Goal: Task Accomplishment & Management: Complete application form

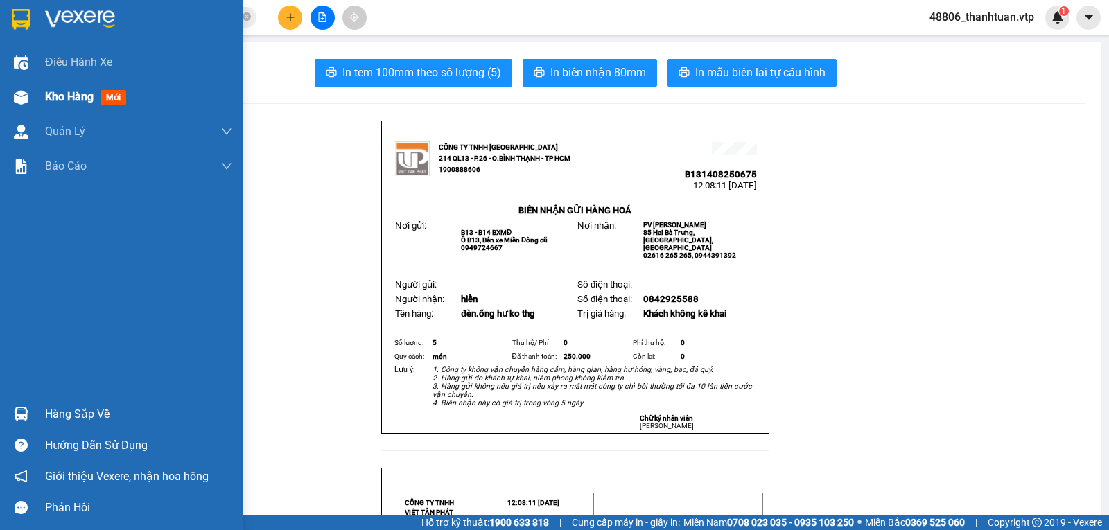
click at [60, 101] on span "Kho hàng" at bounding box center [69, 96] width 49 height 13
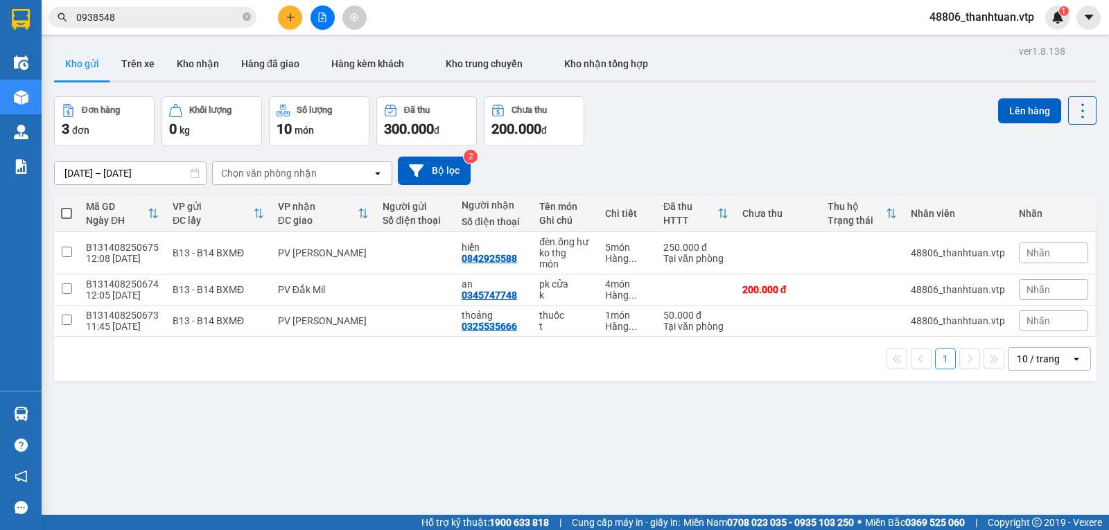
click at [65, 219] on span at bounding box center [66, 213] width 11 height 11
click at [67, 207] on input "checkbox" at bounding box center [67, 207] width 0 height 0
checkbox input "true"
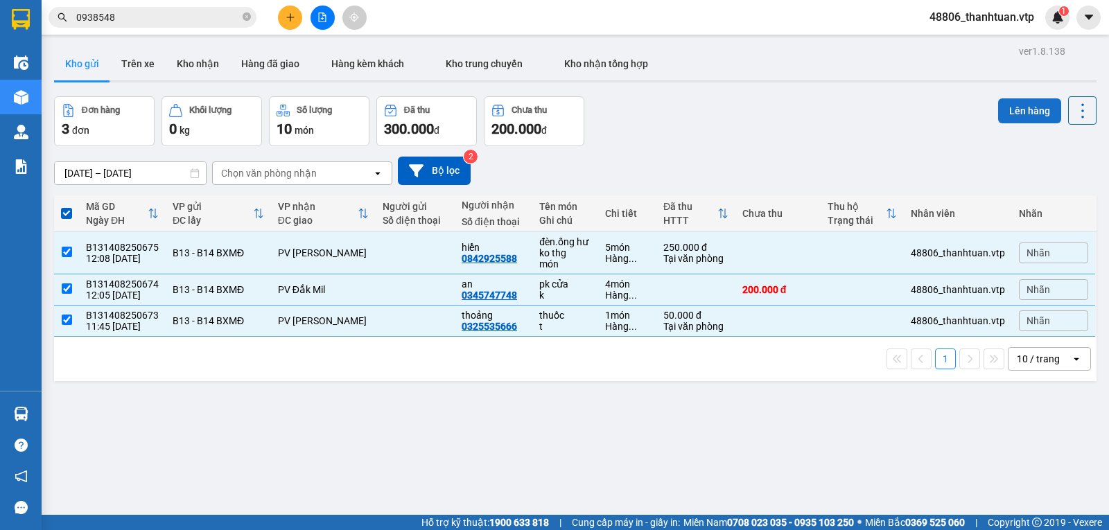
click at [1014, 111] on button "Lên hàng" at bounding box center [1029, 110] width 63 height 25
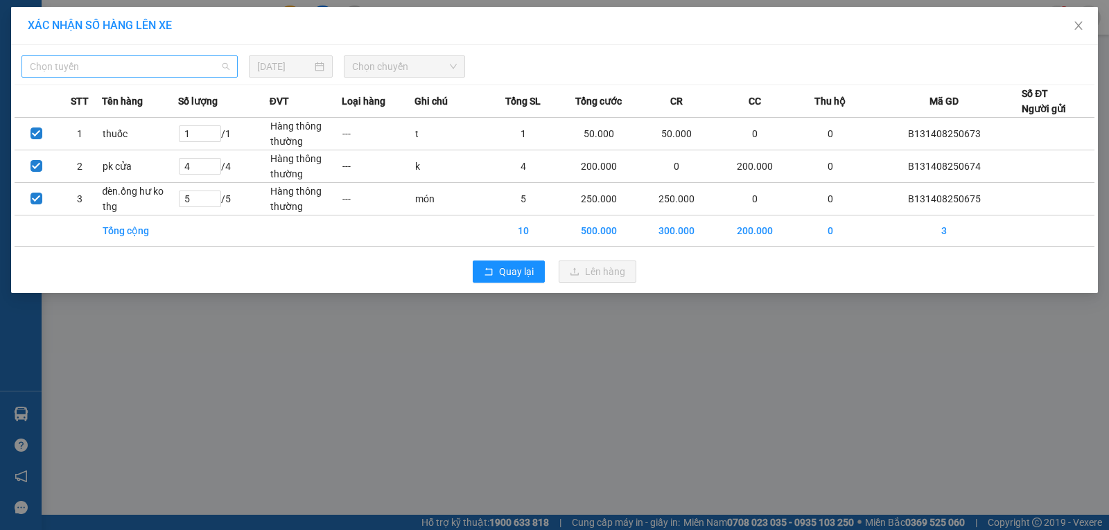
click at [153, 66] on span "Chọn tuyến" at bounding box center [130, 66] width 200 height 21
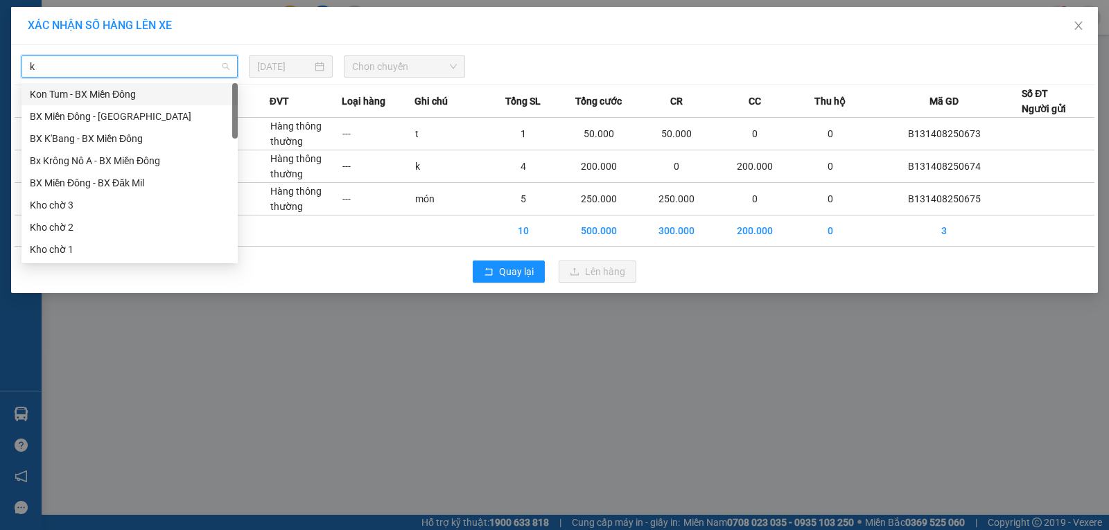
type input "kn"
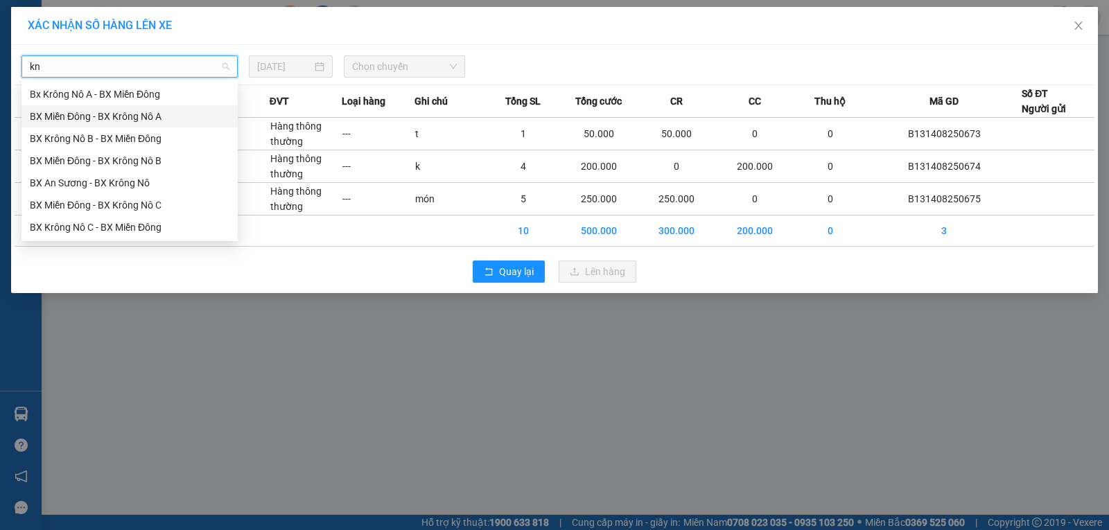
drag, startPoint x: 143, startPoint y: 121, endPoint x: 268, endPoint y: 116, distance: 124.9
click at [143, 121] on div "BX Miền Đông - BX Krông Nô A" at bounding box center [130, 116] width 200 height 15
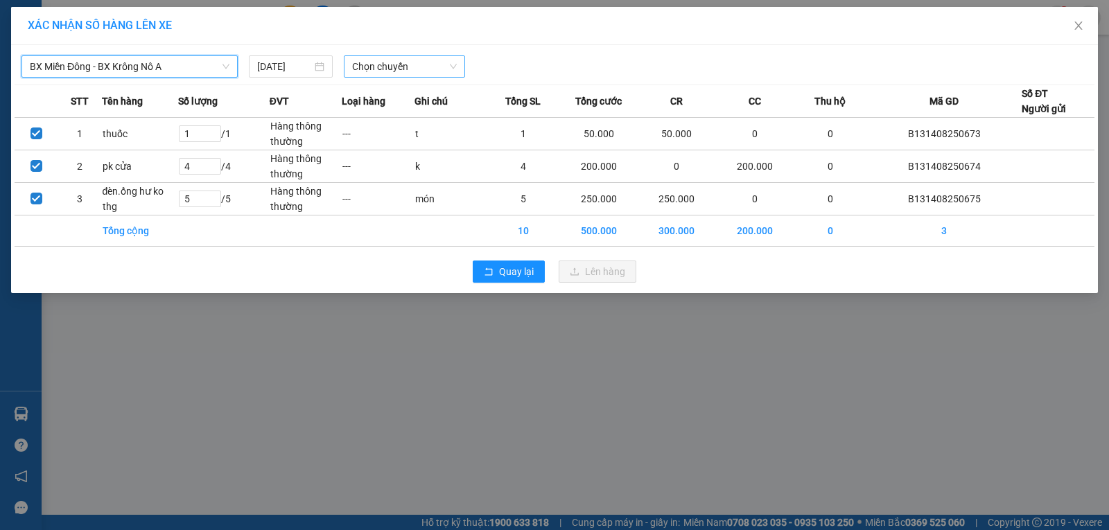
click at [408, 73] on span "Chọn chuyến" at bounding box center [404, 66] width 105 height 21
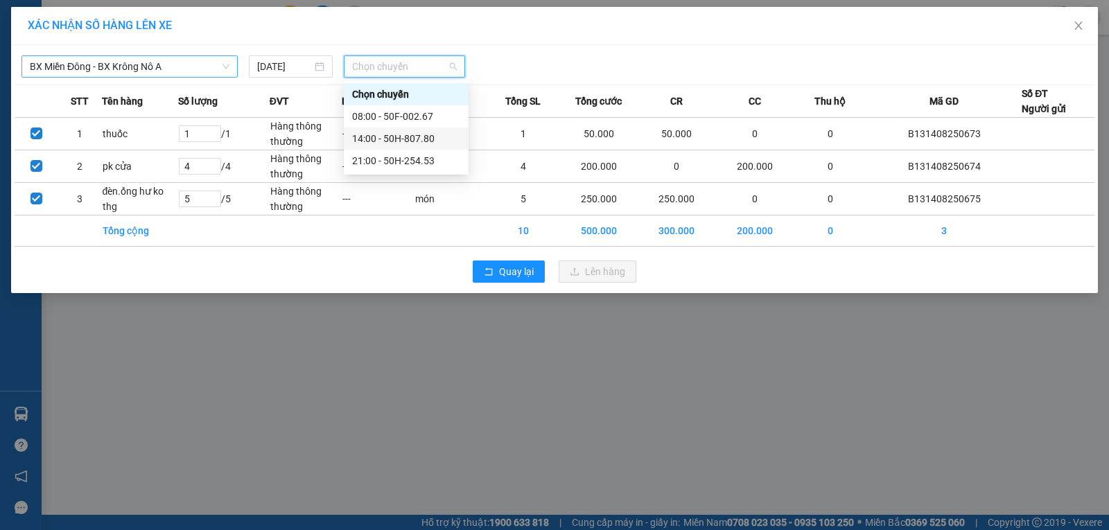
click at [374, 135] on div "14:00 - 50H-807.80" at bounding box center [406, 138] width 108 height 15
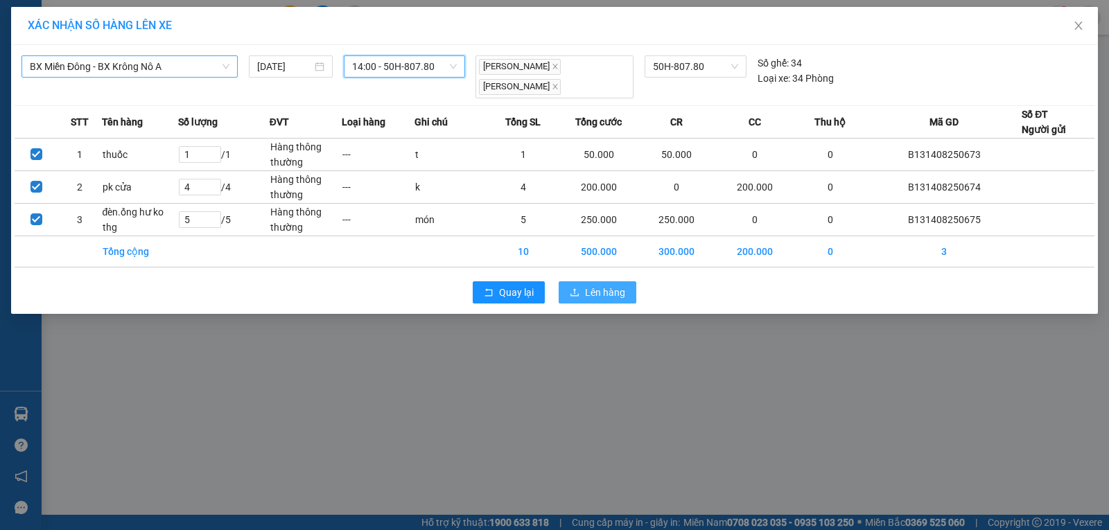
click at [578, 288] on icon "upload" at bounding box center [575, 293] width 10 height 10
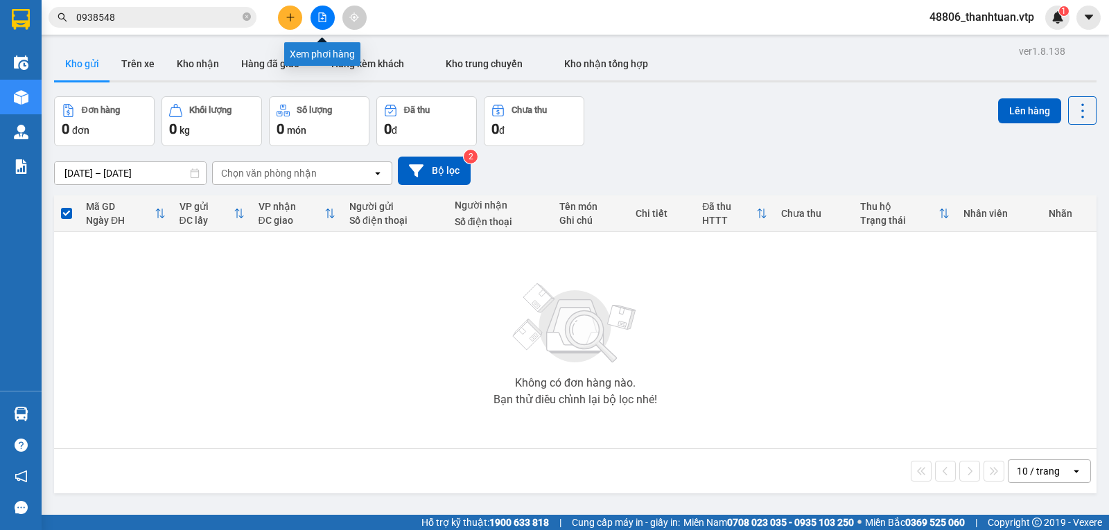
drag, startPoint x: 329, startPoint y: 17, endPoint x: 320, endPoint y: 21, distance: 9.9
click at [320, 21] on button at bounding box center [323, 18] width 24 height 24
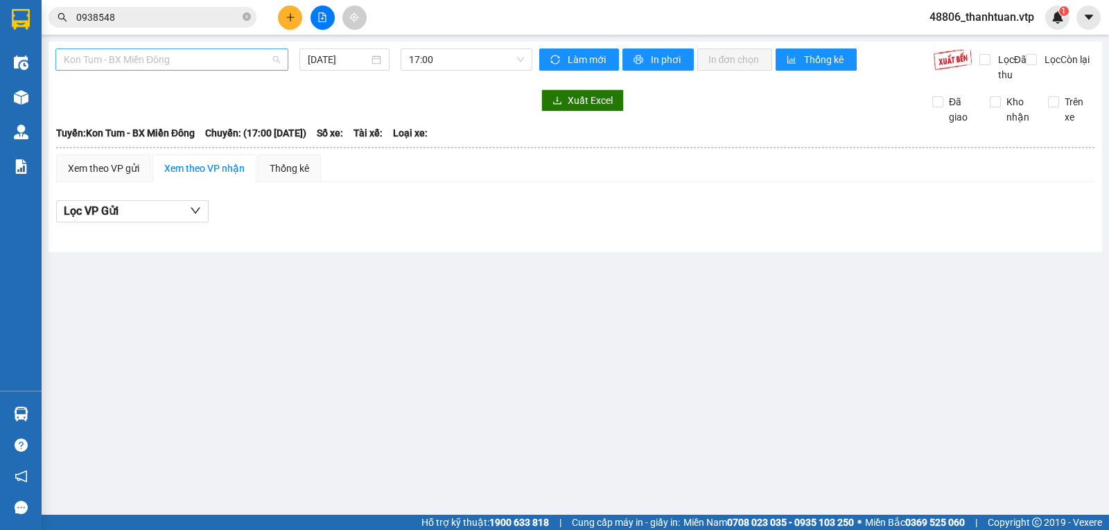
click at [218, 61] on span "Kon Tum - BX Miền Đông" at bounding box center [172, 59] width 216 height 21
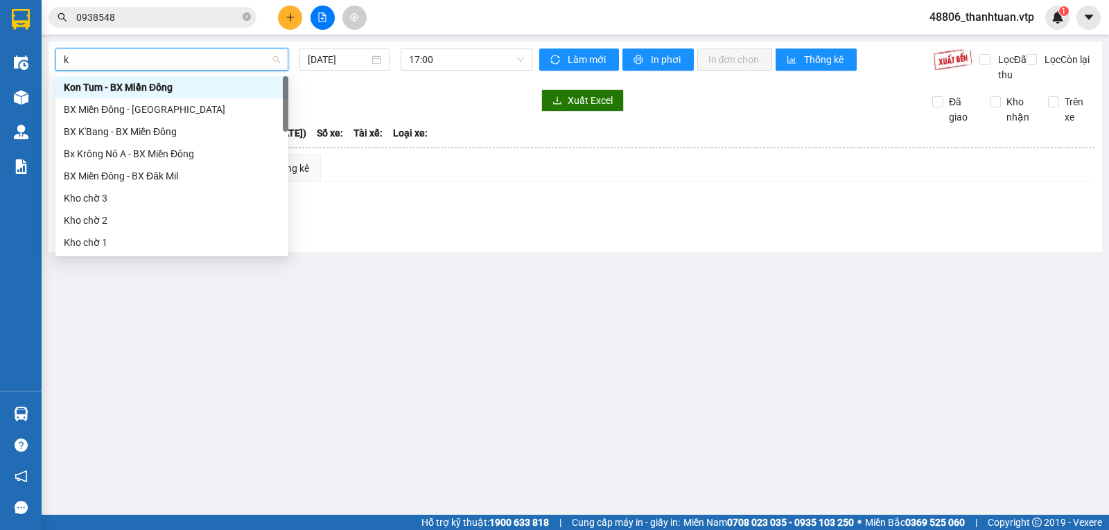
type input "kn"
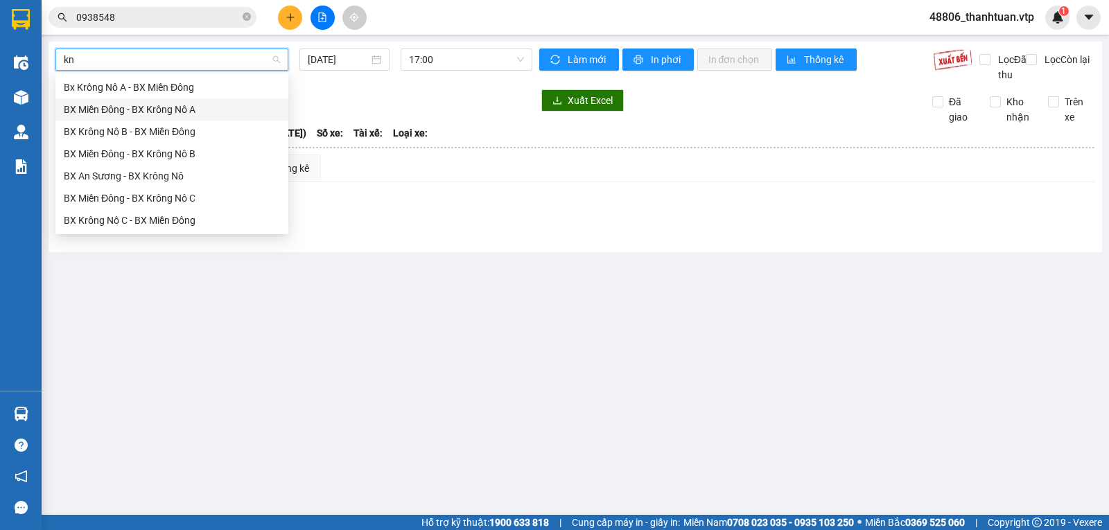
click at [199, 111] on div "BX Miền Đông - BX Krông Nô A" at bounding box center [172, 109] width 216 height 15
type input "[DATE]"
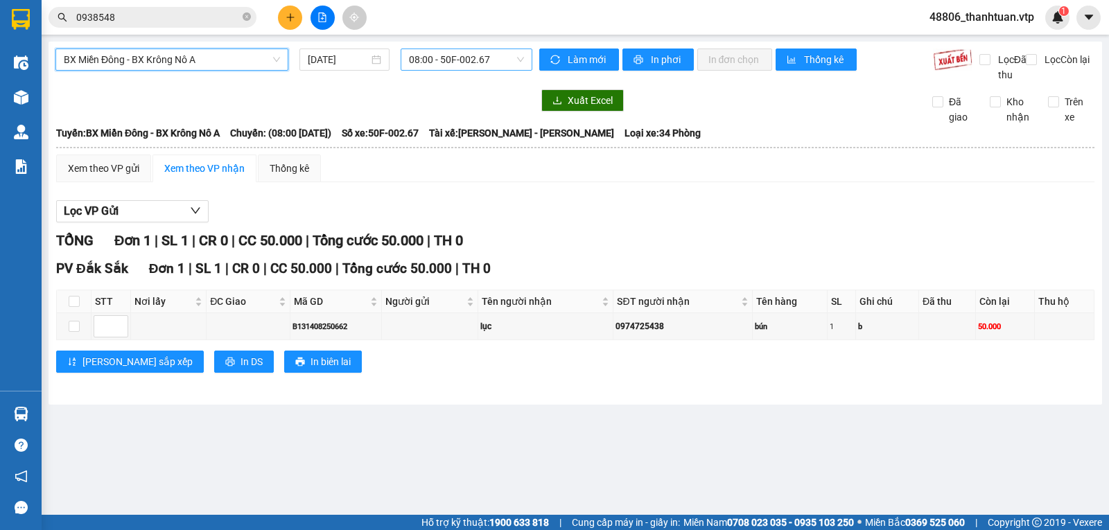
click at [434, 60] on span "08:00 - 50F-002.67" at bounding box center [466, 59] width 114 height 21
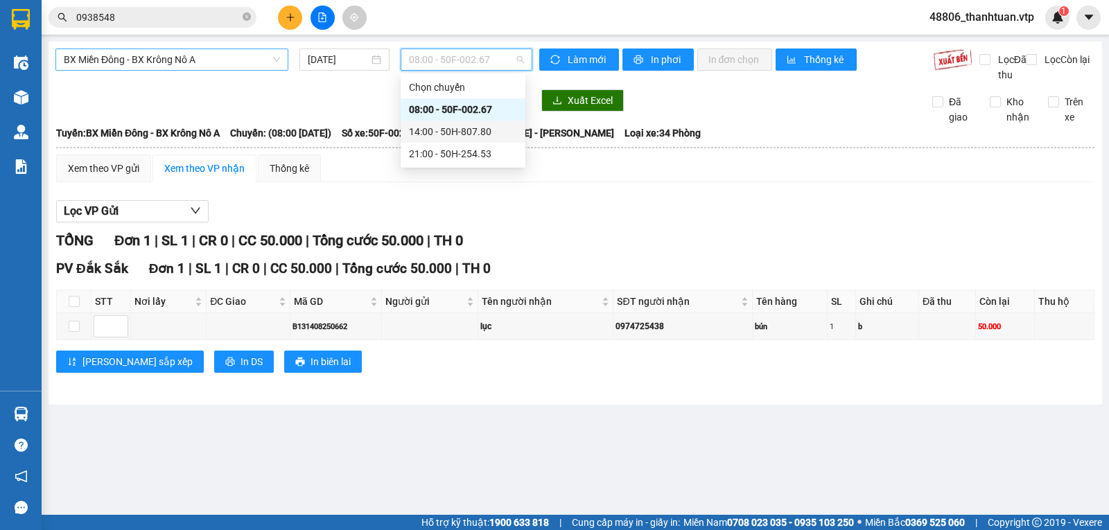
click at [438, 136] on div "14:00 - 50H-807.80" at bounding box center [463, 131] width 108 height 15
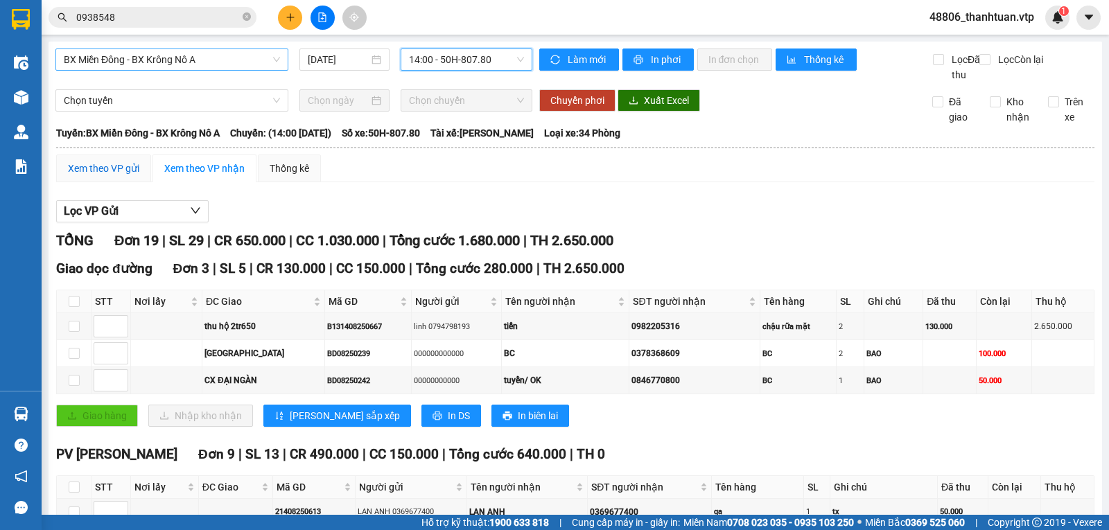
click at [114, 176] on div "Xem theo VP gửi" at bounding box center [103, 168] width 71 height 15
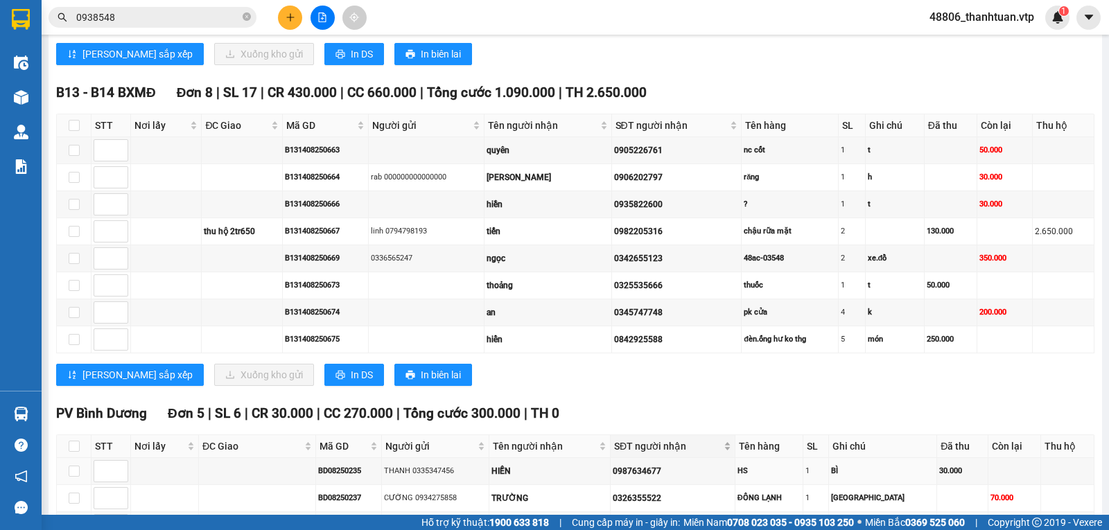
scroll to position [139, 0]
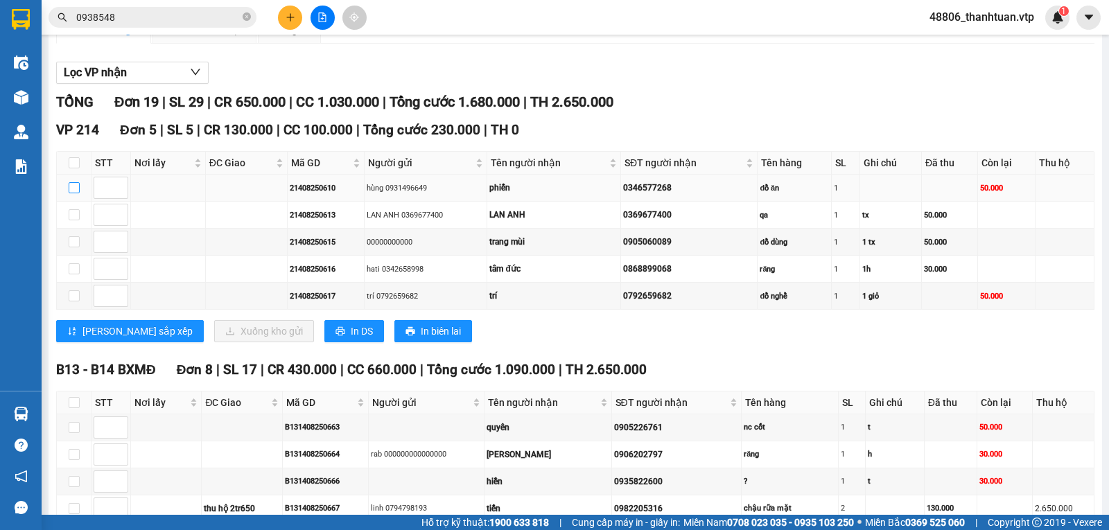
click at [74, 193] on input "checkbox" at bounding box center [74, 187] width 11 height 11
checkbox input "true"
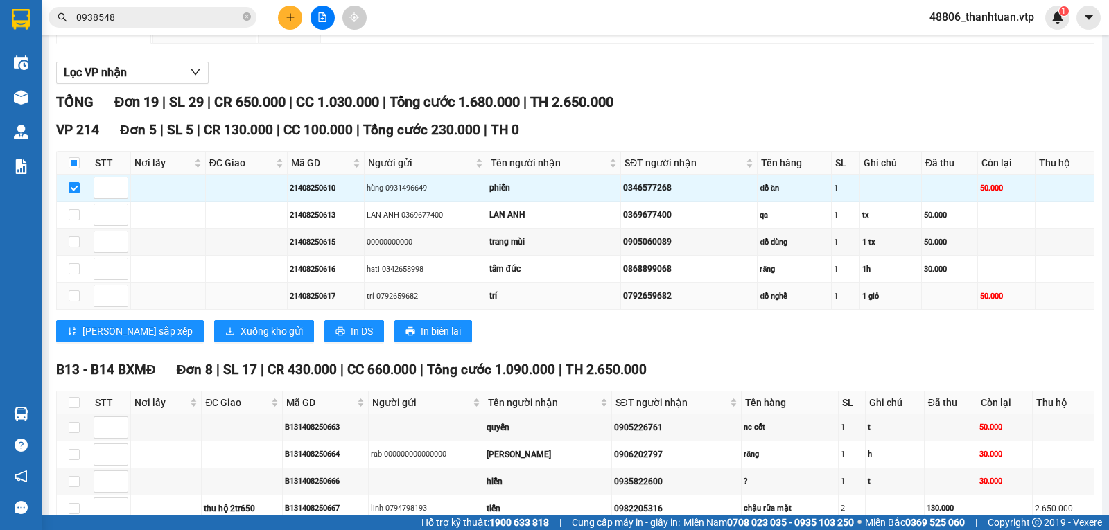
scroll to position [208, 0]
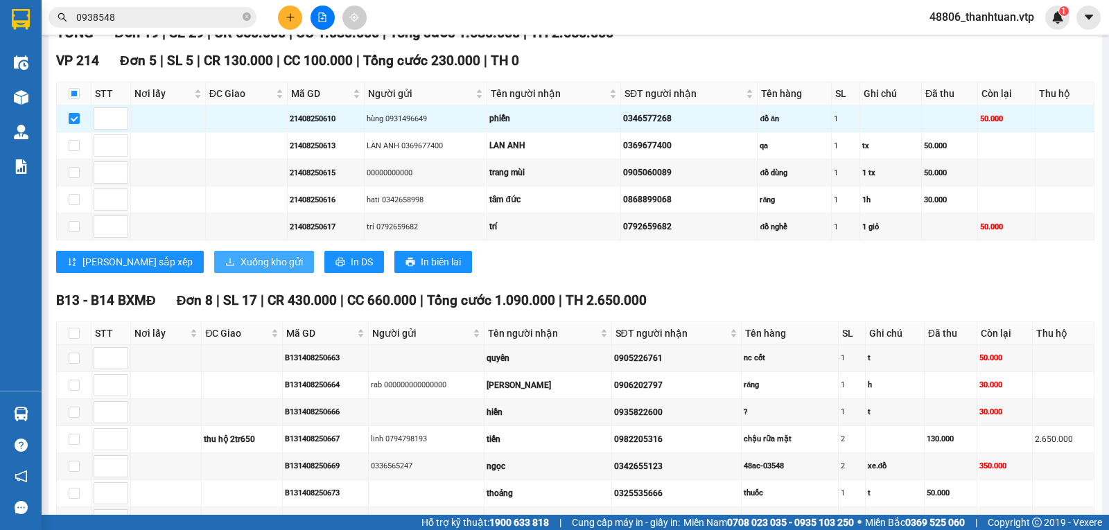
click at [241, 270] on span "Xuống kho gửi" at bounding box center [272, 261] width 62 height 15
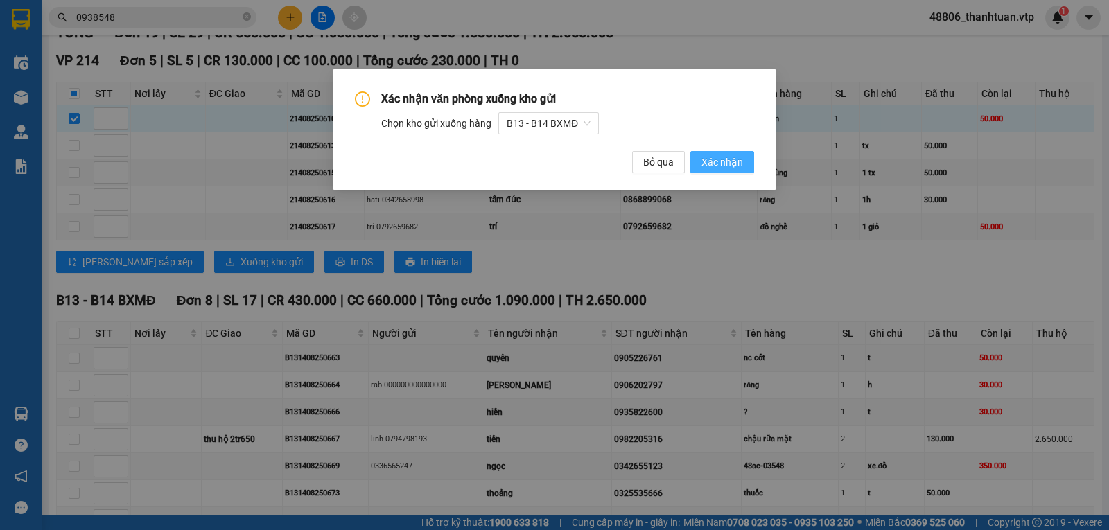
click at [715, 160] on span "Xác nhận" at bounding box center [723, 162] width 42 height 15
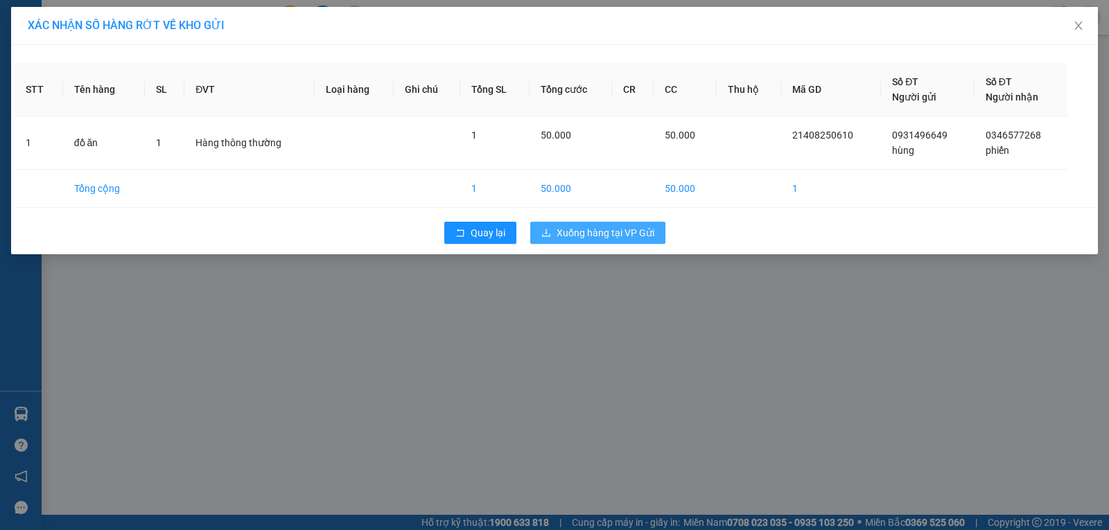
drag, startPoint x: 643, startPoint y: 232, endPoint x: 605, endPoint y: 241, distance: 39.4
click at [639, 232] on span "Xuống hàng tại VP Gửi" at bounding box center [606, 232] width 98 height 15
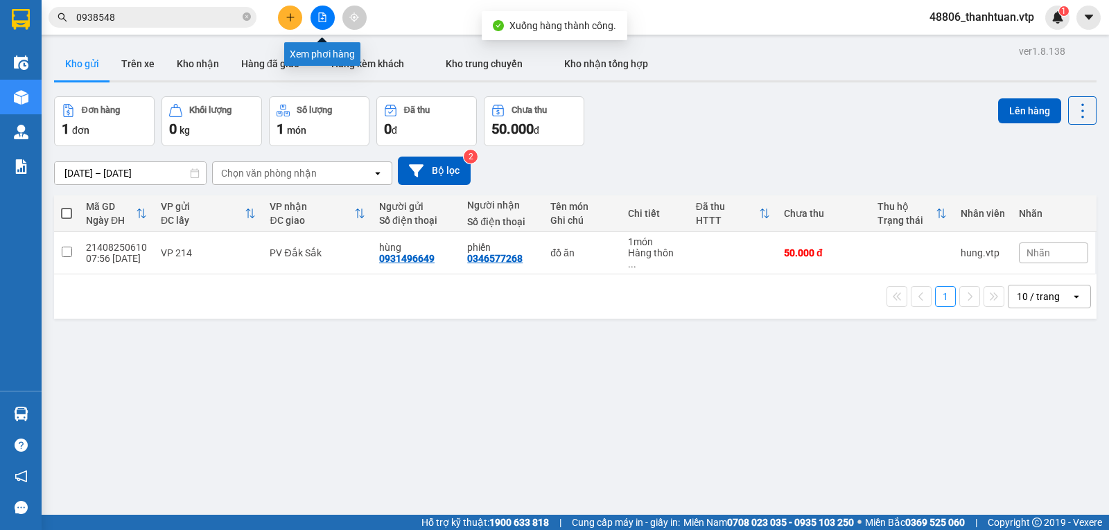
click at [317, 17] on button at bounding box center [323, 18] width 24 height 24
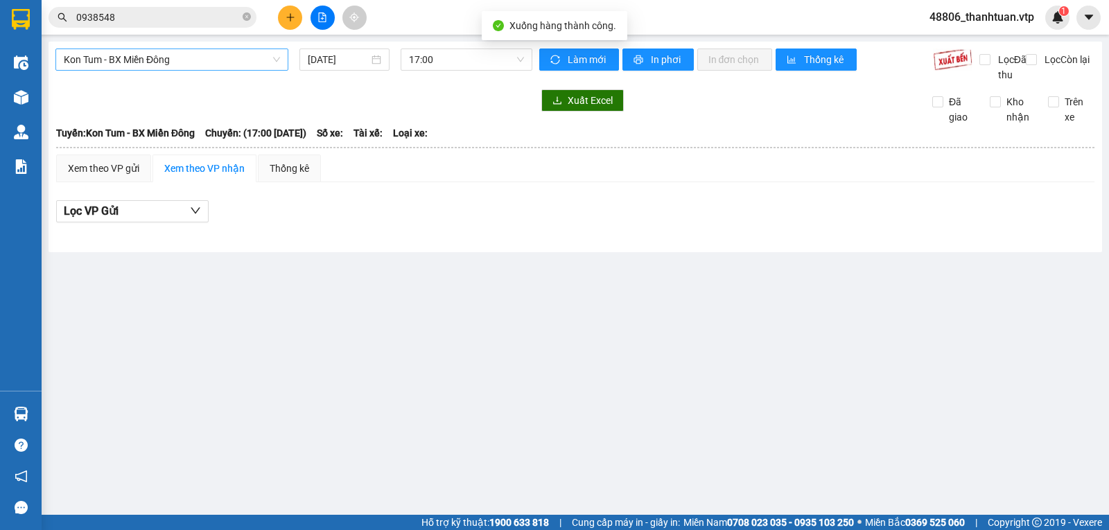
click at [225, 61] on span "Kon Tum - BX Miền Đông" at bounding box center [172, 59] width 216 height 21
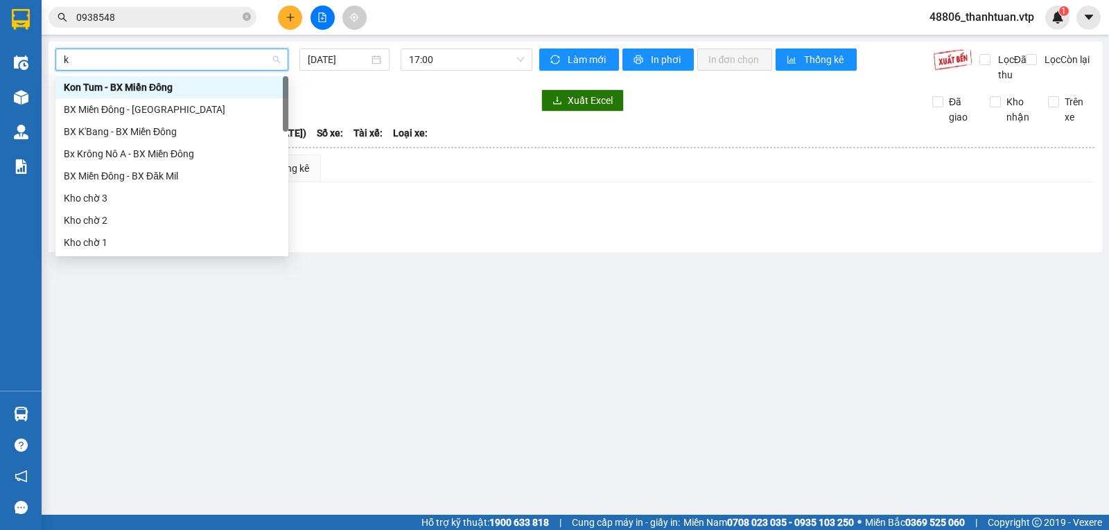
type input "kn"
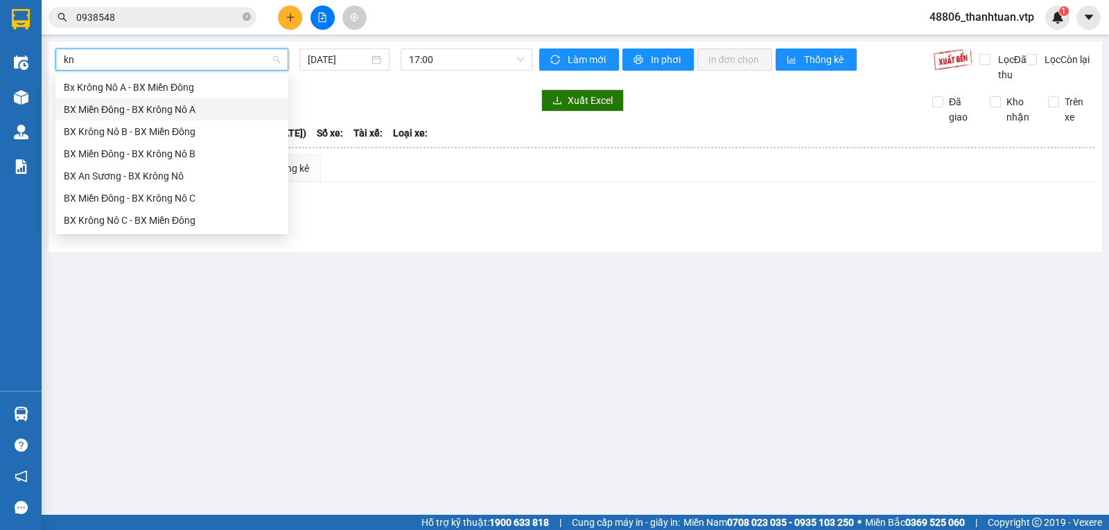
click at [205, 114] on div "BX Miền Đông - BX Krông Nô A" at bounding box center [172, 109] width 216 height 15
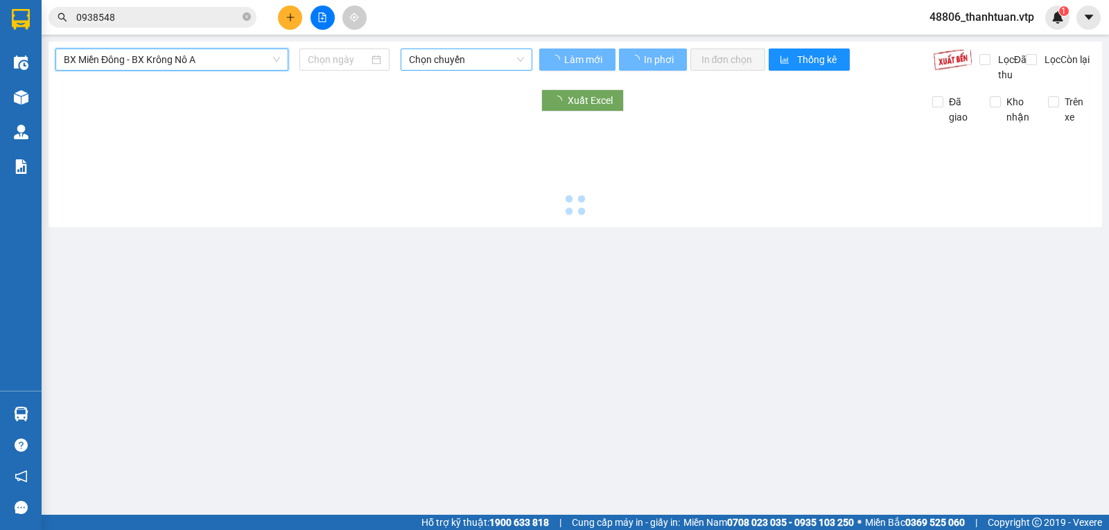
type input "[DATE]"
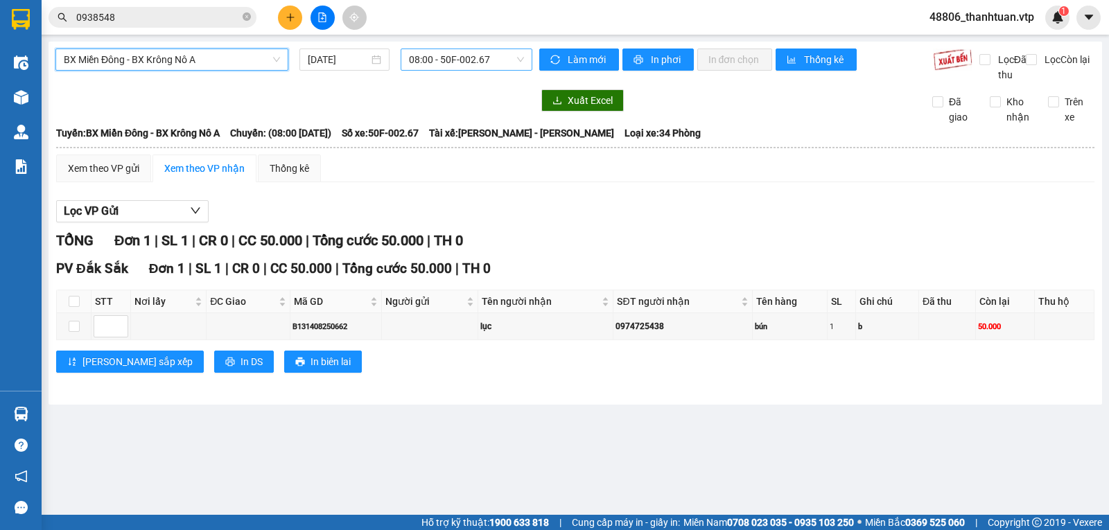
click at [426, 55] on span "08:00 - 50F-002.67" at bounding box center [466, 59] width 114 height 21
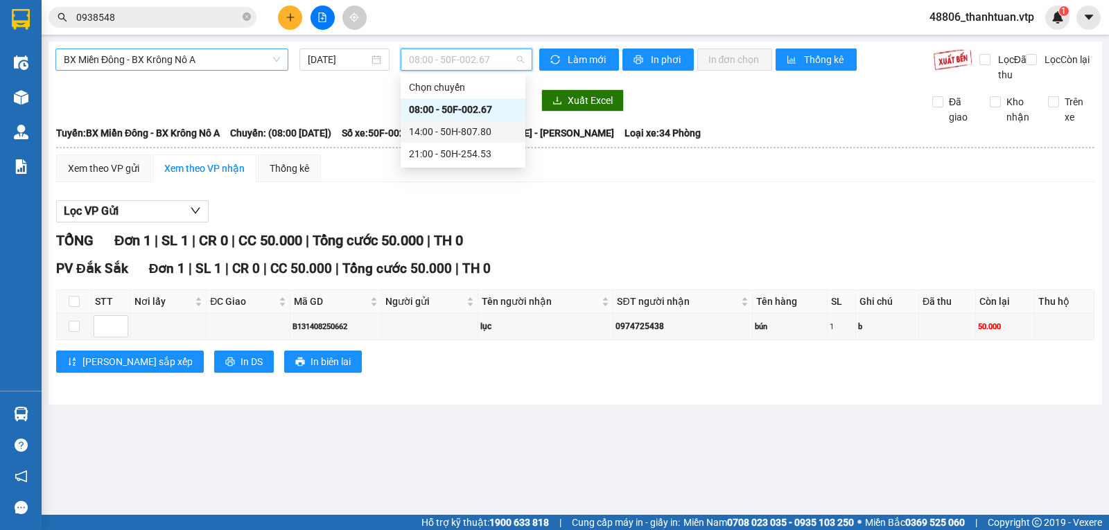
click at [437, 126] on div "14:00 - 50H-807.80" at bounding box center [463, 131] width 108 height 15
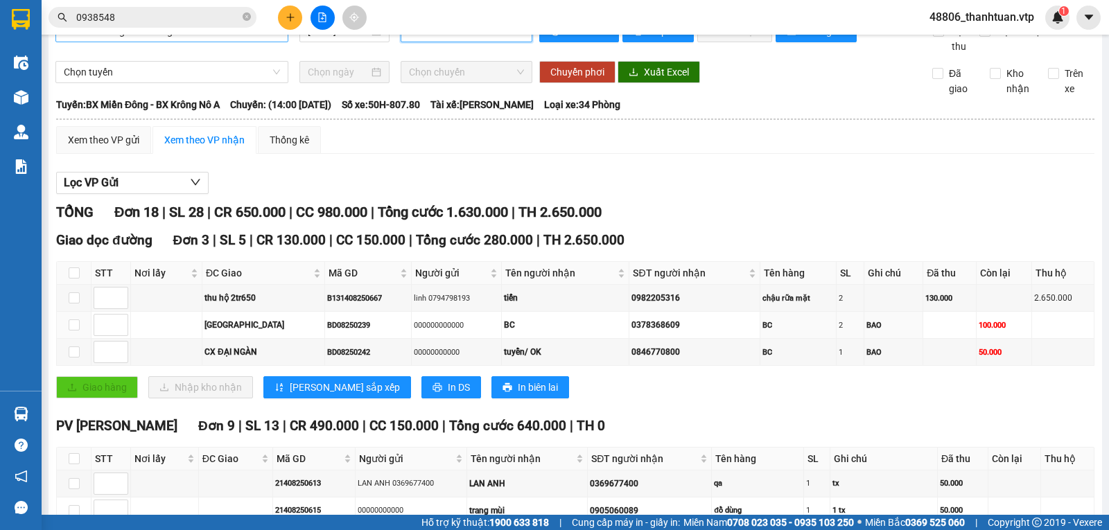
scroll to position [28, 0]
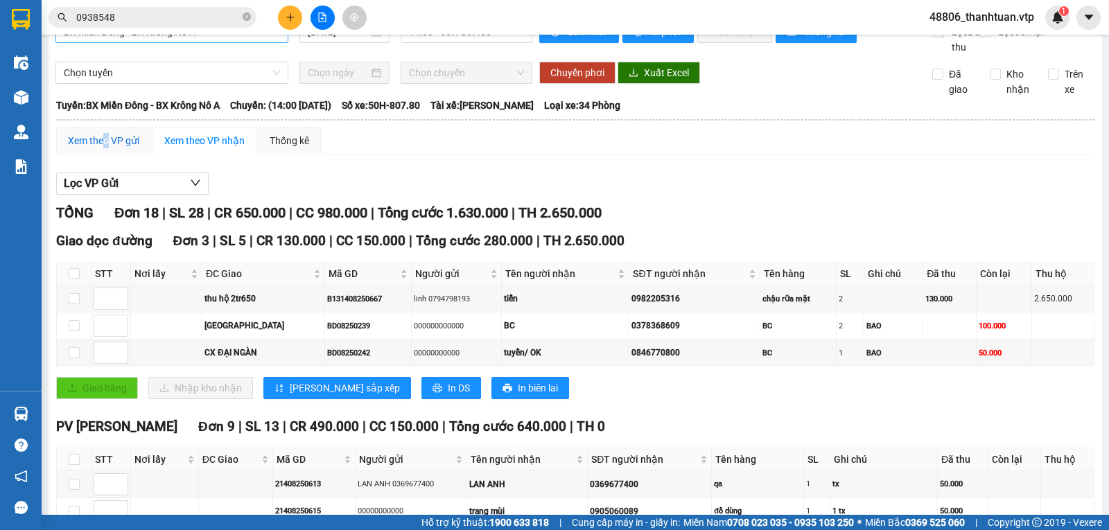
click at [107, 148] on div "Xem theo VP gửi" at bounding box center [103, 140] width 71 height 15
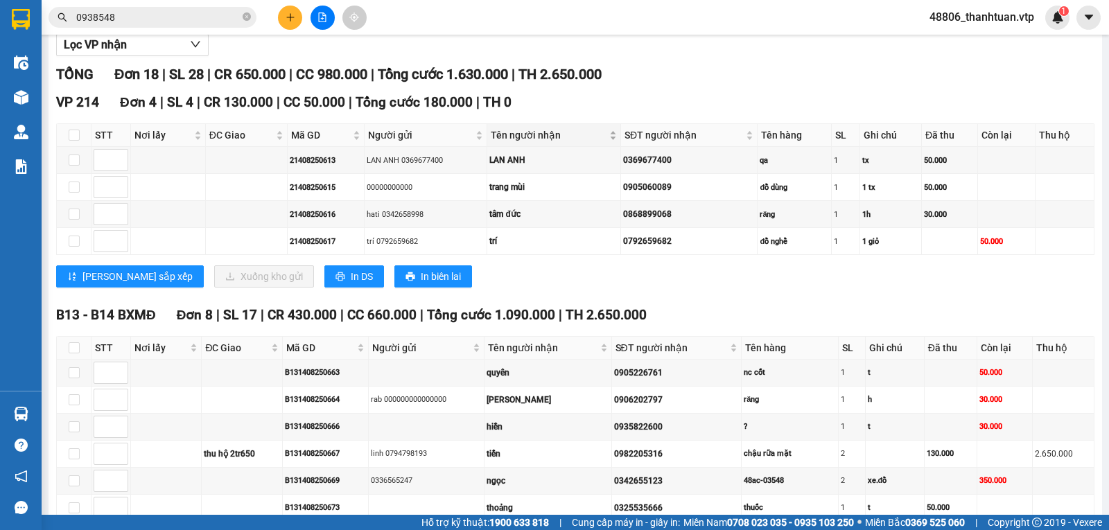
scroll to position [236, 0]
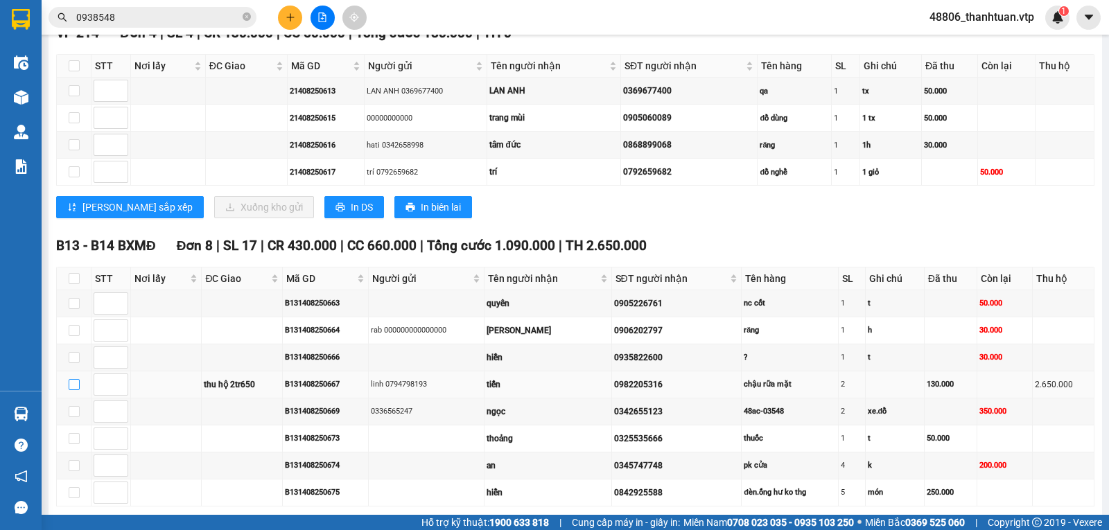
click at [78, 390] on input "checkbox" at bounding box center [74, 384] width 11 height 11
checkbox input "true"
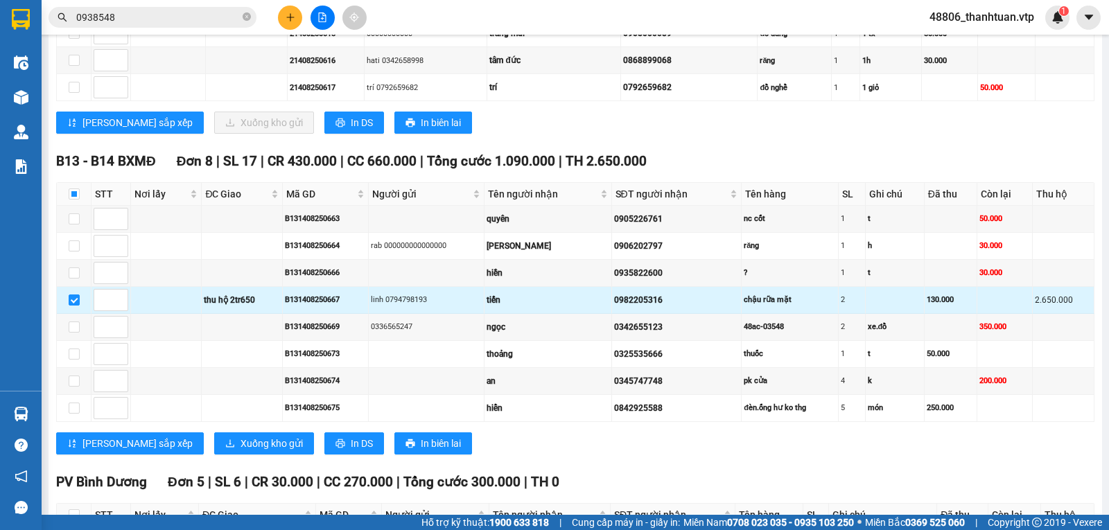
scroll to position [444, 0]
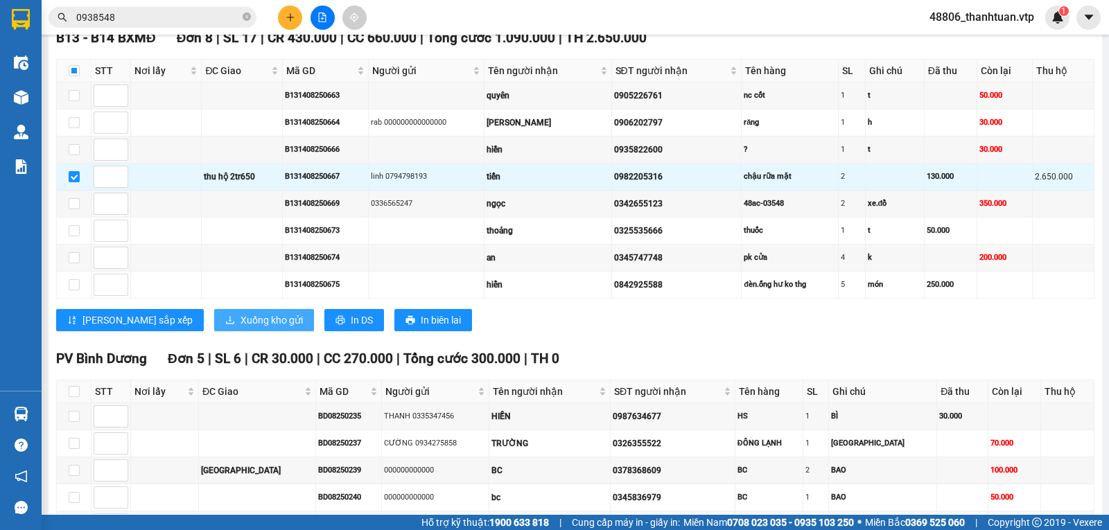
click at [241, 328] on span "Xuống kho gửi" at bounding box center [272, 320] width 62 height 15
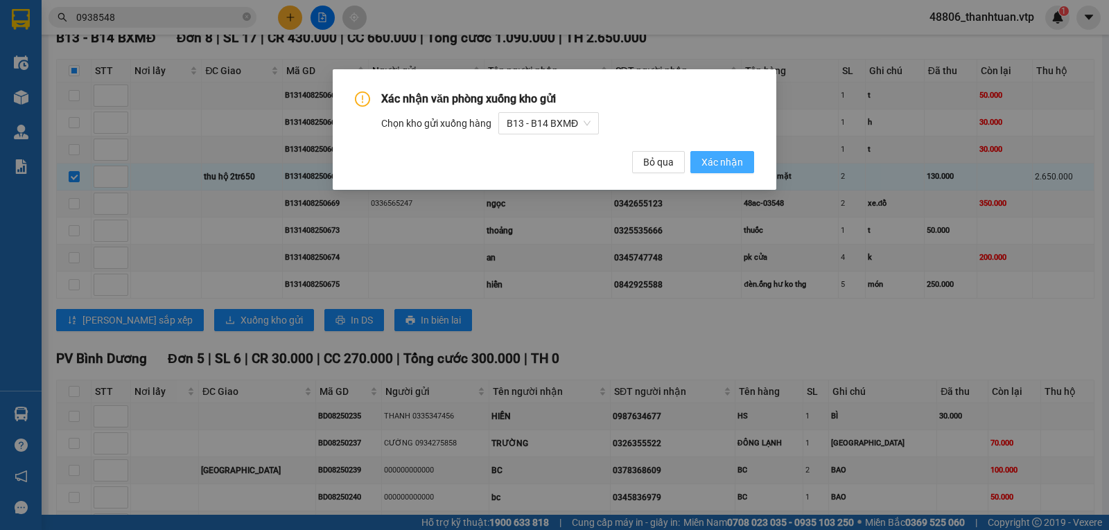
click at [718, 157] on span "Xác nhận" at bounding box center [723, 162] width 42 height 15
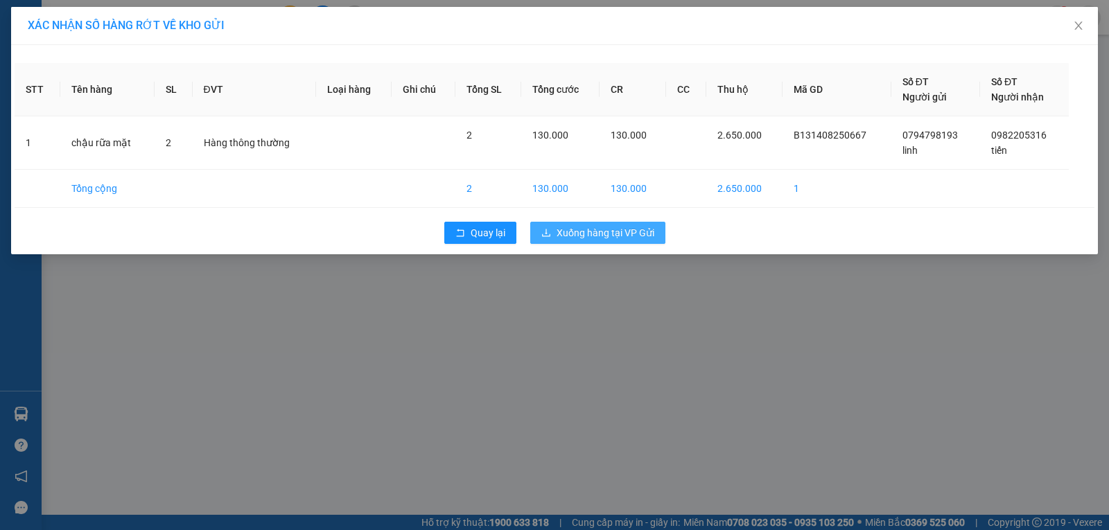
click at [627, 236] on span "Xuống hàng tại VP Gửi" at bounding box center [606, 232] width 98 height 15
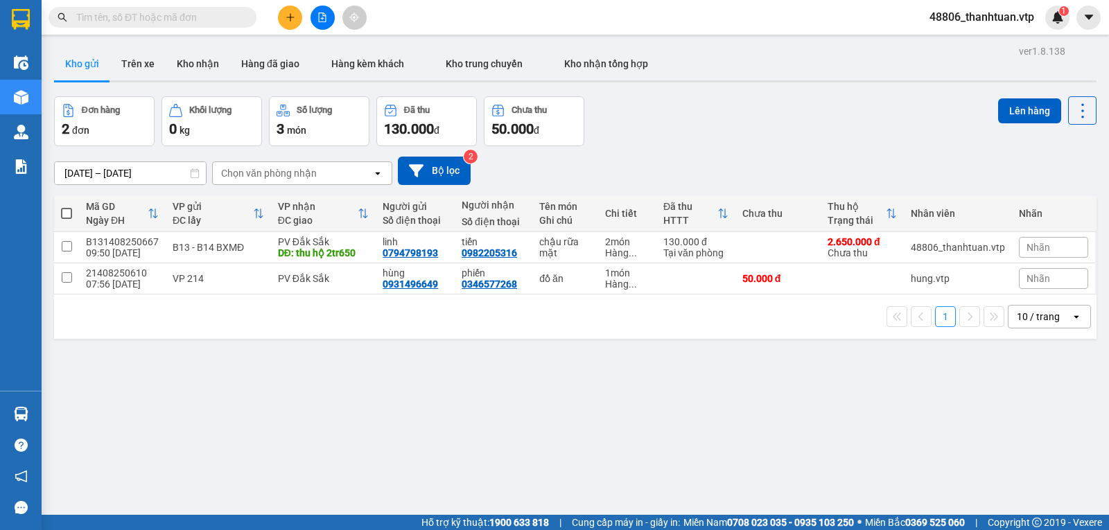
click at [286, 12] on button at bounding box center [290, 18] width 24 height 24
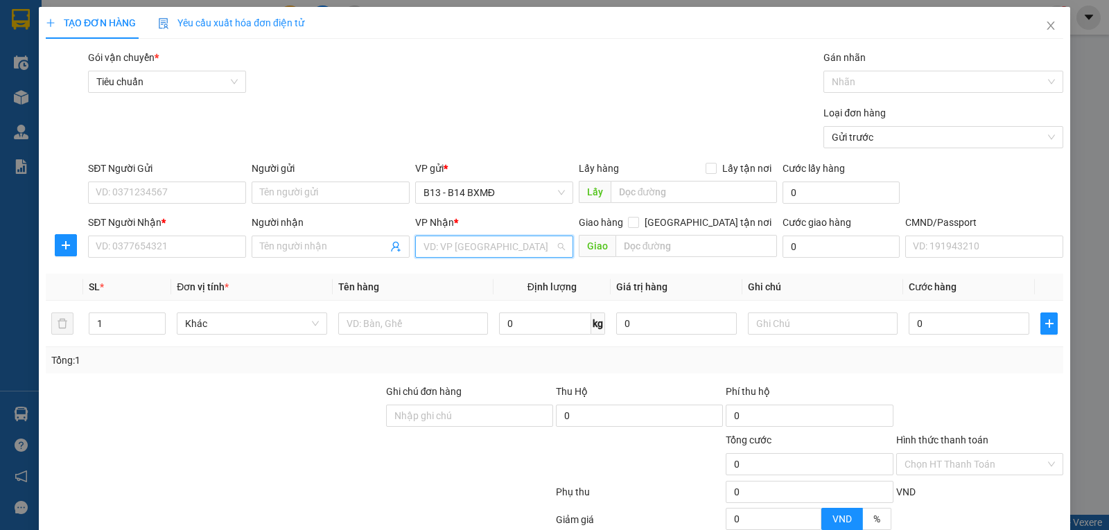
click at [425, 256] on input "search" at bounding box center [490, 246] width 132 height 21
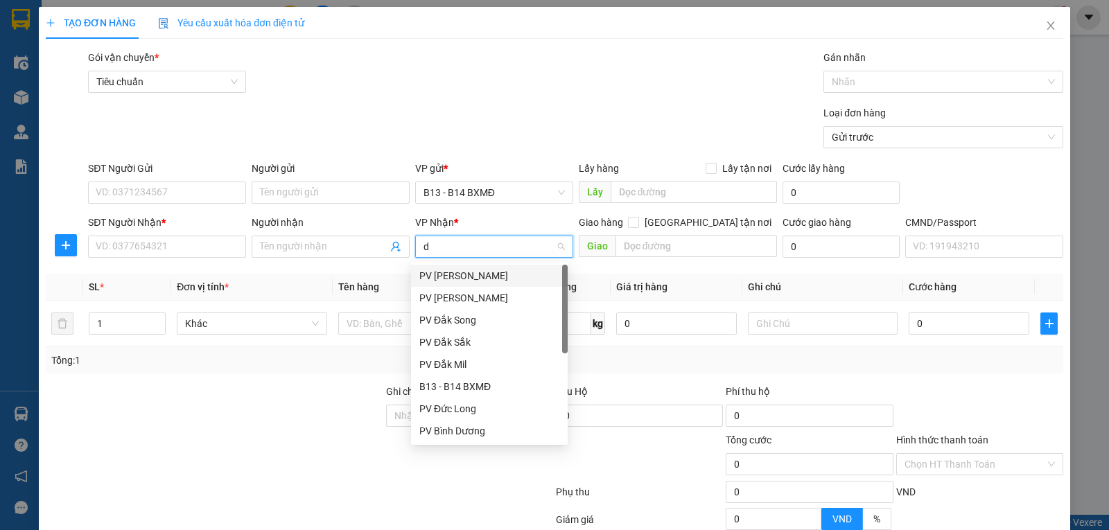
type input "ds"
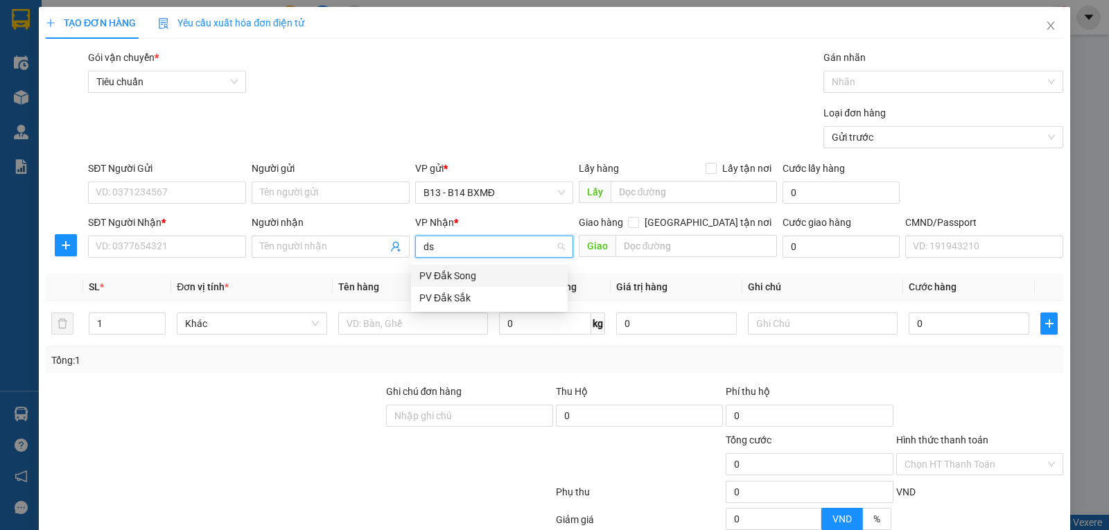
drag, startPoint x: 465, startPoint y: 279, endPoint x: 245, endPoint y: 245, distance: 223.0
click at [458, 278] on div "PV Đắk Song" at bounding box center [489, 275] width 140 height 15
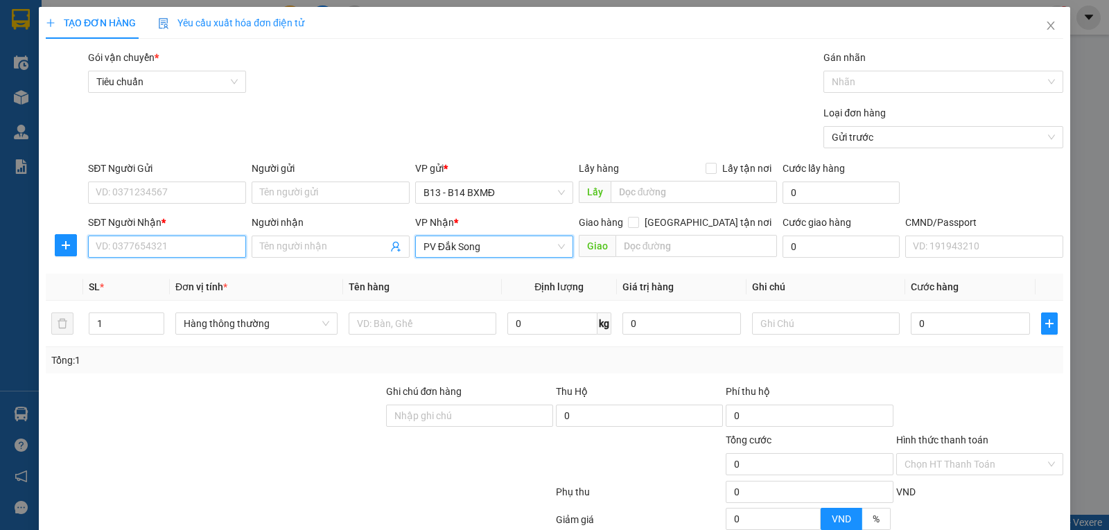
click at [153, 241] on input "SĐT Người Nhận *" at bounding box center [167, 247] width 158 height 22
type input "0869750999"
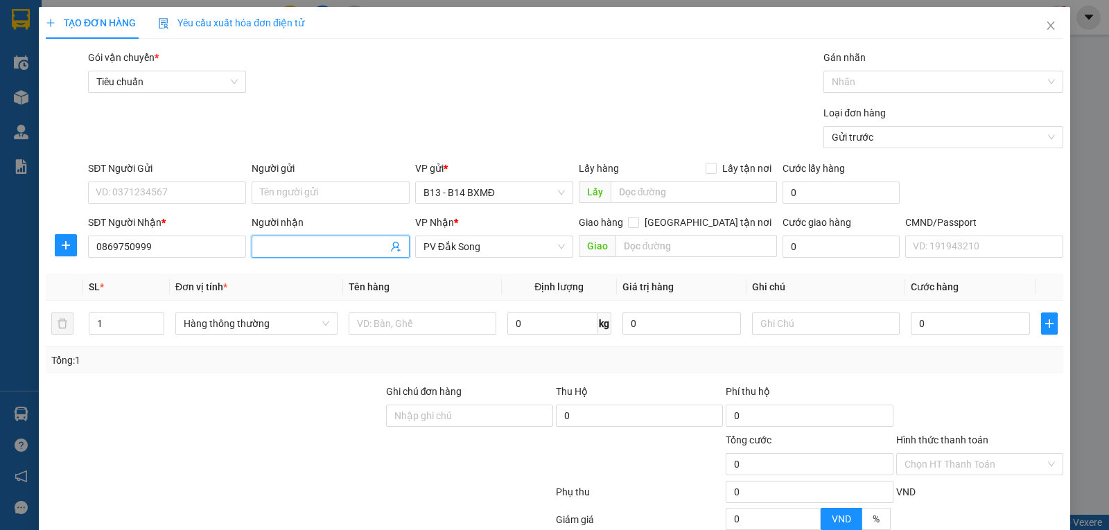
type input "a"
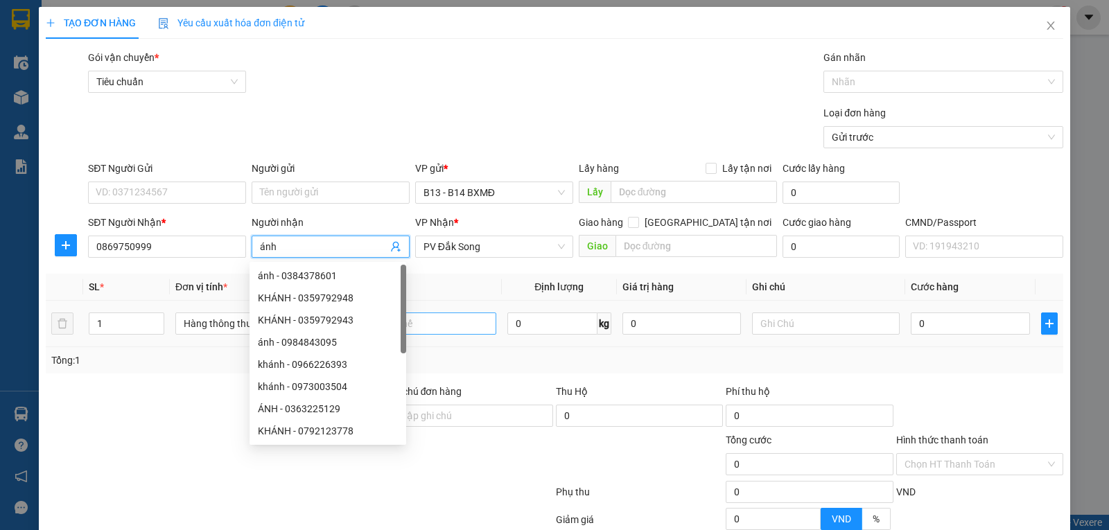
type input "ánh"
click at [444, 329] on input "text" at bounding box center [423, 324] width 148 height 22
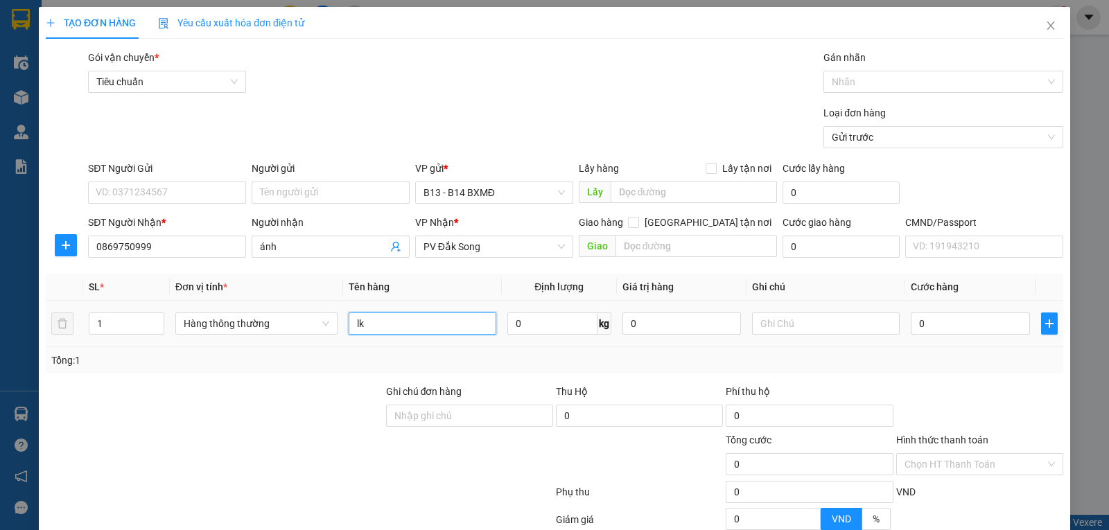
type input "lk"
type input "c"
type input "5"
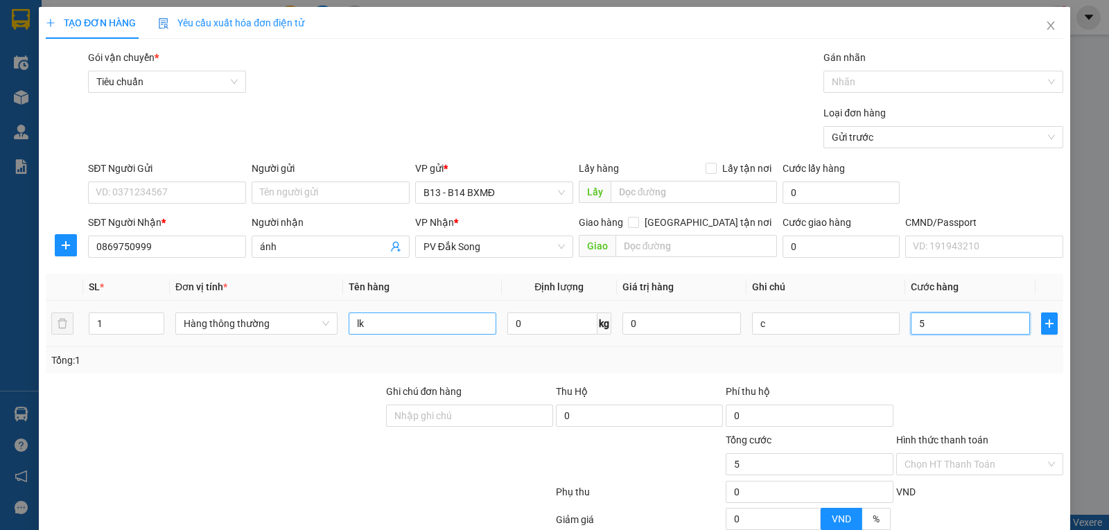
type input "50"
type input "500"
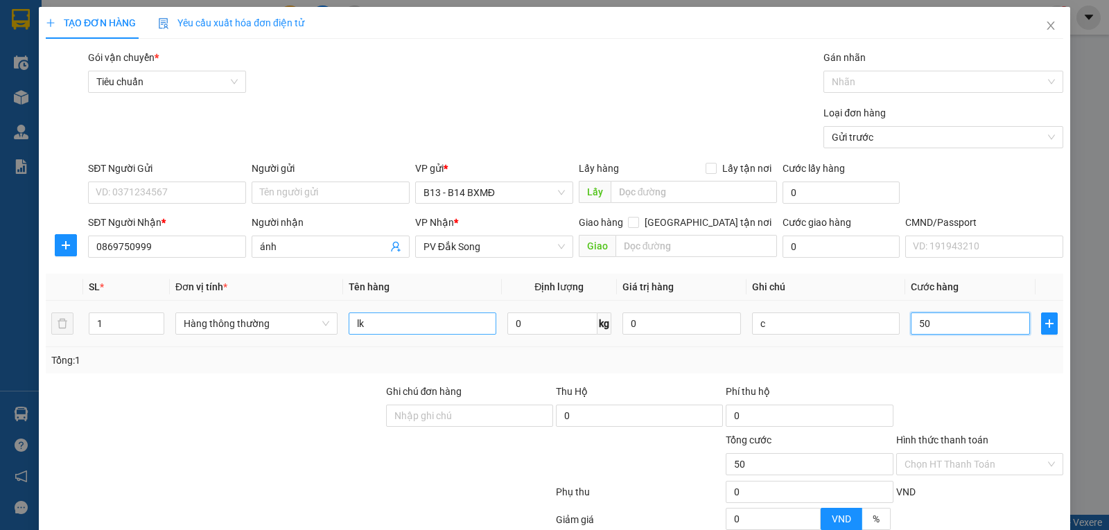
type input "500"
type input "5.000"
type input "50.000"
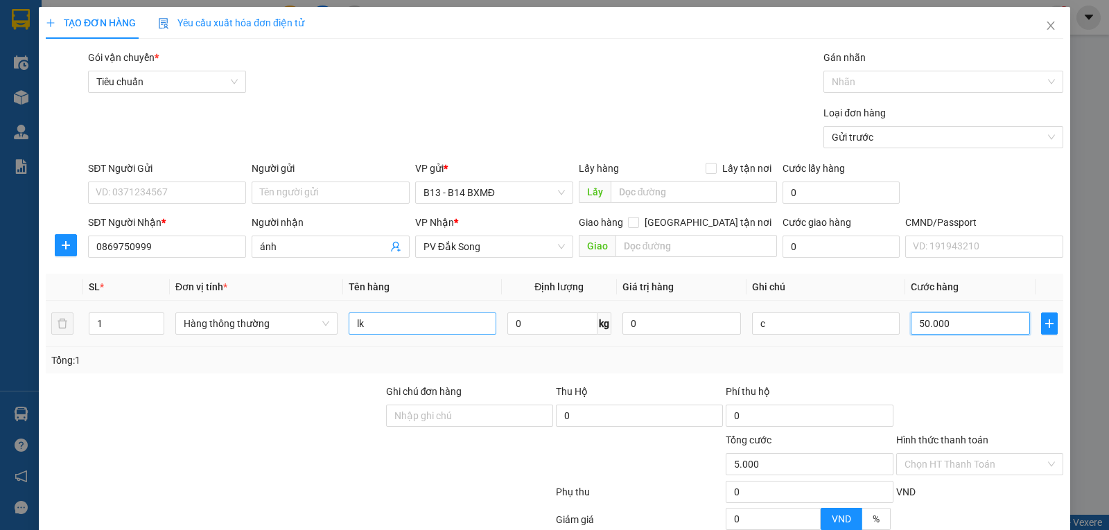
type input "50.000"
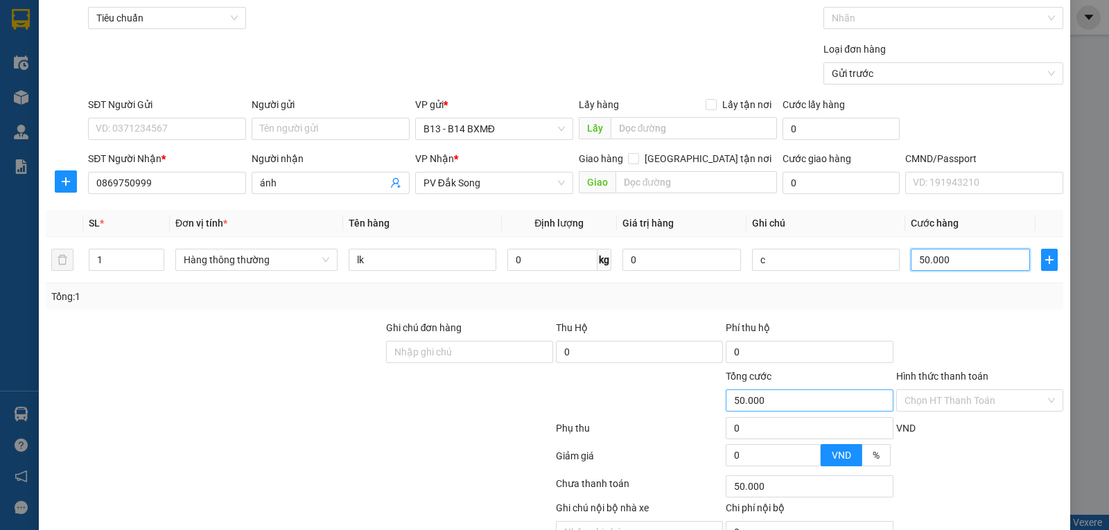
scroll to position [139, 0]
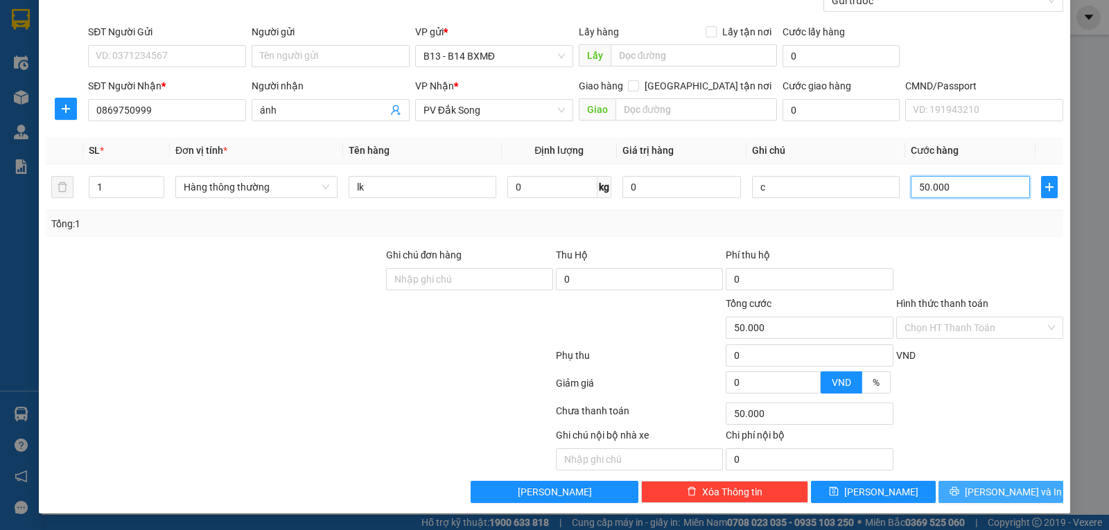
type input "50.000"
click at [1011, 492] on span "Lưu và In" at bounding box center [1013, 492] width 97 height 15
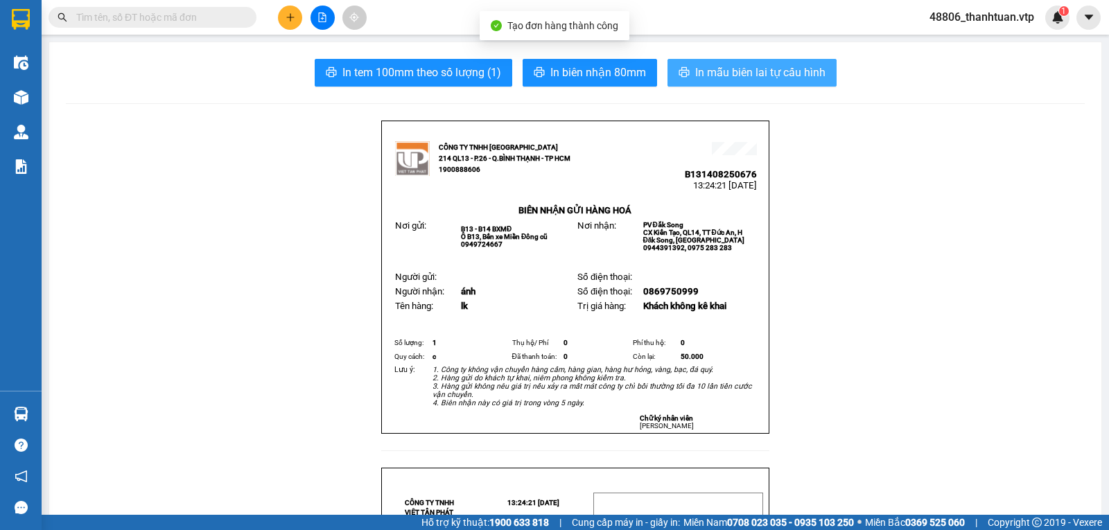
click at [720, 79] on span "In mẫu biên lai tự cấu hình" at bounding box center [760, 72] width 130 height 17
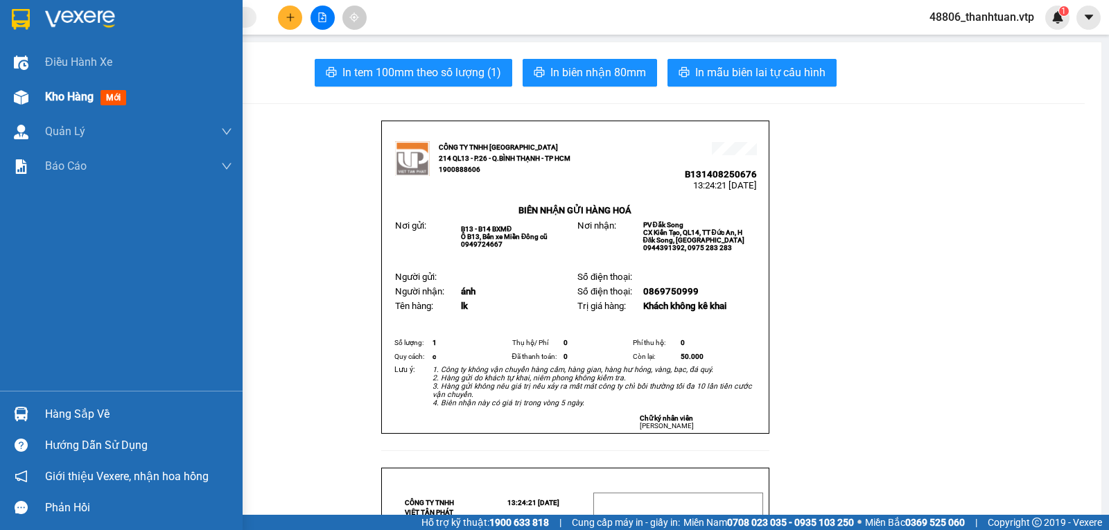
click at [78, 92] on span "Kho hàng" at bounding box center [69, 96] width 49 height 13
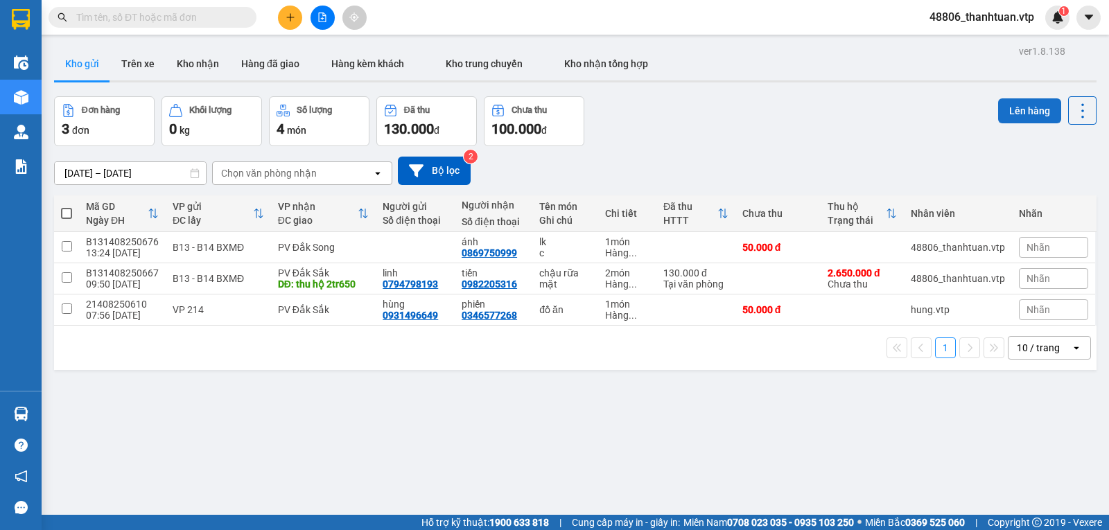
click at [1024, 110] on button "Lên hàng" at bounding box center [1029, 110] width 63 height 25
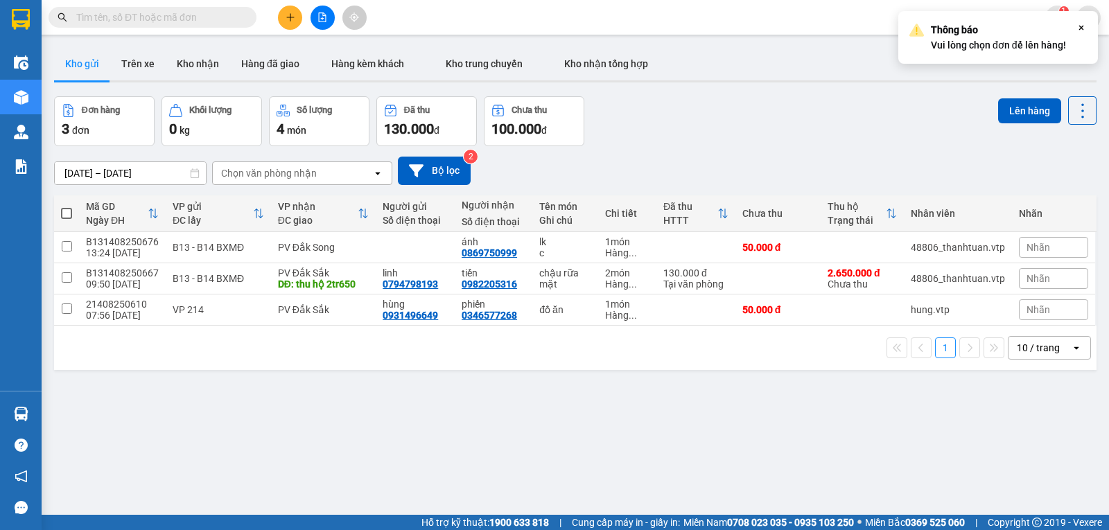
click at [1006, 116] on button "Lên hàng" at bounding box center [1029, 110] width 63 height 25
click at [825, 129] on div "Đơn hàng 3 đơn Khối lượng 0 kg Số lượng 4 món Đã thu 130.000 đ Chưa thu 100.000…" at bounding box center [575, 121] width 1043 height 50
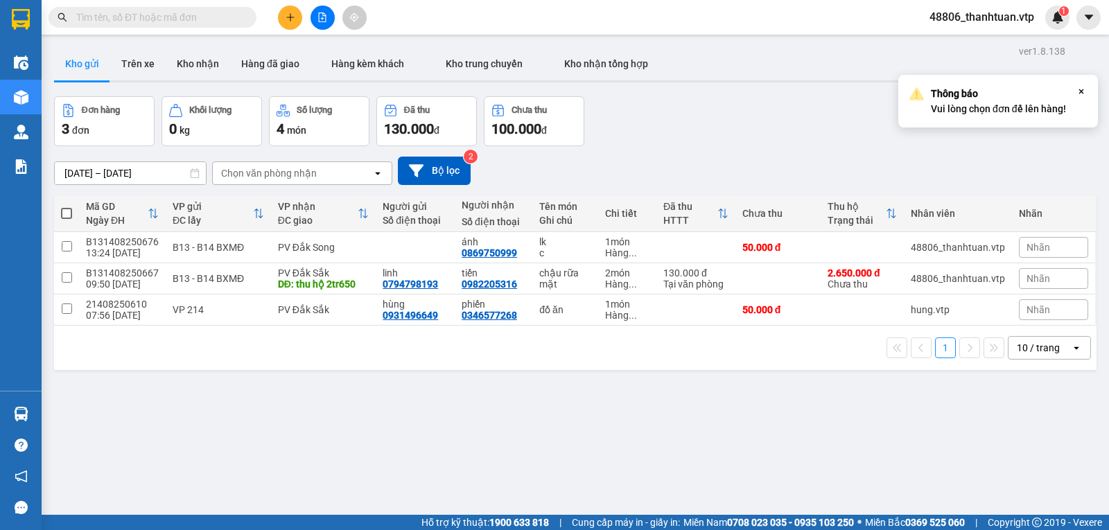
click at [285, 370] on div "1 10 / trang open" at bounding box center [575, 348] width 1043 height 44
click at [783, 133] on div "Đơn hàng 3 đơn Khối lượng 0 kg Số lượng 4 món Đã thu 130.000 đ Chưa thu 100.000…" at bounding box center [575, 121] width 1043 height 50
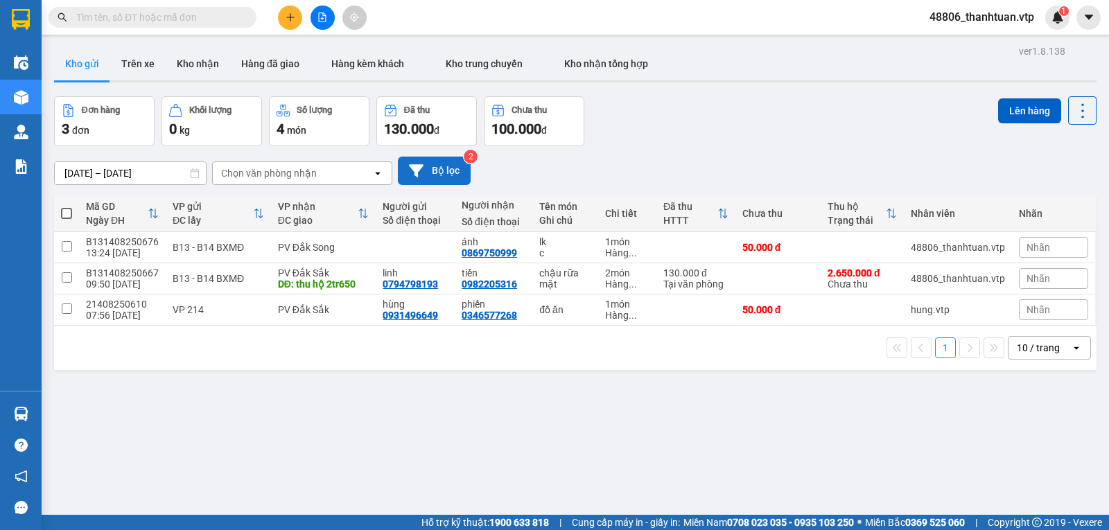
click at [420, 168] on icon at bounding box center [416, 171] width 15 height 15
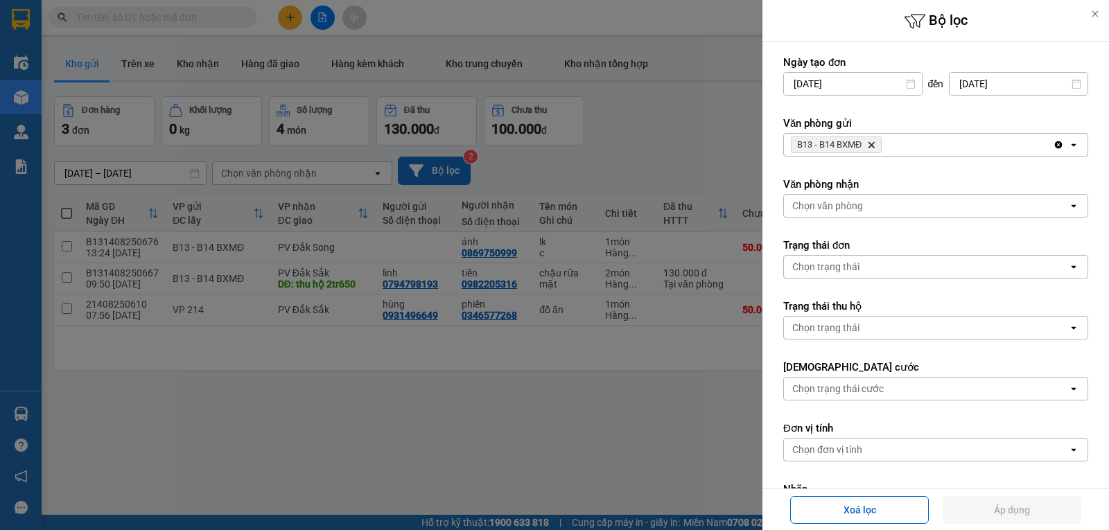
click at [874, 146] on icon "B13 - B14 BXMĐ, close by backspace" at bounding box center [872, 145] width 6 height 6
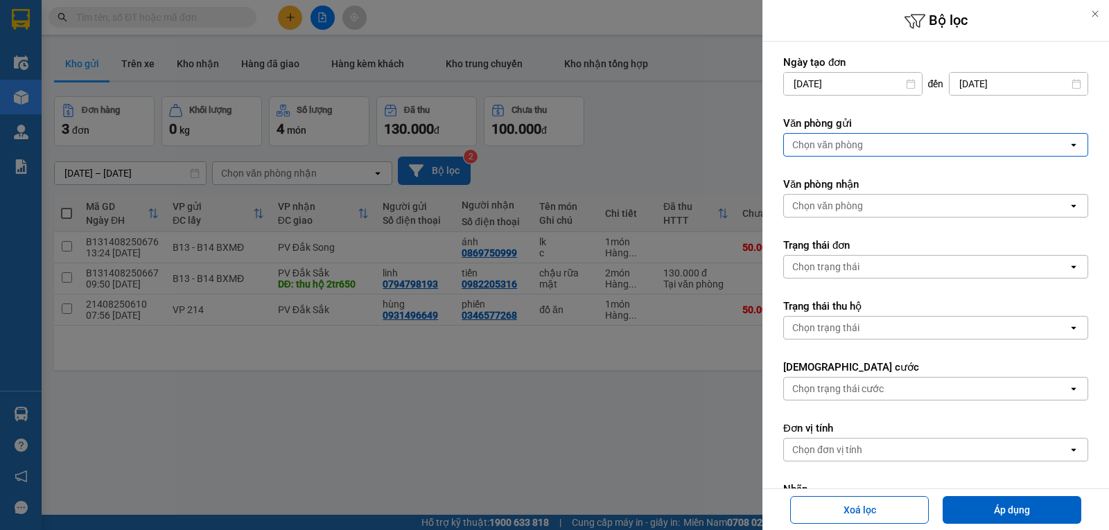
click at [863, 153] on div "Chọn văn phòng" at bounding box center [926, 145] width 284 height 22
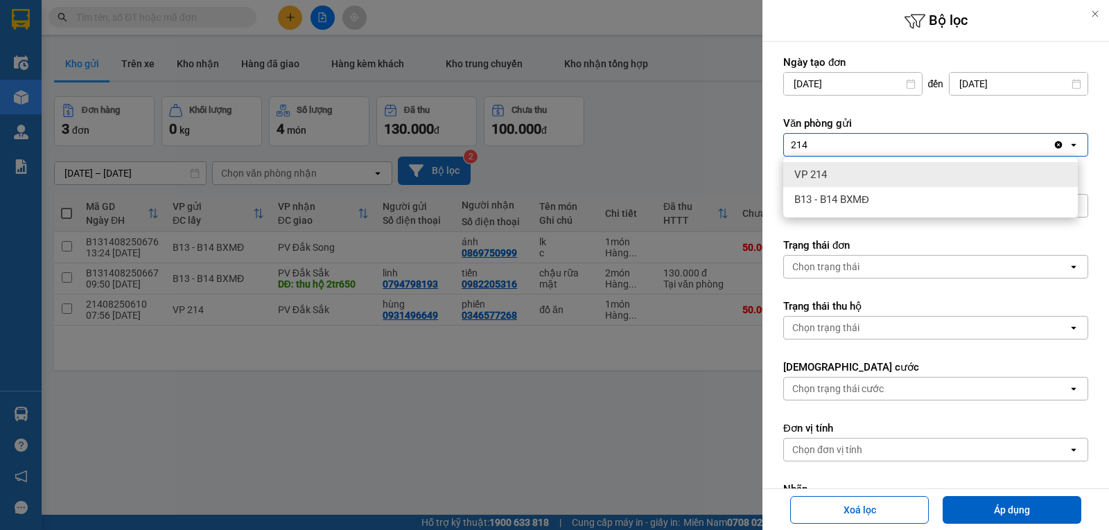
type input "214"
click at [857, 173] on div "VP 214" at bounding box center [930, 174] width 295 height 25
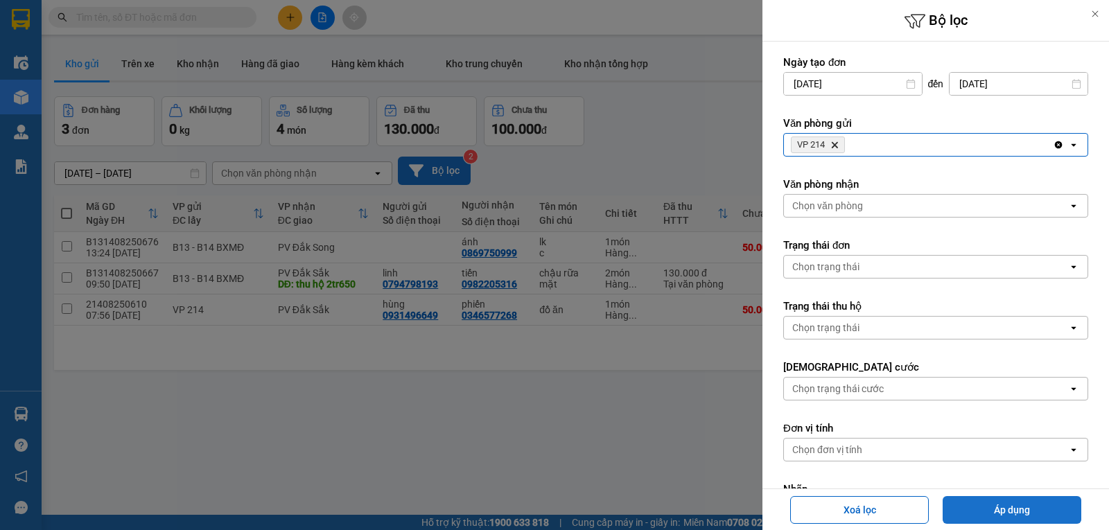
drag, startPoint x: 975, startPoint y: 512, endPoint x: 942, endPoint y: 501, distance: 34.2
click at [974, 512] on button "Áp dụng" at bounding box center [1012, 510] width 139 height 28
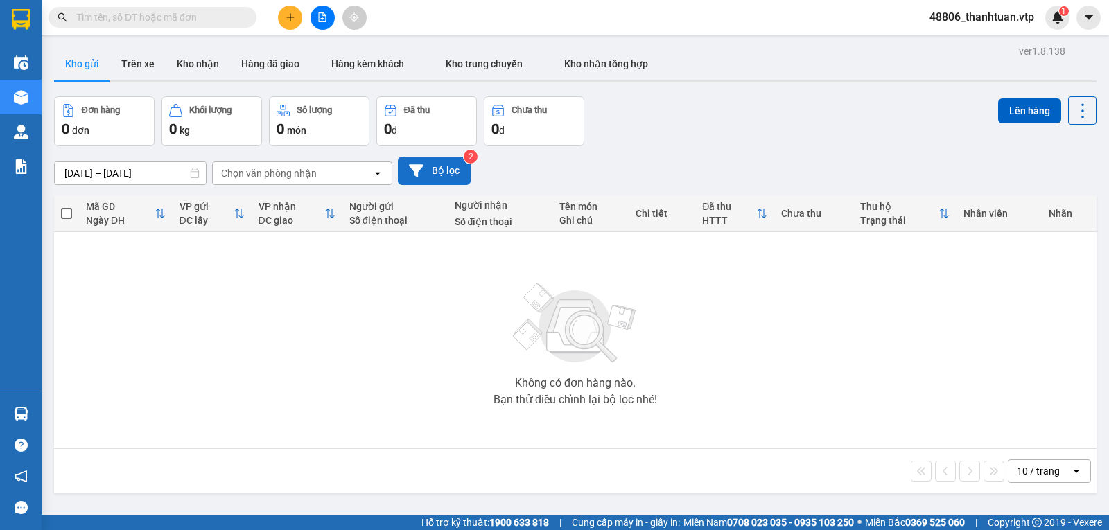
click at [273, 177] on div "Chọn văn phòng nhận" at bounding box center [269, 173] width 96 height 14
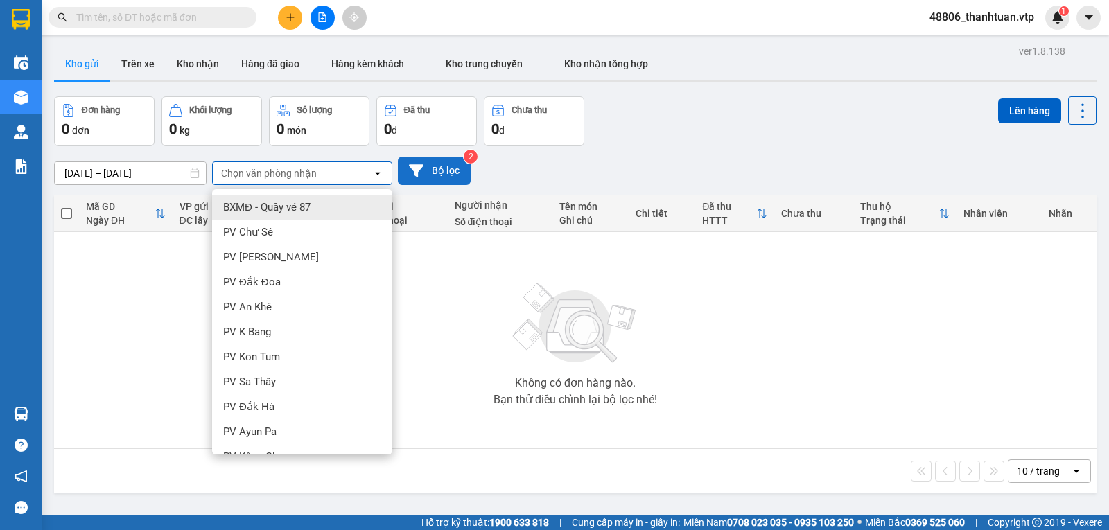
click at [548, 333] on img at bounding box center [575, 323] width 139 height 97
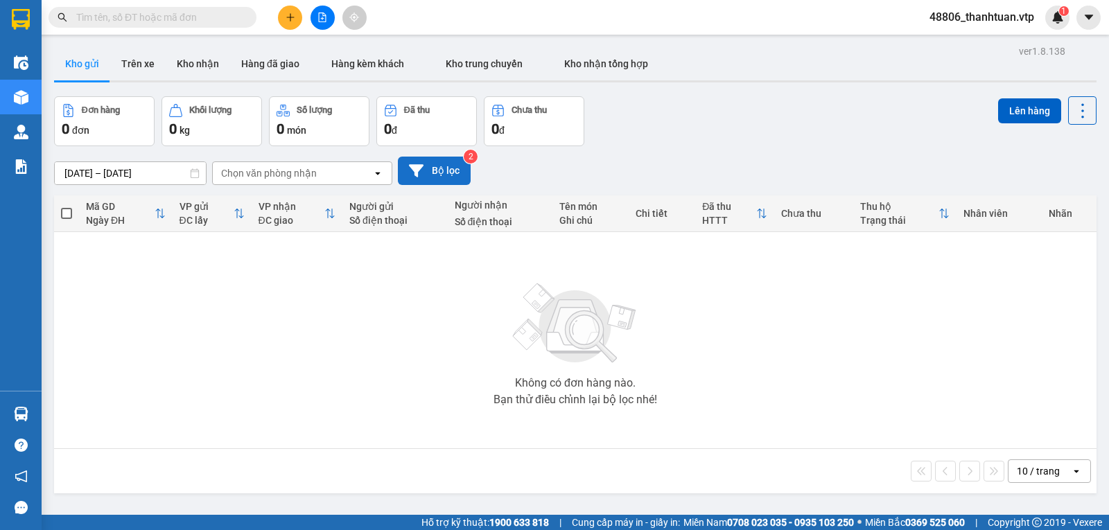
click at [450, 173] on button "Bộ lọc" at bounding box center [434, 171] width 73 height 28
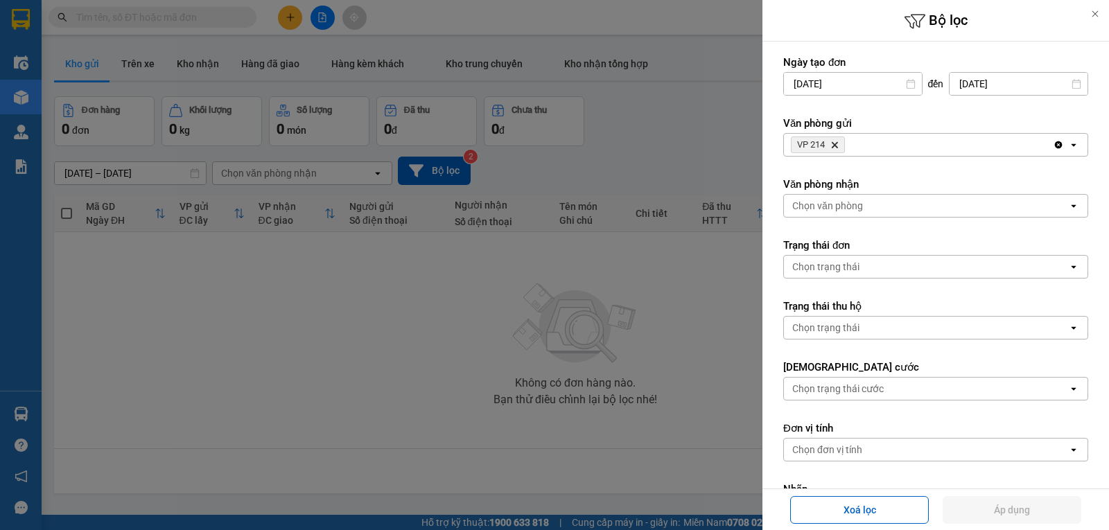
click at [836, 142] on icon "Delete" at bounding box center [835, 145] width 8 height 8
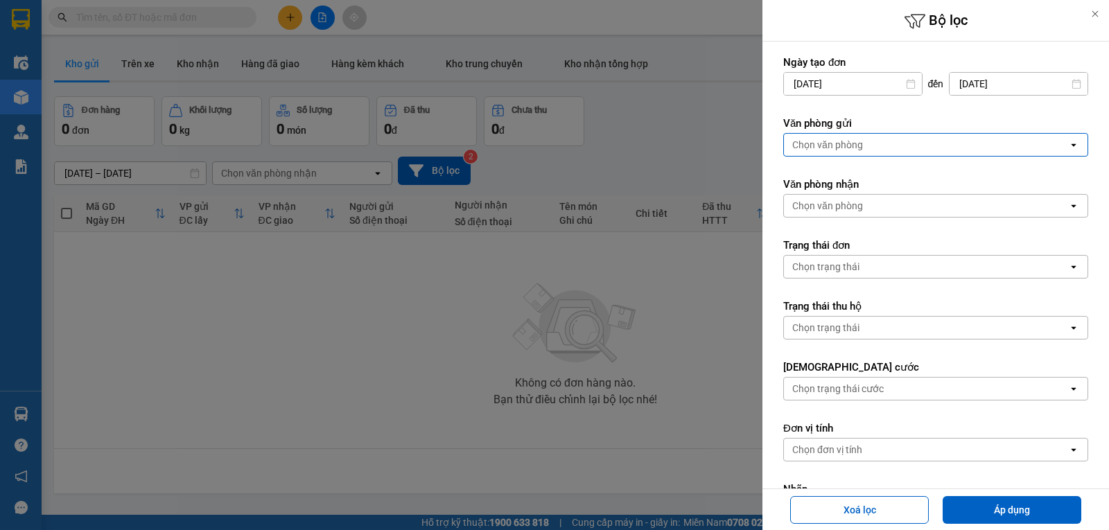
click at [838, 144] on div "Chọn văn phòng" at bounding box center [828, 145] width 71 height 14
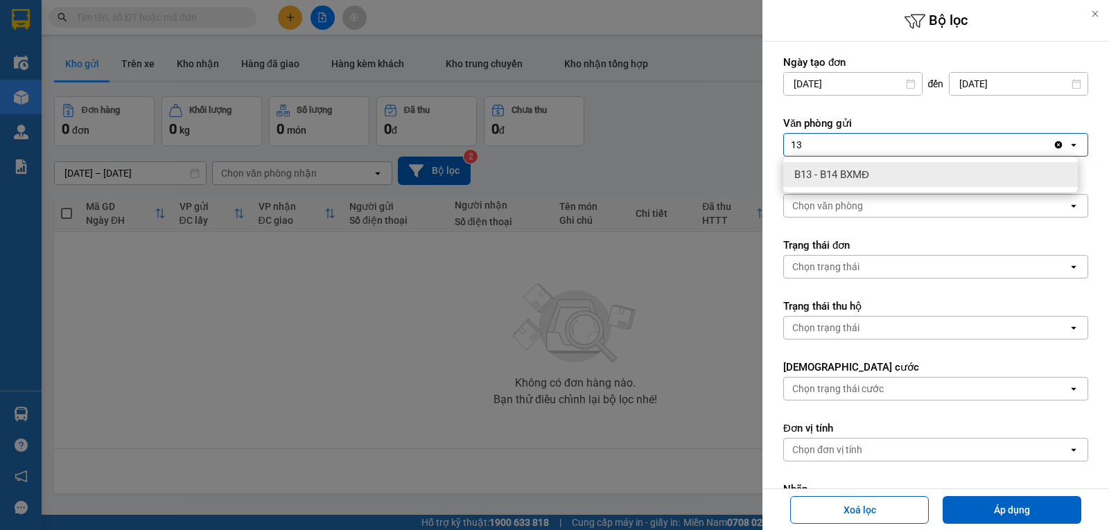
type input "13"
click at [829, 166] on div "B13 - B14 BXMĐ" at bounding box center [930, 174] width 295 height 25
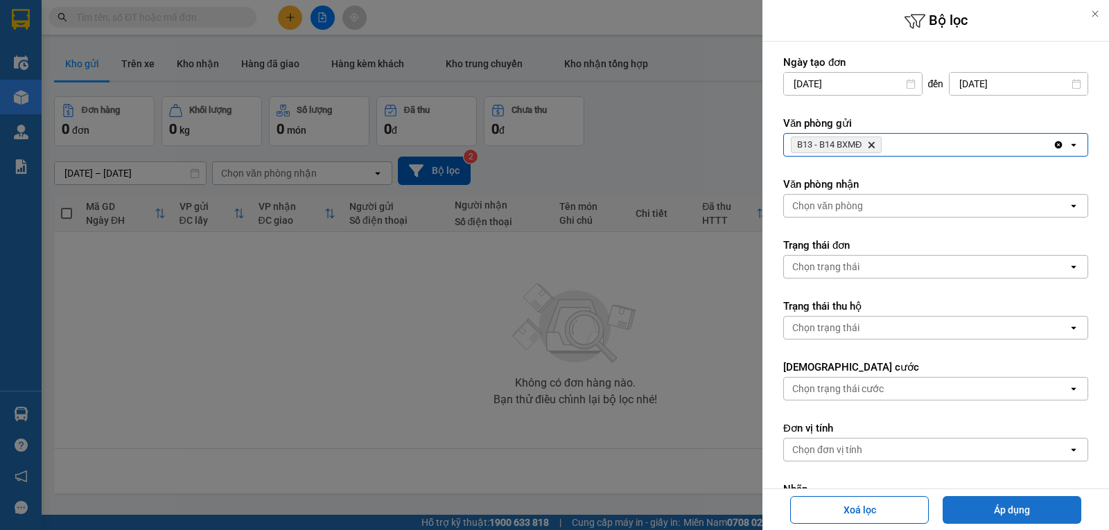
click at [1030, 508] on button "Áp dụng" at bounding box center [1012, 510] width 139 height 28
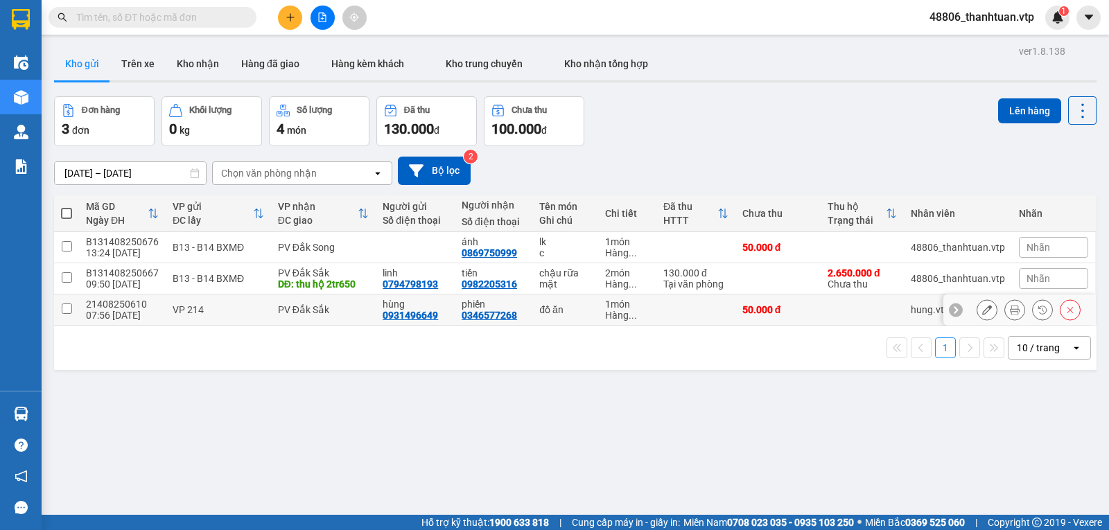
click at [66, 312] on input "checkbox" at bounding box center [67, 309] width 10 height 10
checkbox input "true"
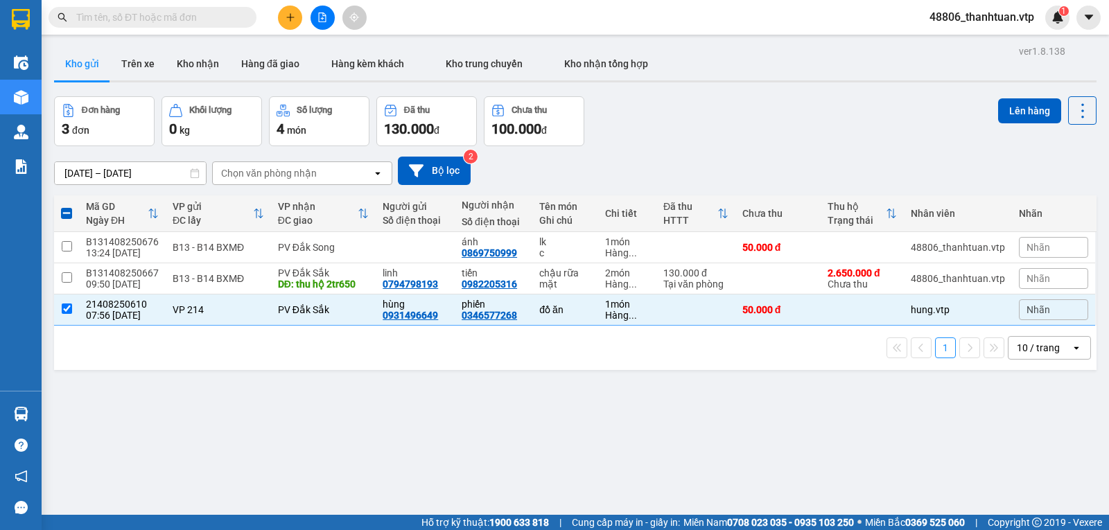
click at [647, 420] on div "ver 1.8.138 Kho gửi Trên xe Kho nhận Hàng đã giao Hàng kèm khách Kho trung chuy…" at bounding box center [576, 307] width 1054 height 530
click at [546, 290] on div "chậu rữa mặt" at bounding box center [565, 279] width 52 height 22
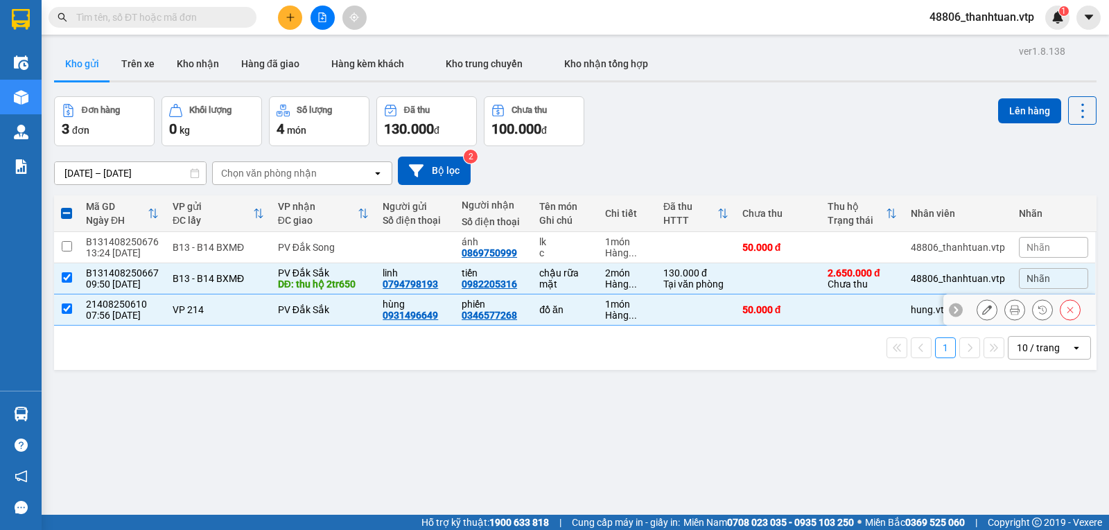
click at [477, 321] on div "0346577268" at bounding box center [489, 315] width 55 height 11
click at [71, 283] on input "checkbox" at bounding box center [67, 277] width 10 height 10
checkbox input "false"
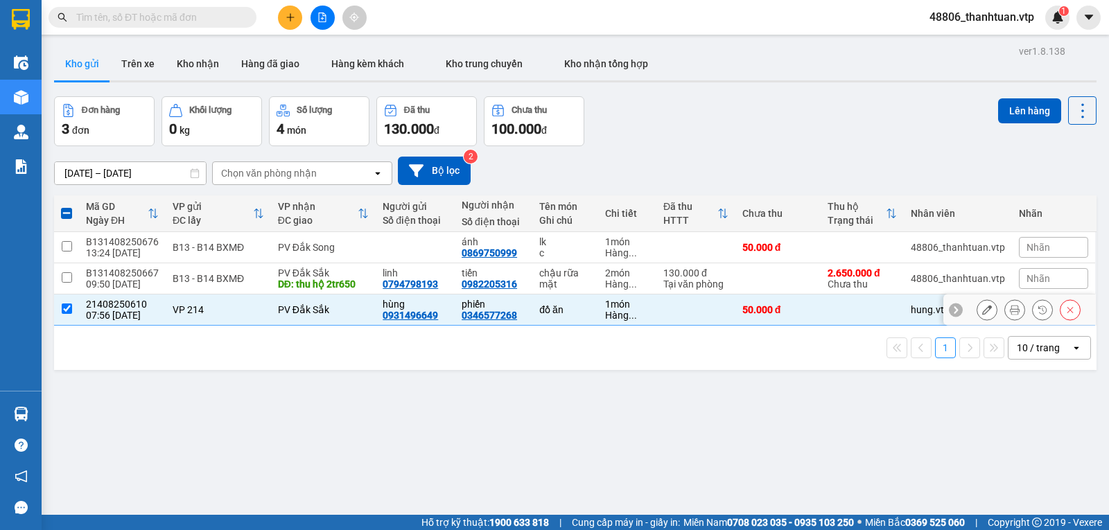
click at [65, 314] on input "checkbox" at bounding box center [67, 309] width 10 height 10
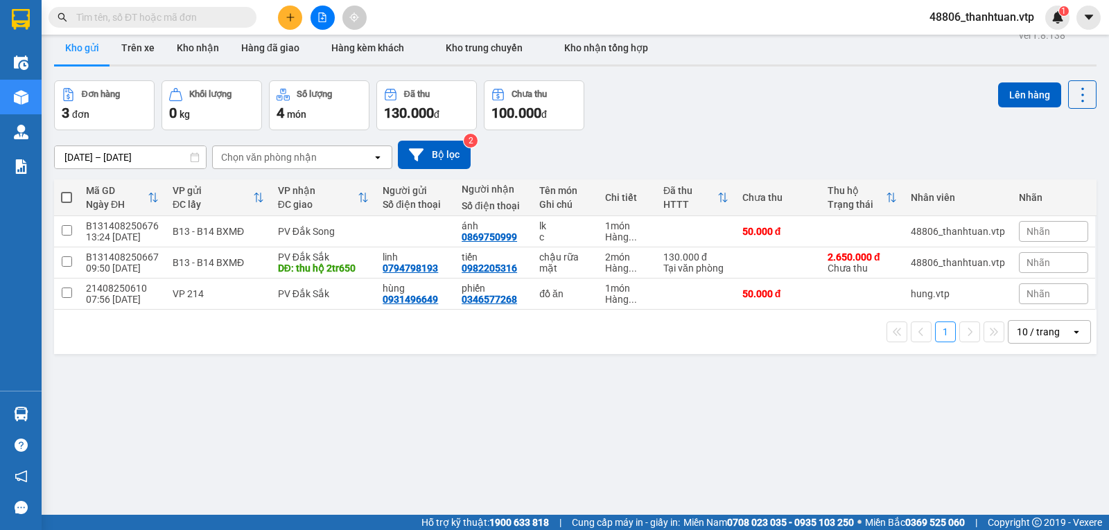
scroll to position [64, 0]
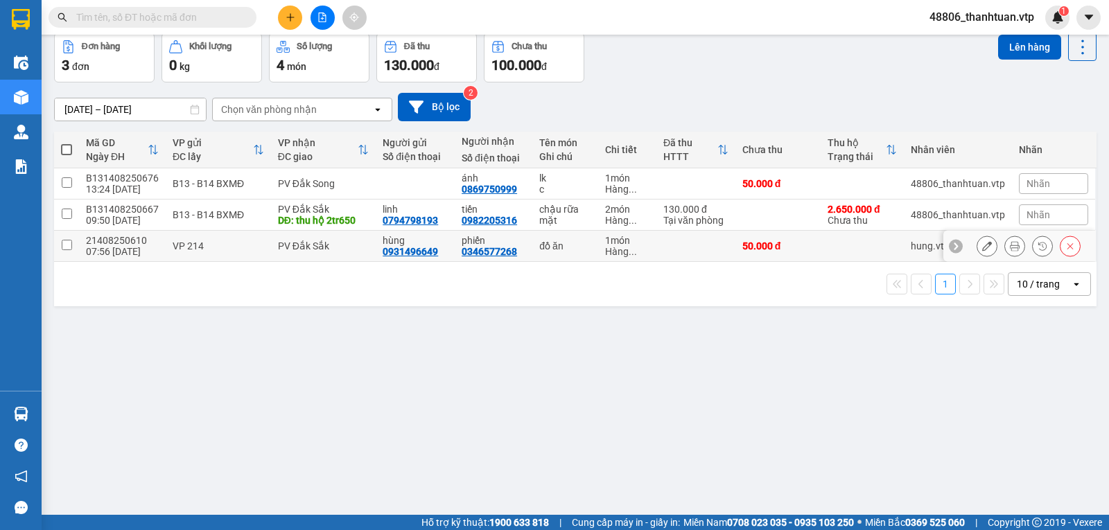
click at [68, 250] on input "checkbox" at bounding box center [67, 245] width 10 height 10
checkbox input "true"
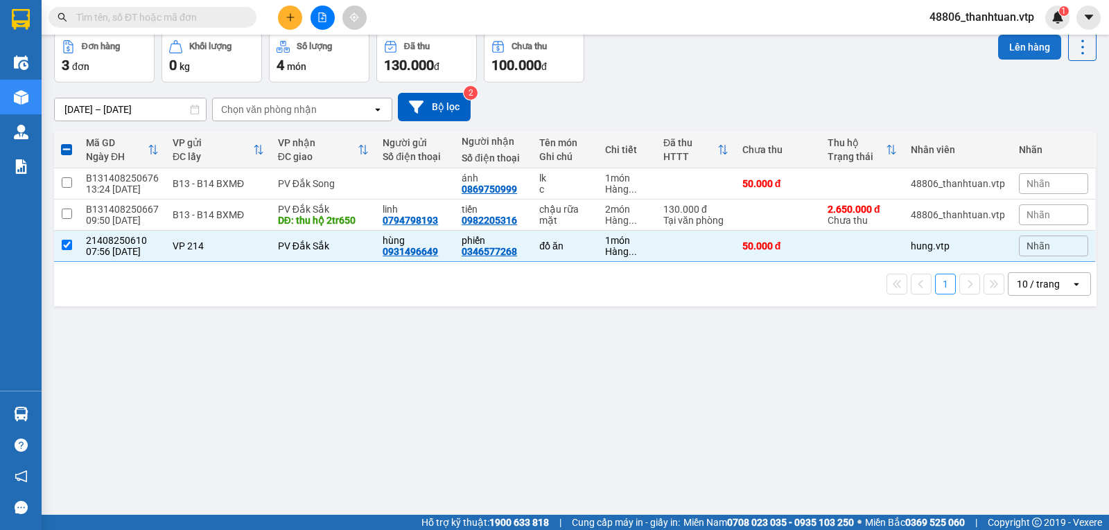
click at [1023, 53] on button "Lên hàng" at bounding box center [1029, 47] width 63 height 25
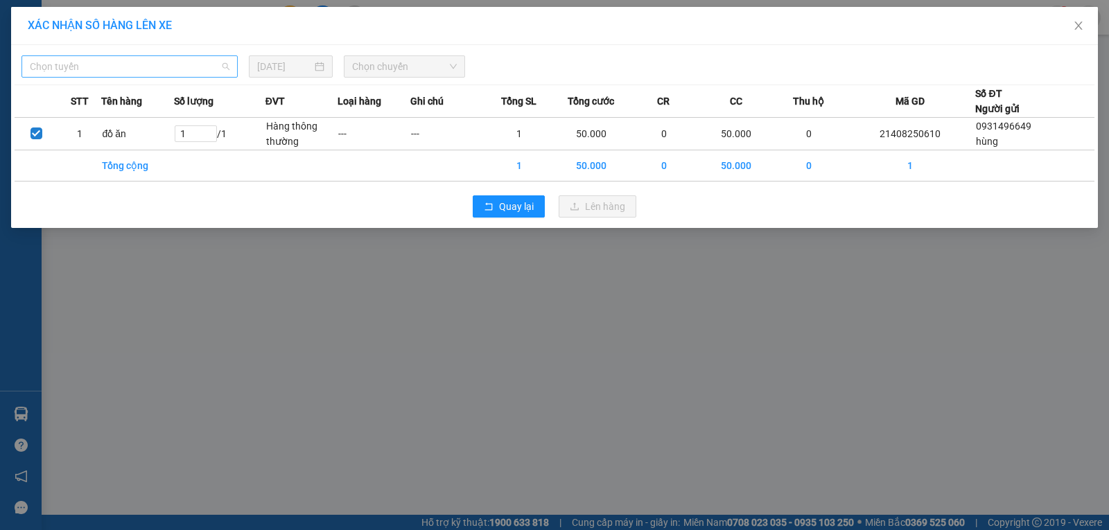
click at [125, 68] on span "Chọn tuyến" at bounding box center [130, 66] width 200 height 21
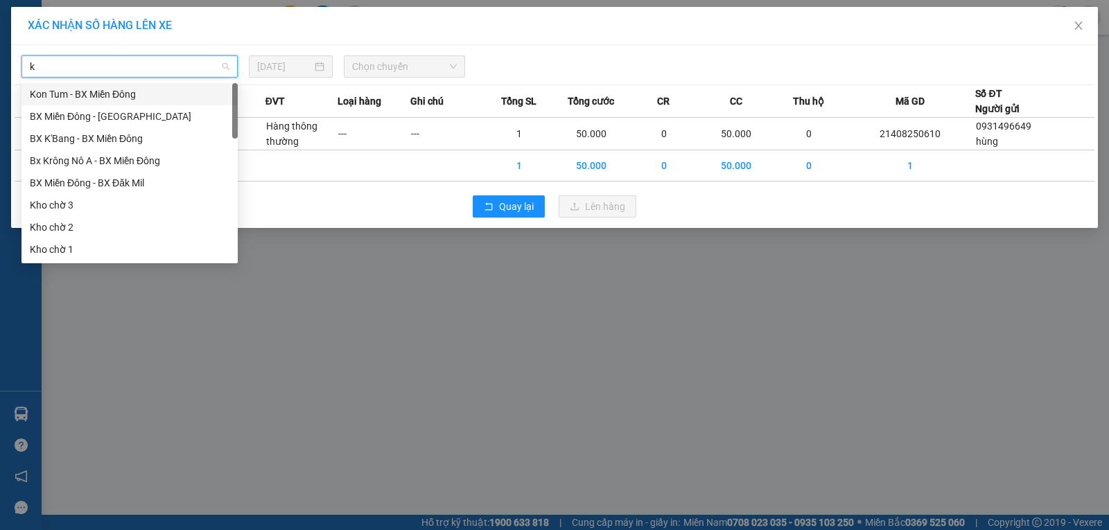
type input "kn"
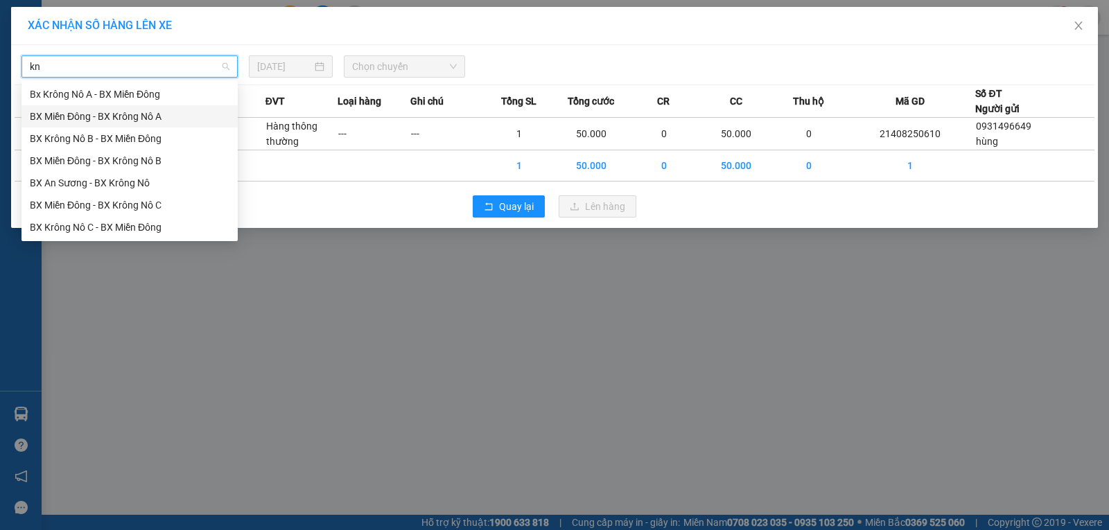
click at [156, 120] on div "BX Miền Đông - BX Krông Nô A" at bounding box center [130, 116] width 200 height 15
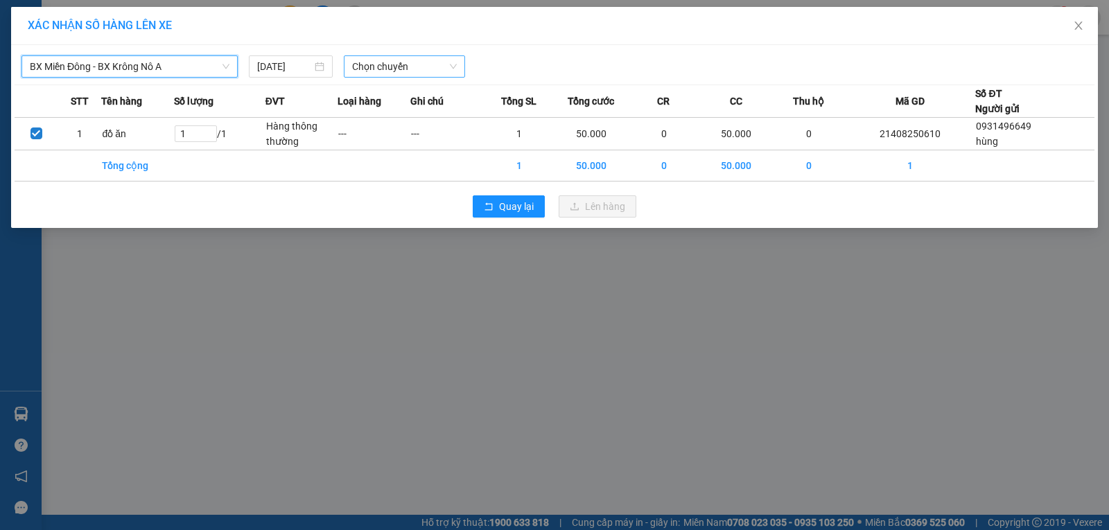
click at [383, 67] on span "Chọn chuyến" at bounding box center [404, 66] width 105 height 21
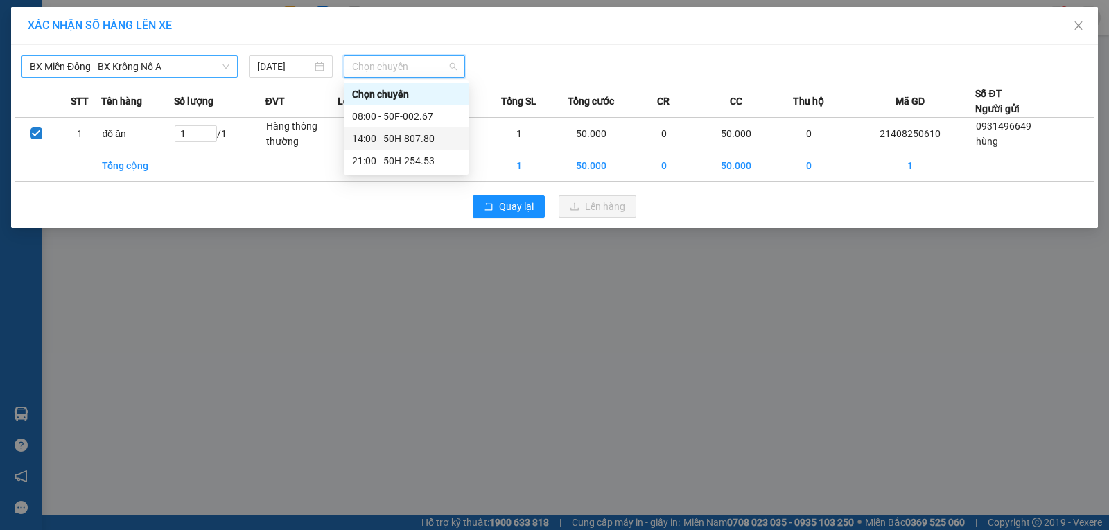
click at [388, 142] on div "14:00 - 50H-807.80" at bounding box center [406, 138] width 108 height 15
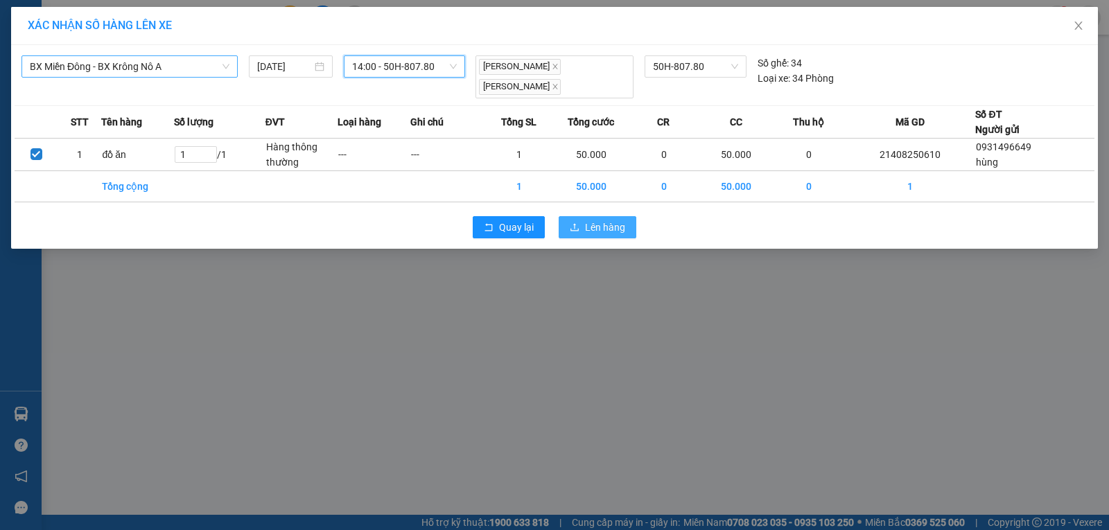
click at [597, 220] on span "Lên hàng" at bounding box center [605, 227] width 40 height 15
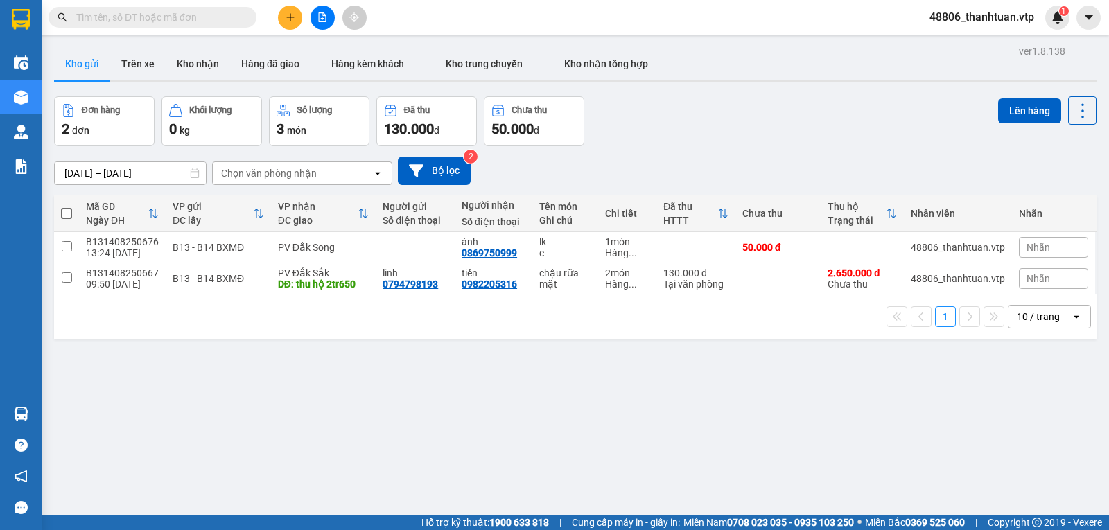
click at [320, 19] on icon "file-add" at bounding box center [323, 17] width 10 height 10
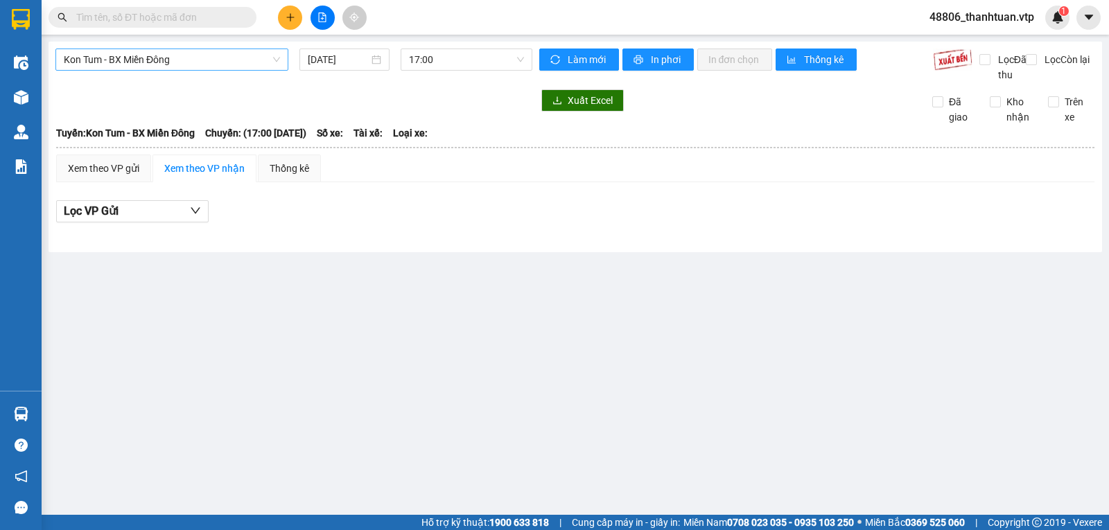
click at [194, 66] on span "Kon Tum - BX Miền Đông" at bounding box center [172, 59] width 216 height 21
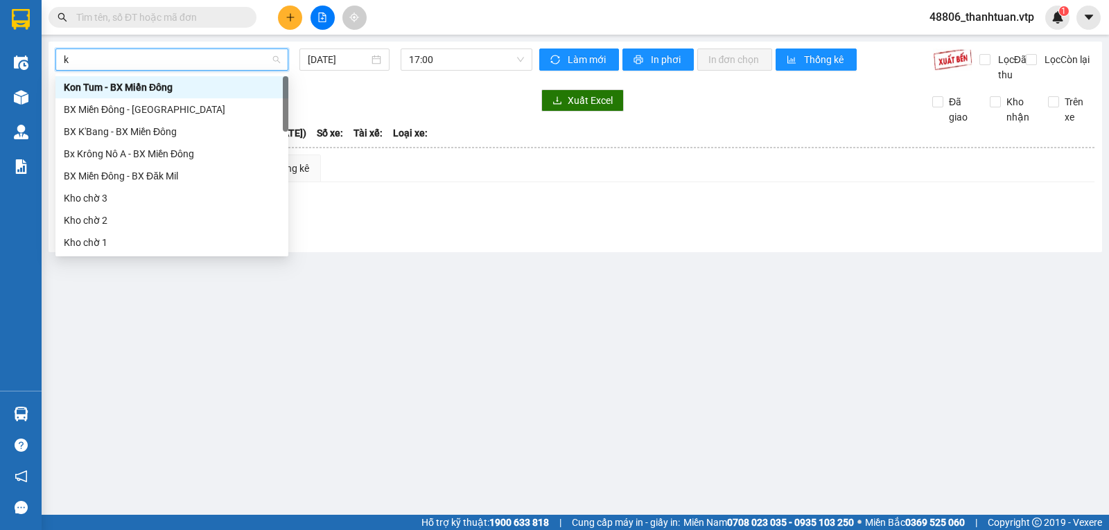
type input "kn"
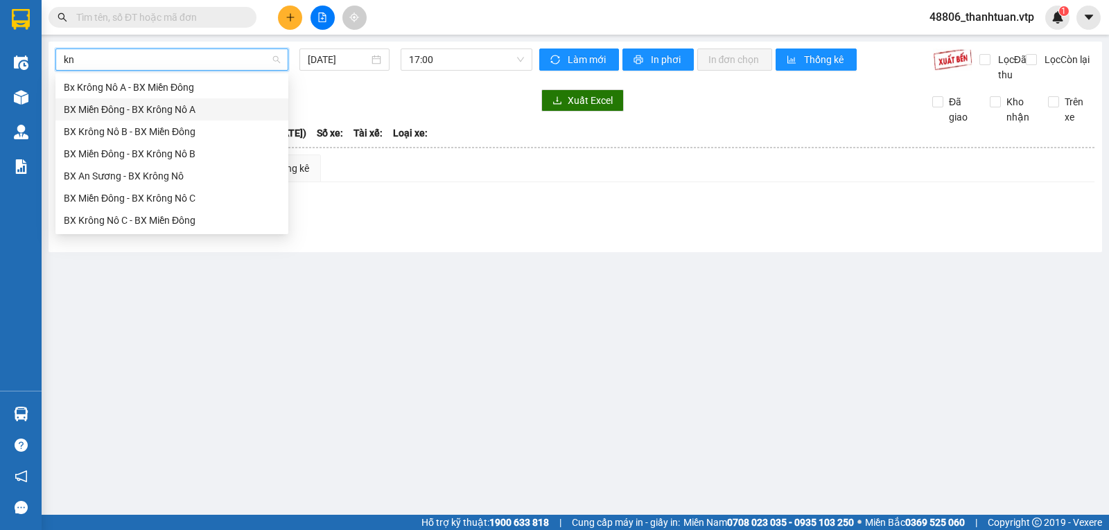
click at [130, 114] on div "BX Miền Đông - BX Krông Nô A" at bounding box center [172, 109] width 216 height 15
type input "[DATE]"
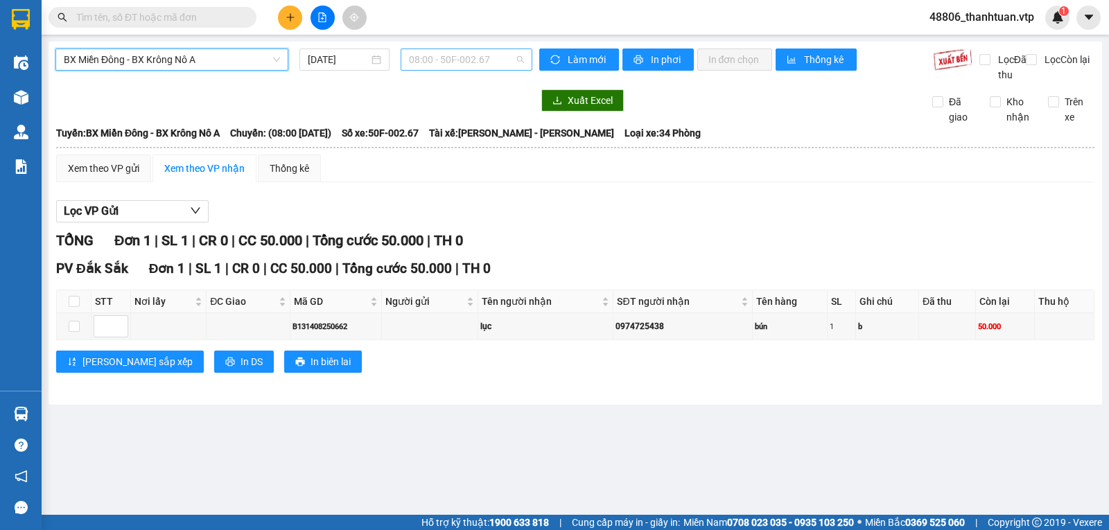
click at [432, 59] on span "08:00 - 50F-002.67" at bounding box center [466, 59] width 114 height 21
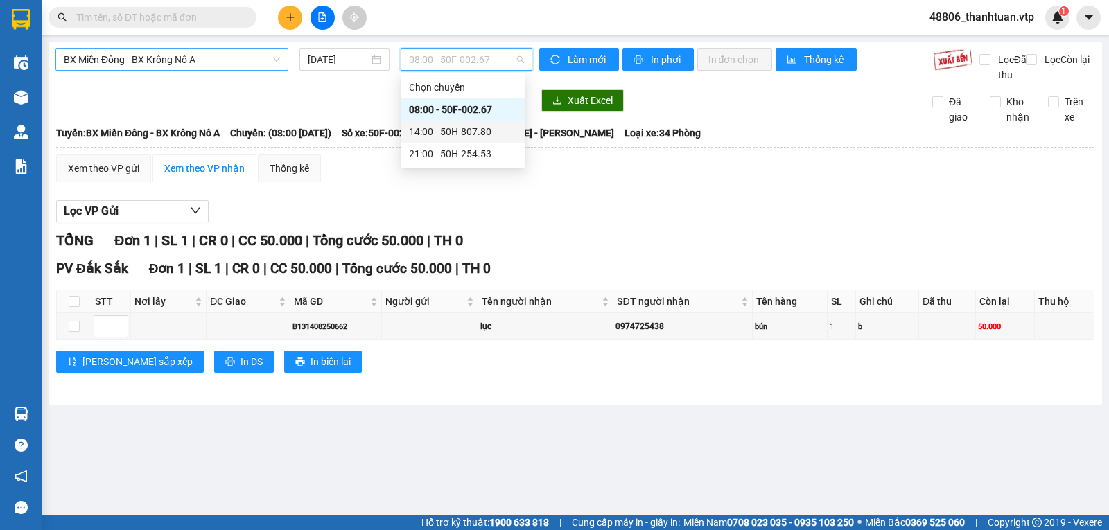
click at [445, 129] on div "14:00 - 50H-807.80" at bounding box center [463, 131] width 108 height 15
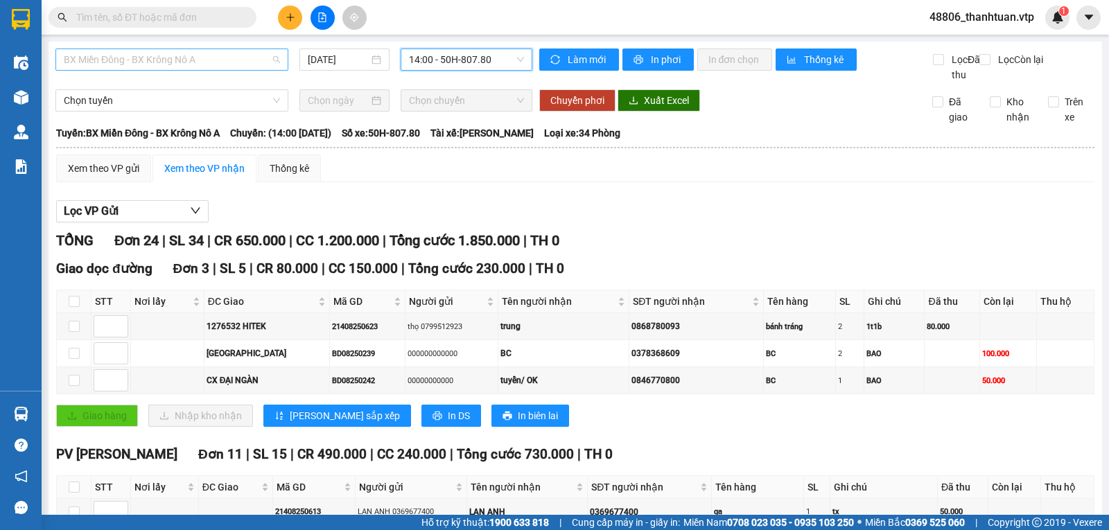
click at [232, 63] on span "BX Miền Đông - BX Krông Nô A" at bounding box center [172, 59] width 216 height 21
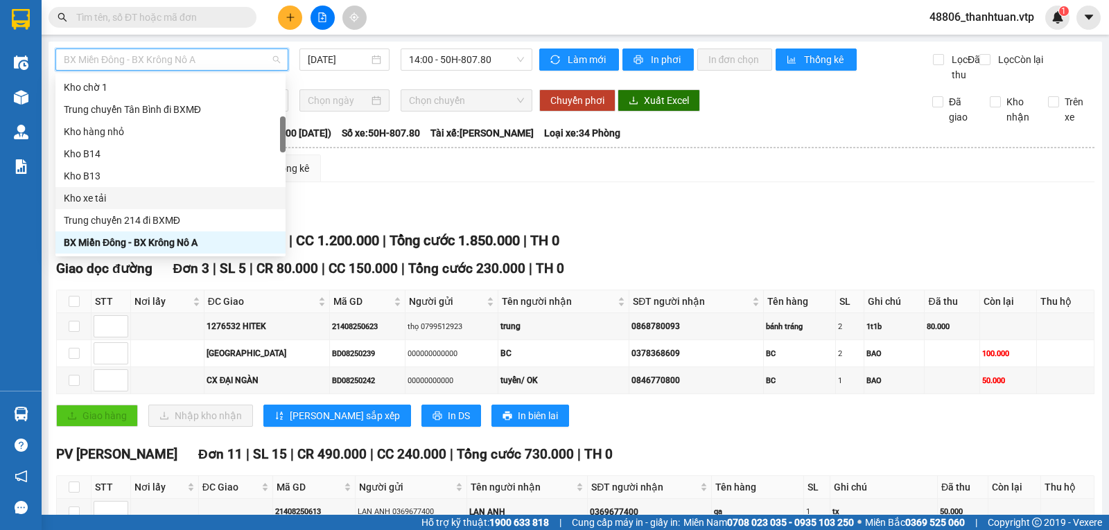
scroll to position [361, 0]
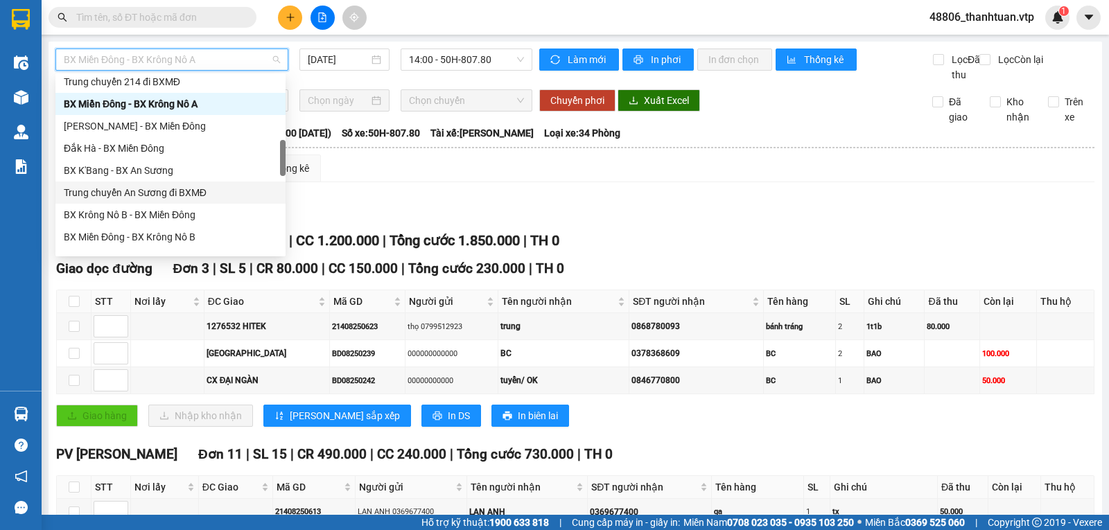
click at [163, 196] on div "Trung chuyển An Sương đi BXMĐ" at bounding box center [171, 192] width 214 height 15
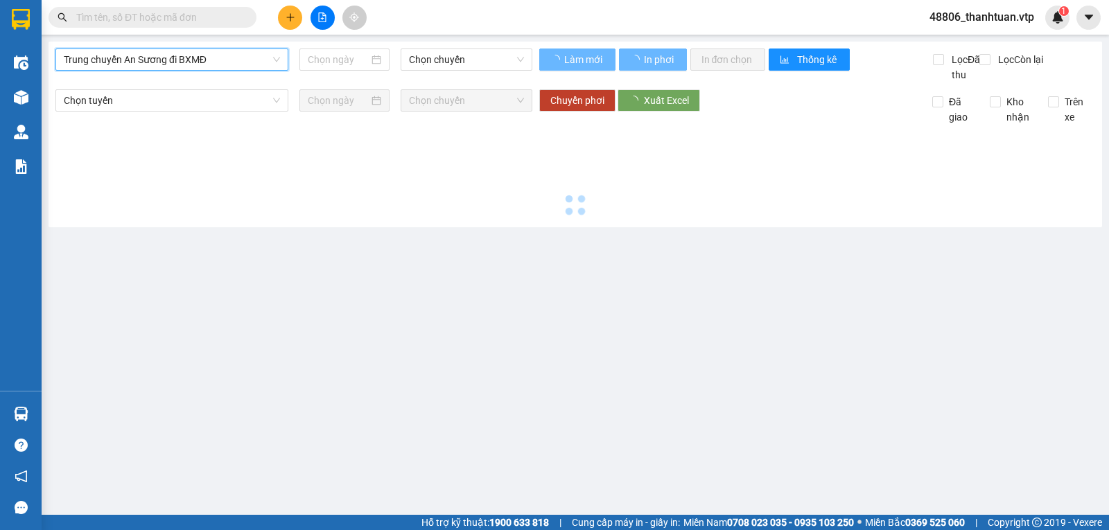
type input "[DATE]"
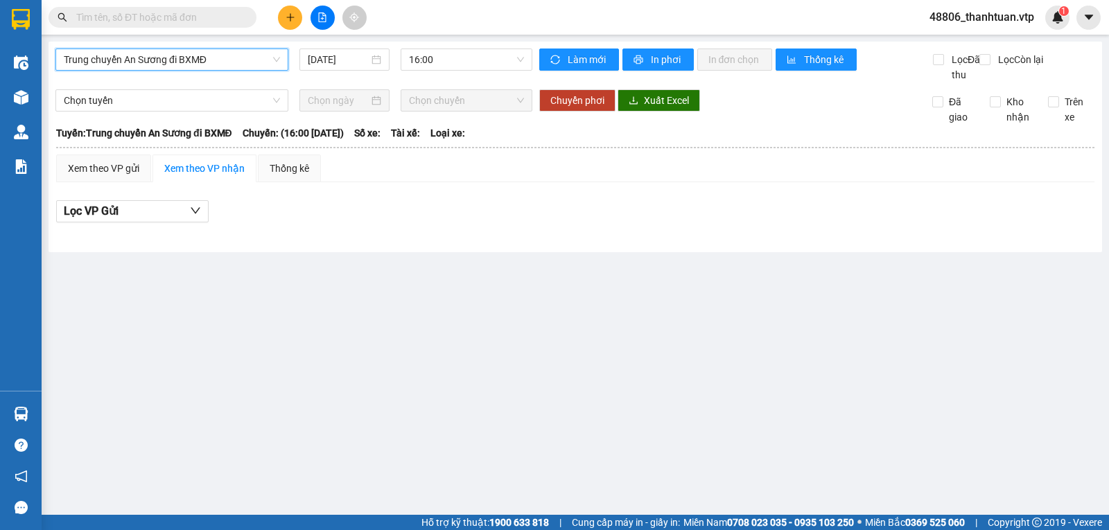
drag, startPoint x: 451, startPoint y: 64, endPoint x: 444, endPoint y: 82, distance: 19.3
click at [451, 64] on span "16:00" at bounding box center [466, 59] width 114 height 21
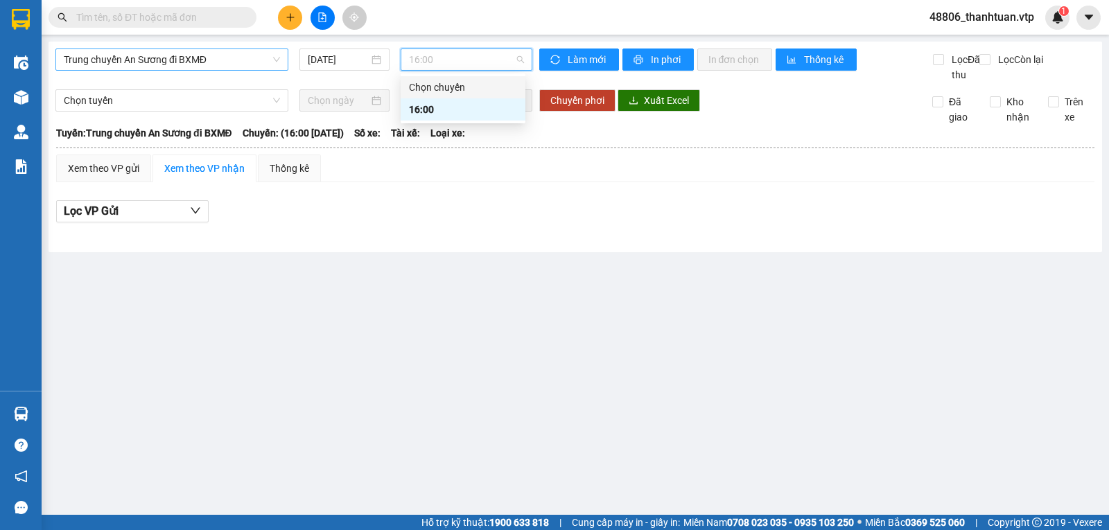
click at [228, 56] on span "Trung chuyển An Sương đi BXMĐ" at bounding box center [172, 59] width 216 height 21
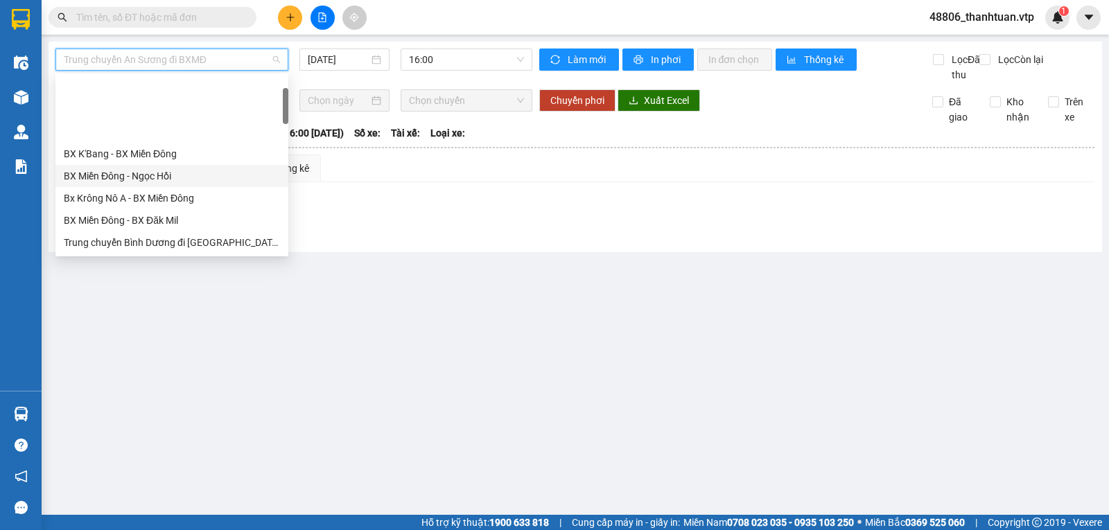
scroll to position [139, 0]
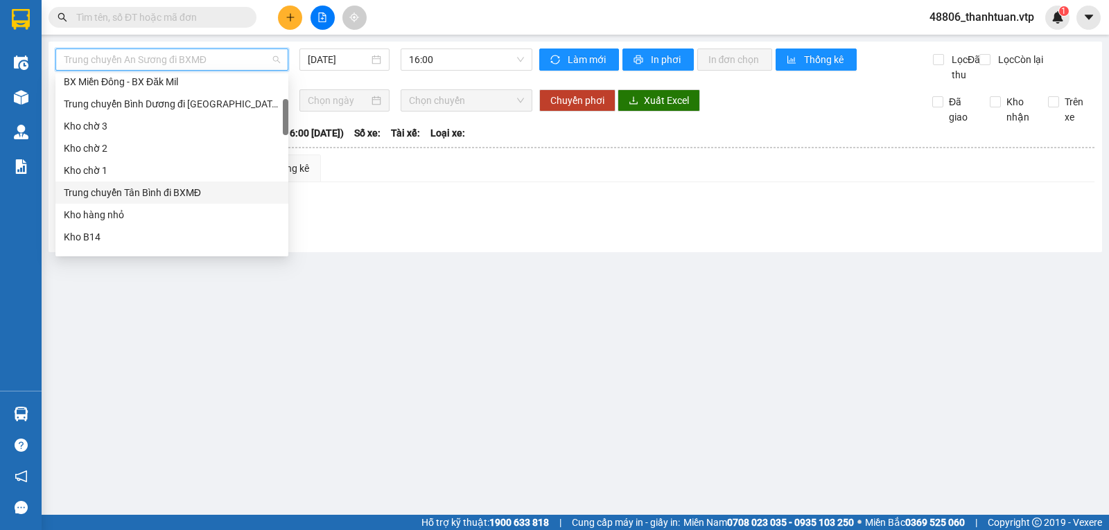
click at [173, 196] on div "Trung chuyển Tân Bình đi BXMĐ" at bounding box center [172, 192] width 216 height 15
type input "[DATE]"
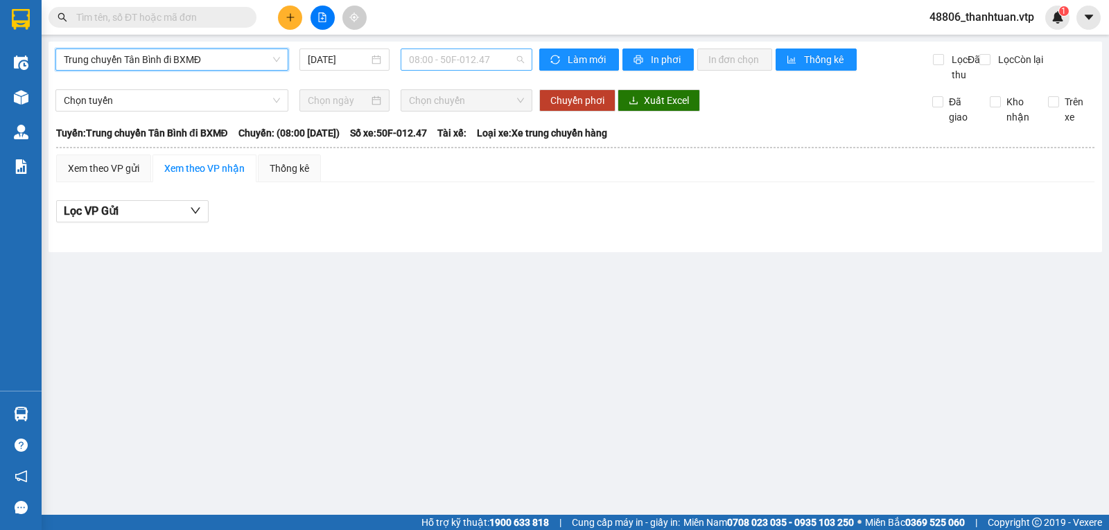
click at [472, 62] on span "08:00 - 50F-012.47" at bounding box center [466, 59] width 114 height 21
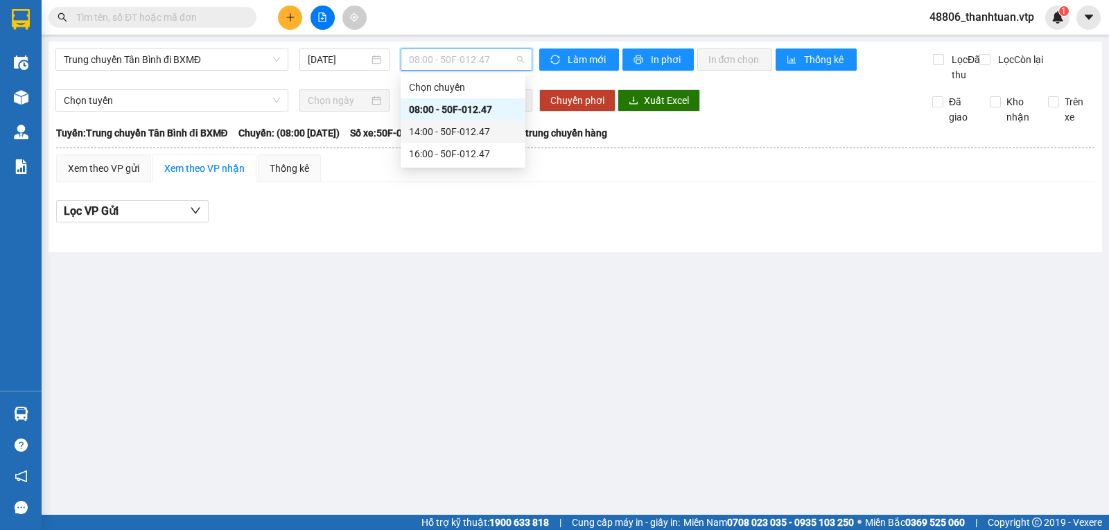
click at [453, 126] on div "14:00 - 50F-012.47" at bounding box center [463, 131] width 108 height 15
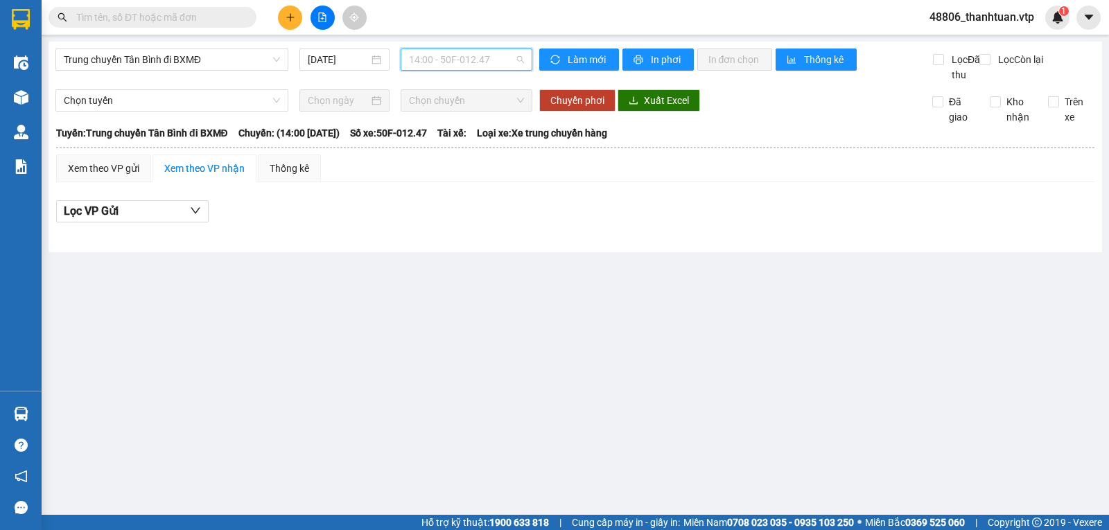
click at [467, 67] on span "14:00 - 50F-012.47" at bounding box center [466, 59] width 114 height 21
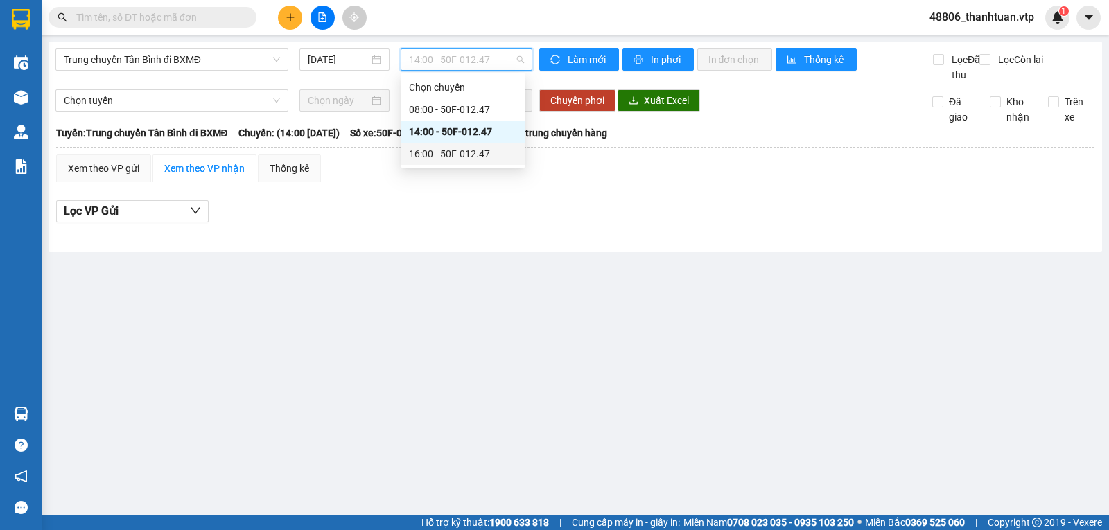
click at [450, 150] on div "16:00 - 50F-012.47" at bounding box center [463, 153] width 108 height 15
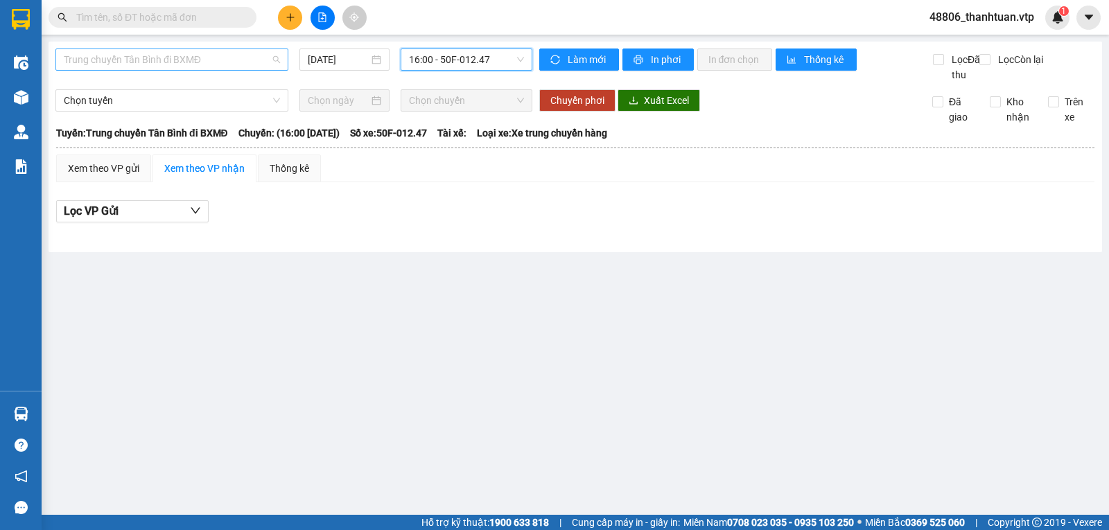
click at [218, 60] on span "Trung chuyển Tân Bình đi BXMĐ" at bounding box center [172, 59] width 216 height 21
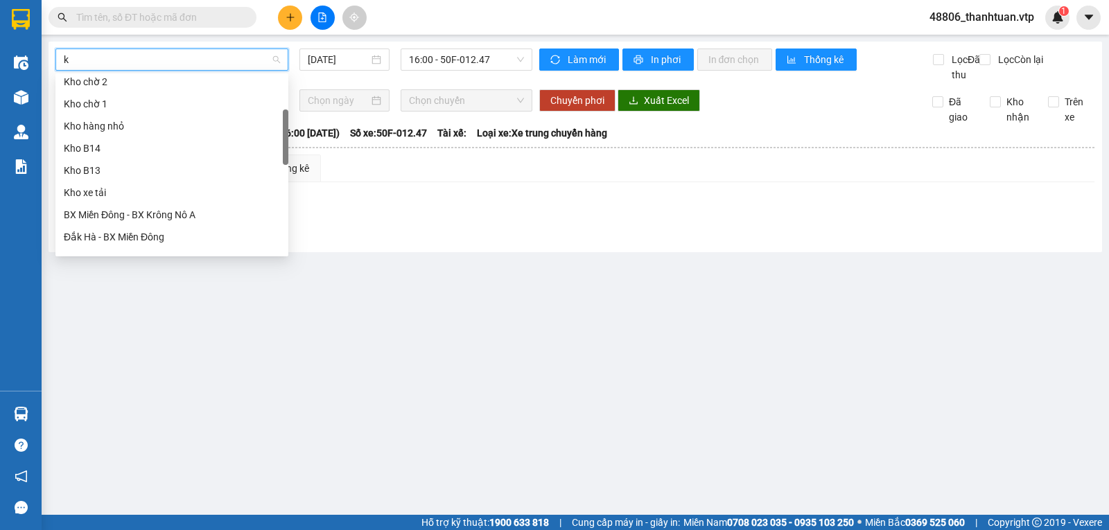
type input "kn"
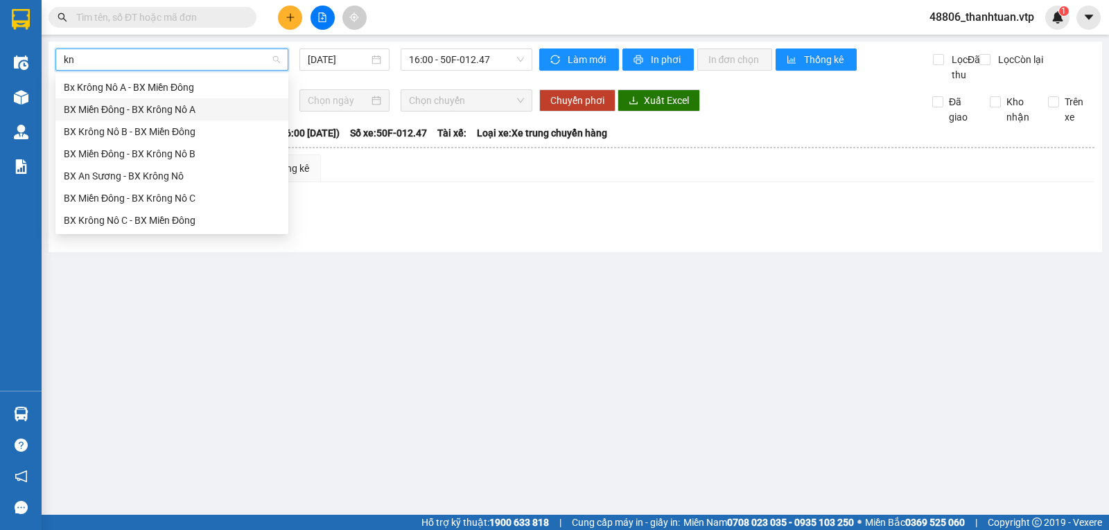
click at [178, 104] on div "BX Miền Đông - BX Krông Nô A" at bounding box center [172, 109] width 216 height 15
type input "[DATE]"
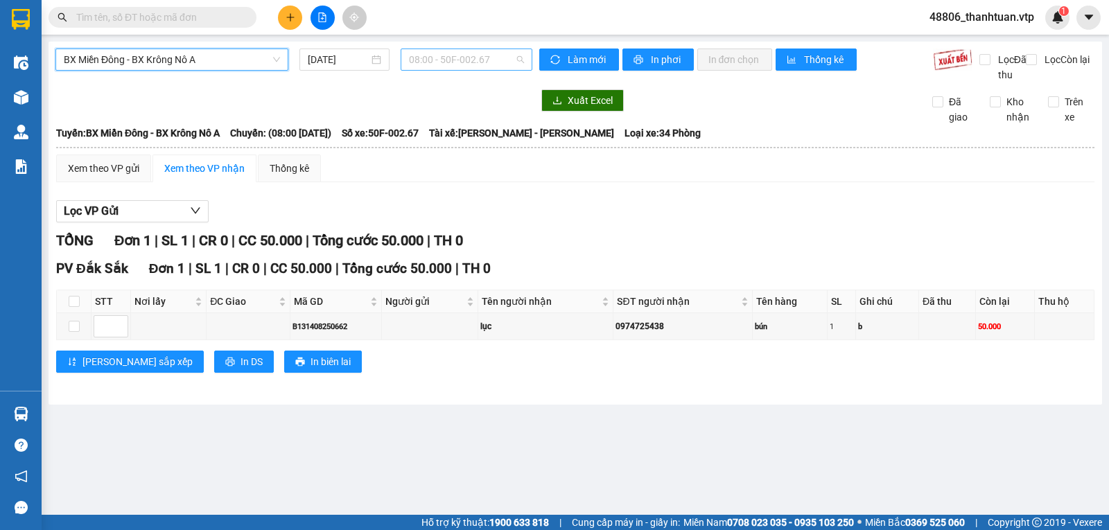
click at [444, 61] on span "08:00 - 50F-002.67" at bounding box center [466, 59] width 114 height 21
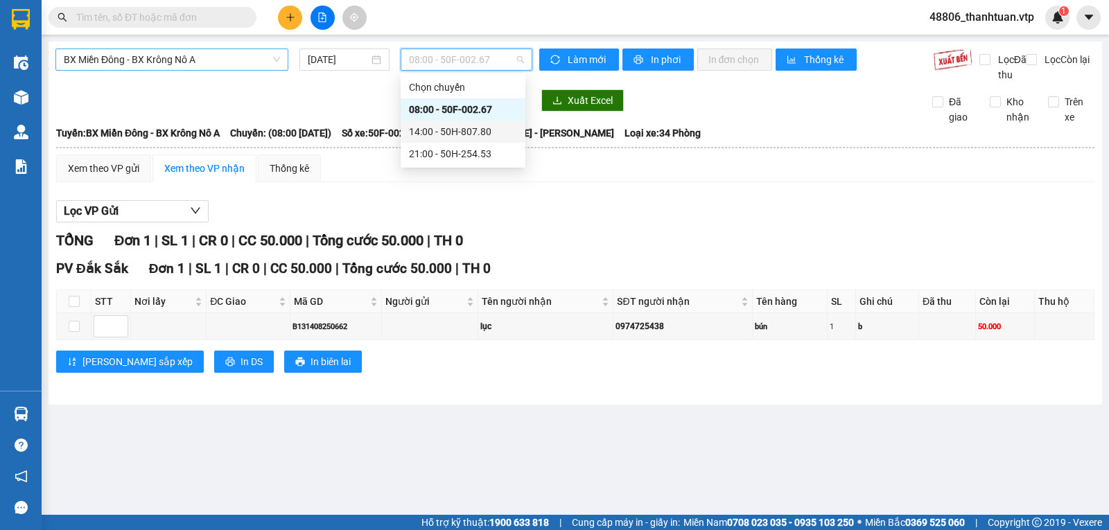
click at [451, 134] on div "14:00 - 50H-807.80" at bounding box center [463, 131] width 108 height 15
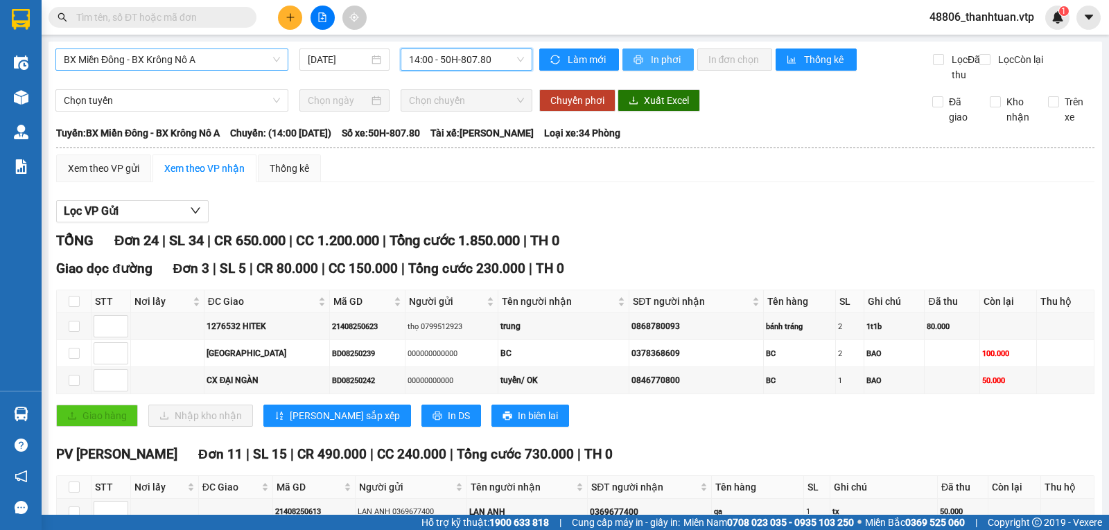
click at [654, 67] on button "In phơi" at bounding box center [658, 60] width 71 height 22
click at [638, 60] on span "printer" at bounding box center [640, 60] width 12 height 11
click at [196, 21] on input "text" at bounding box center [158, 17] width 164 height 15
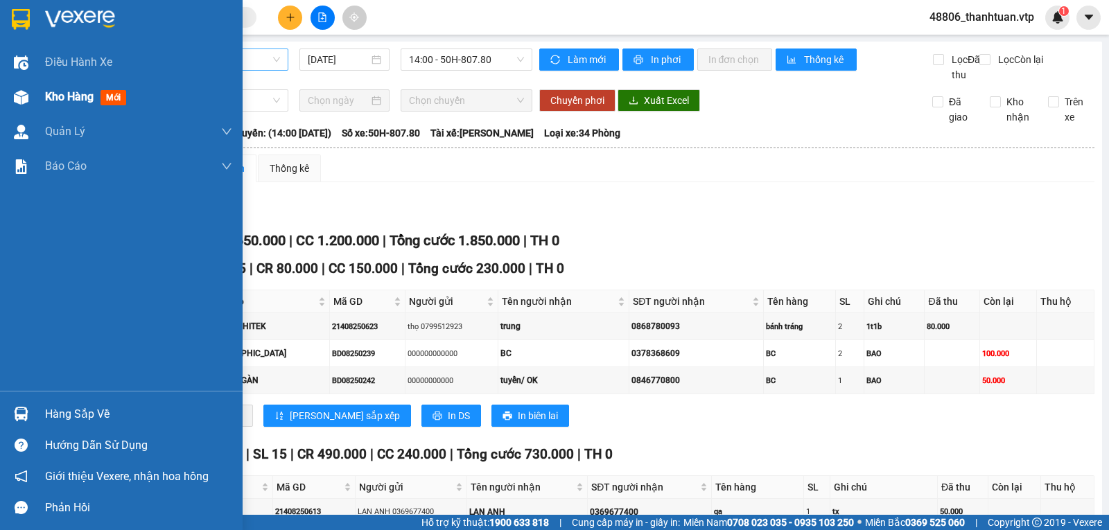
click at [68, 98] on span "Kho hàng" at bounding box center [69, 96] width 49 height 13
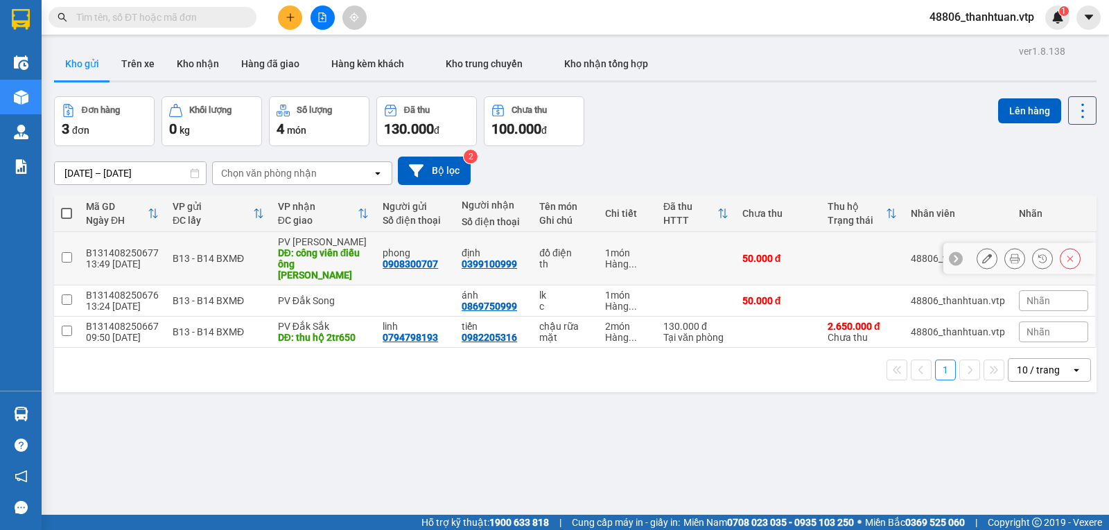
click at [64, 252] on td at bounding box center [66, 258] width 25 height 53
checkbox input "true"
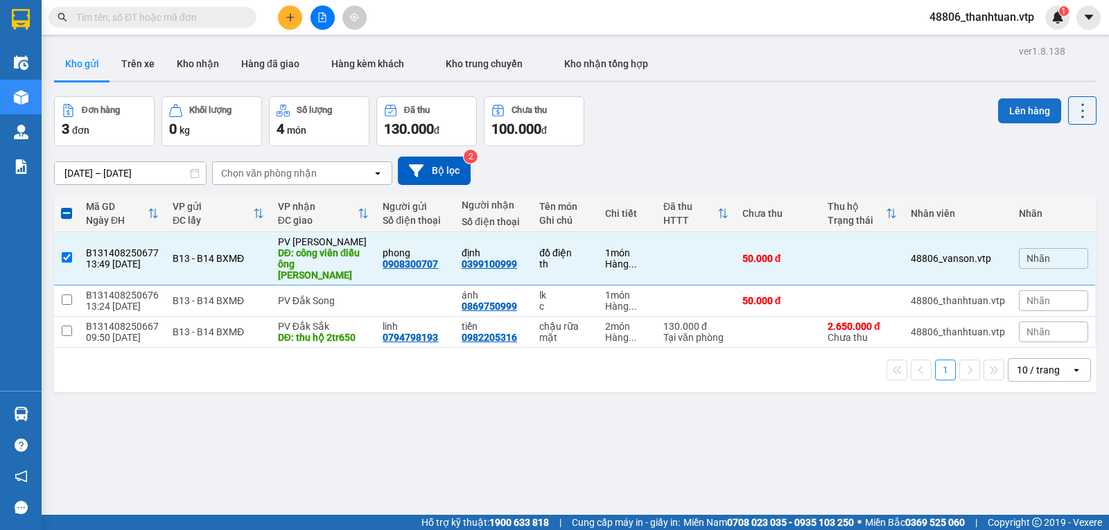
click at [1025, 111] on button "Lên hàng" at bounding box center [1029, 110] width 63 height 25
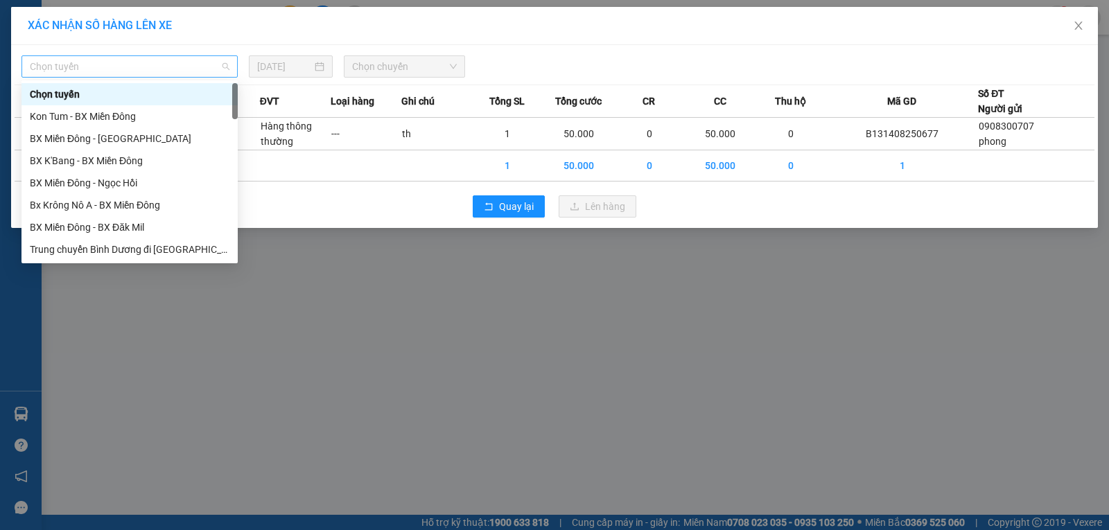
click at [166, 71] on span "Chọn tuyến" at bounding box center [130, 66] width 200 height 21
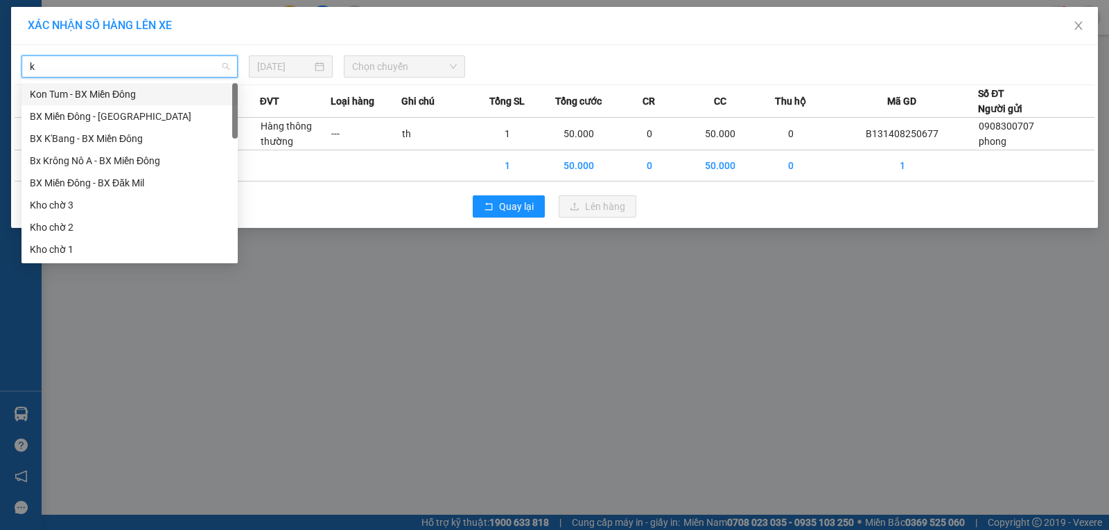
type input "kn"
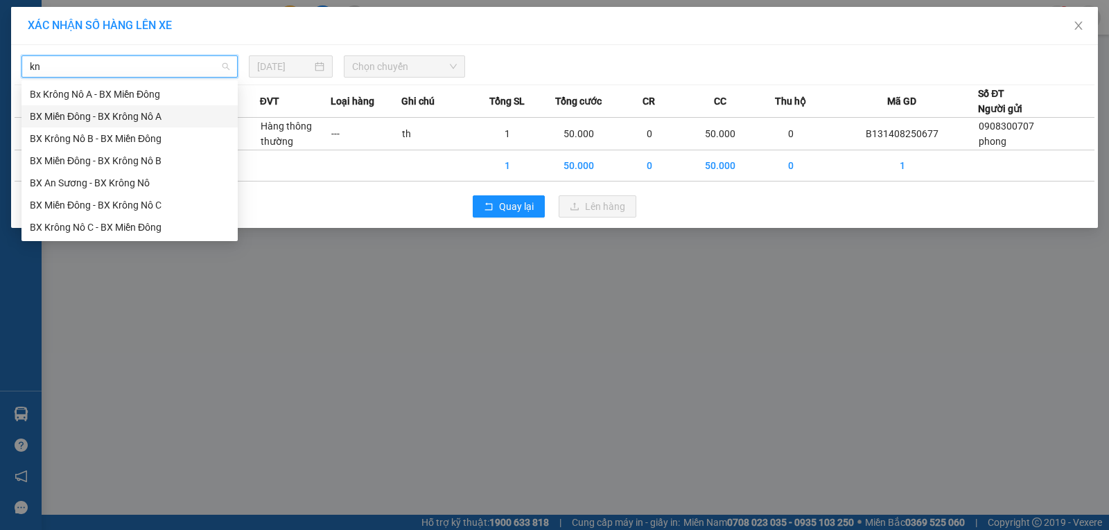
click at [157, 119] on div "BX Miền Đông - BX Krông Nô A" at bounding box center [130, 116] width 200 height 15
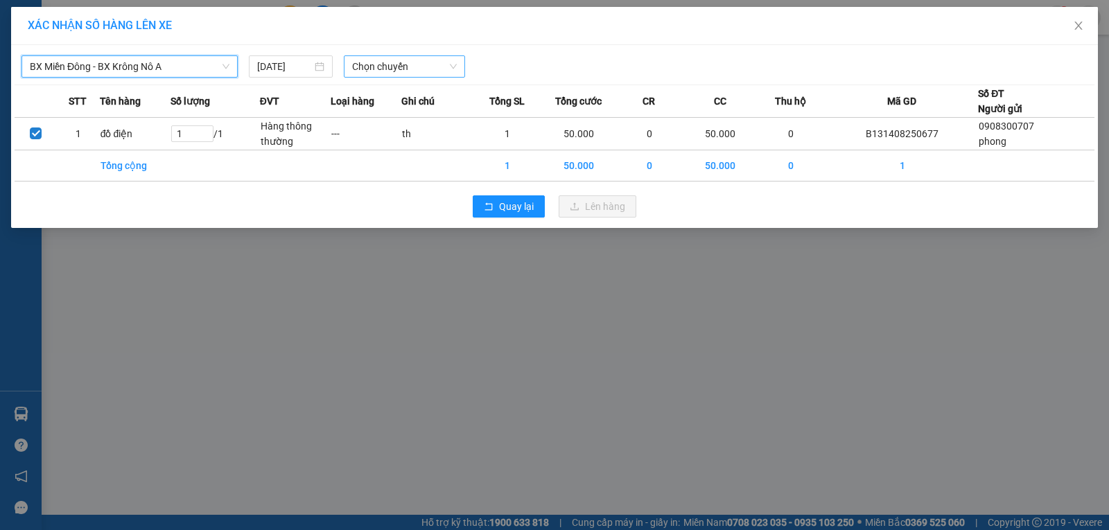
click at [370, 71] on span "Chọn chuyến" at bounding box center [404, 66] width 105 height 21
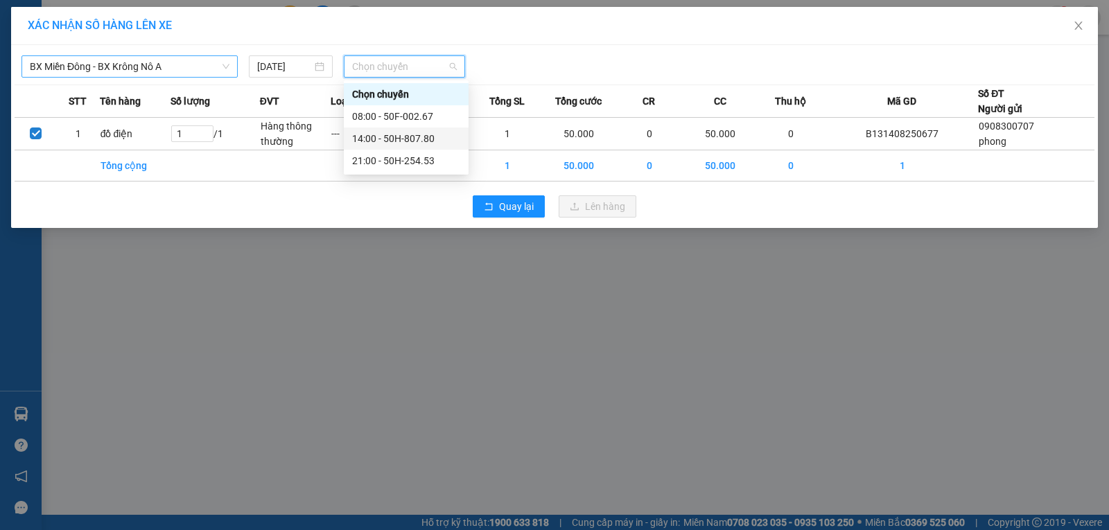
click at [370, 138] on div "14:00 - 50H-807.80" at bounding box center [406, 138] width 108 height 15
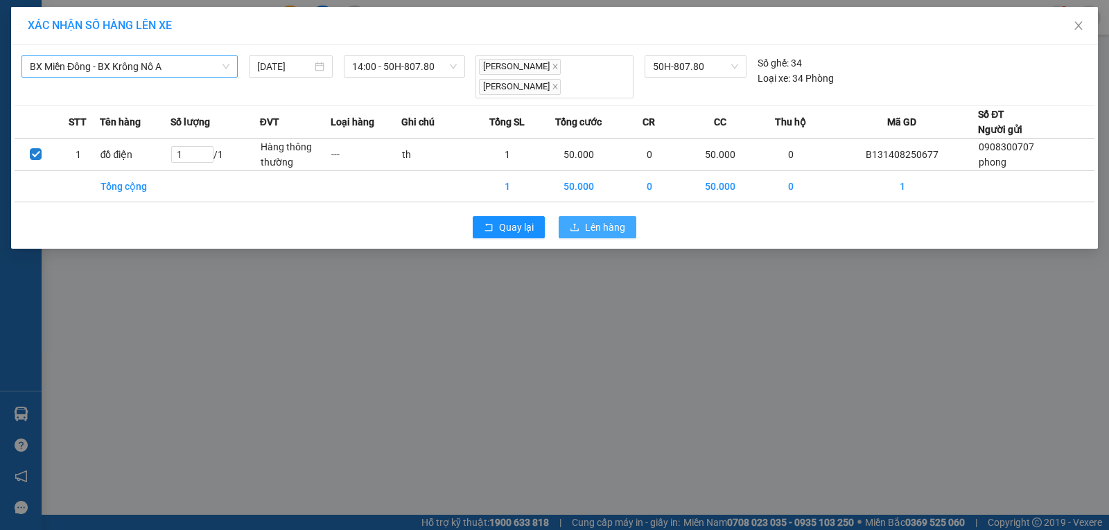
click at [593, 220] on span "Lên hàng" at bounding box center [605, 227] width 40 height 15
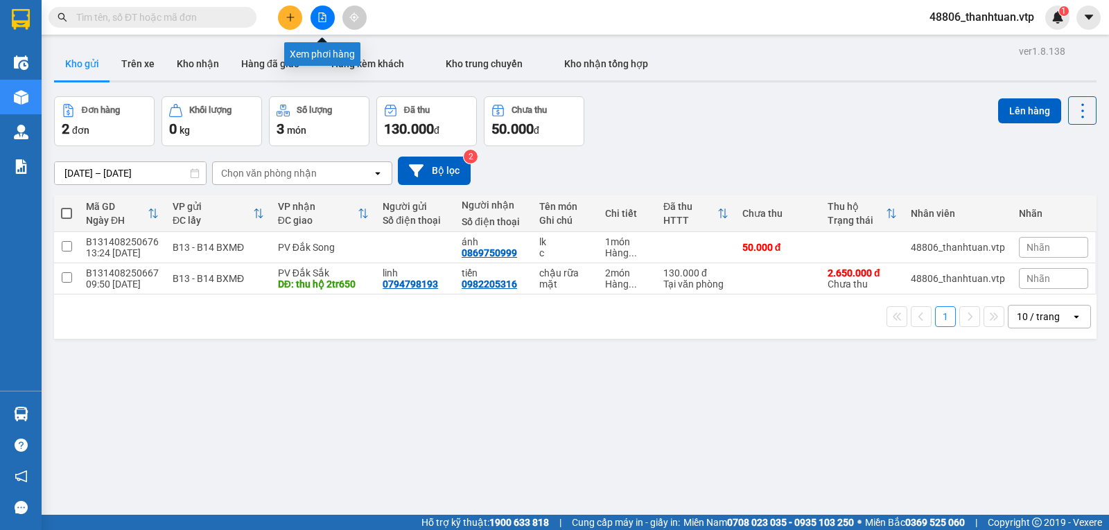
click at [326, 17] on icon "file-add" at bounding box center [323, 17] width 8 height 10
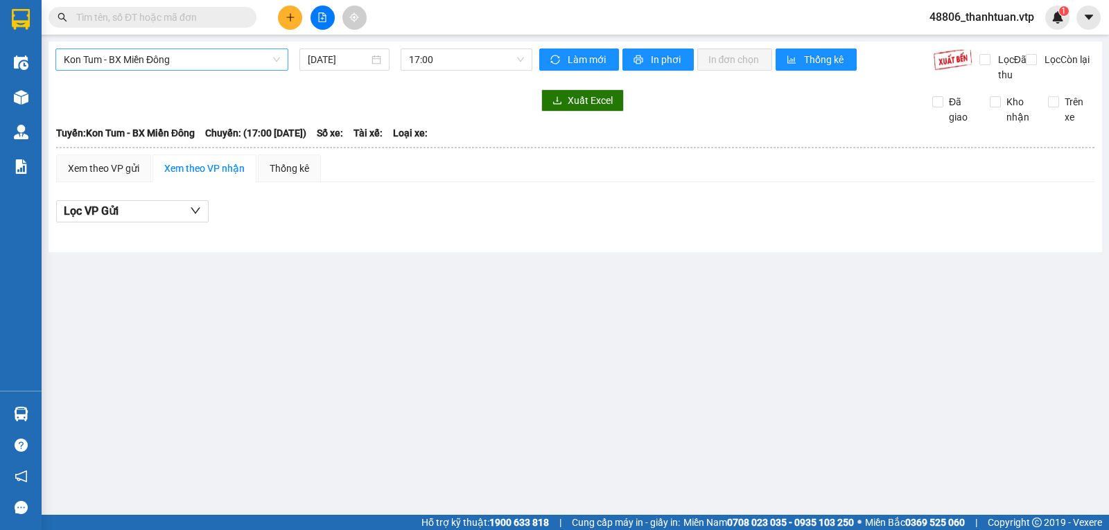
click at [211, 61] on span "Kon Tum - BX Miền Đông" at bounding box center [172, 59] width 216 height 21
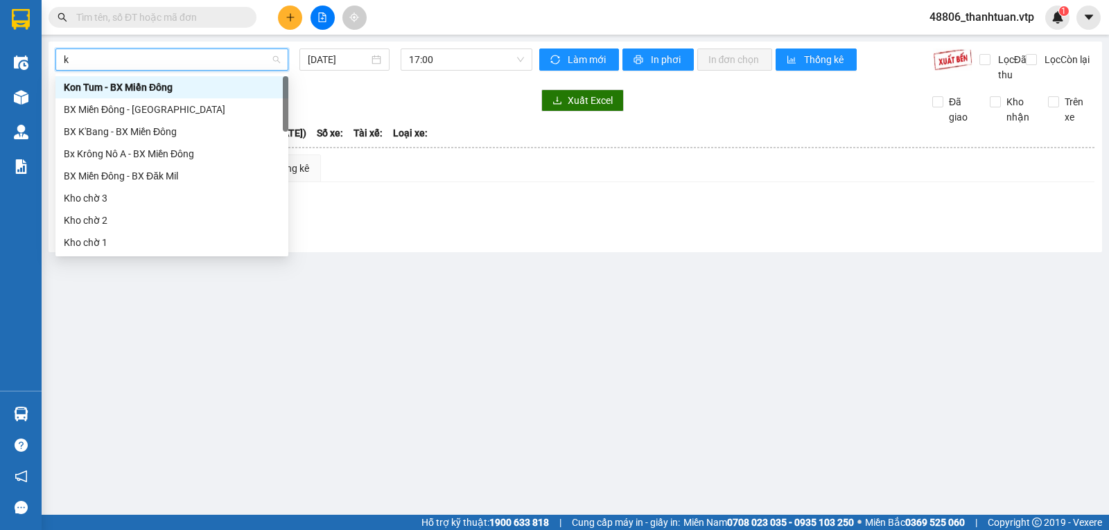
type input "kn"
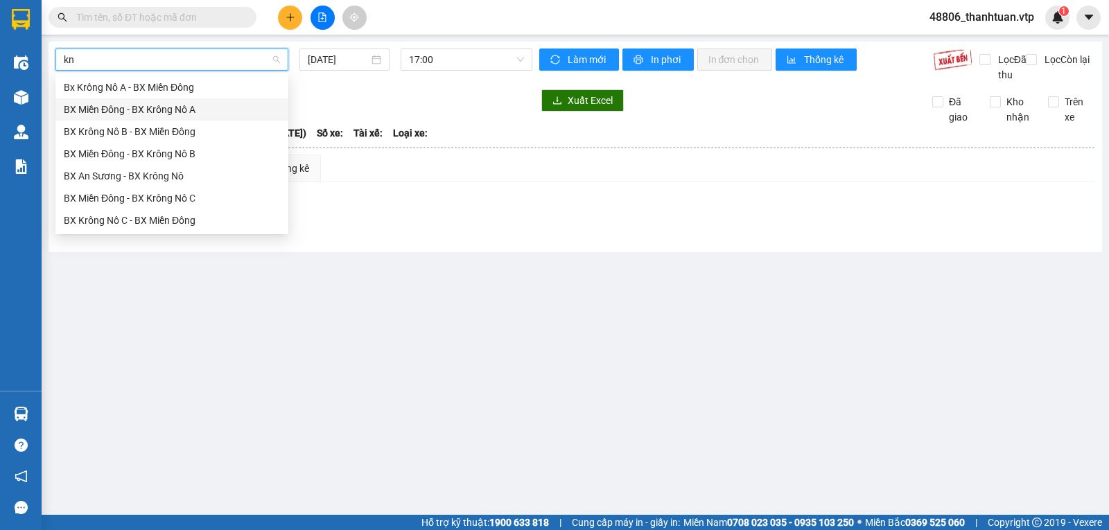
click at [197, 110] on div "BX Miền Đông - BX Krông Nô A" at bounding box center [172, 109] width 216 height 15
type input "[DATE]"
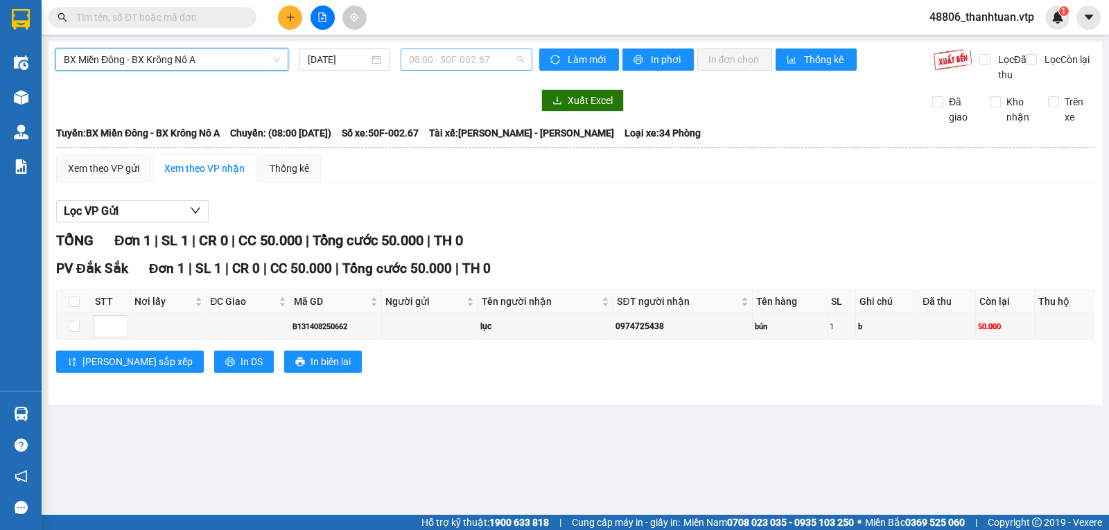
click at [428, 65] on span "08:00 - 50F-002.67" at bounding box center [466, 59] width 114 height 21
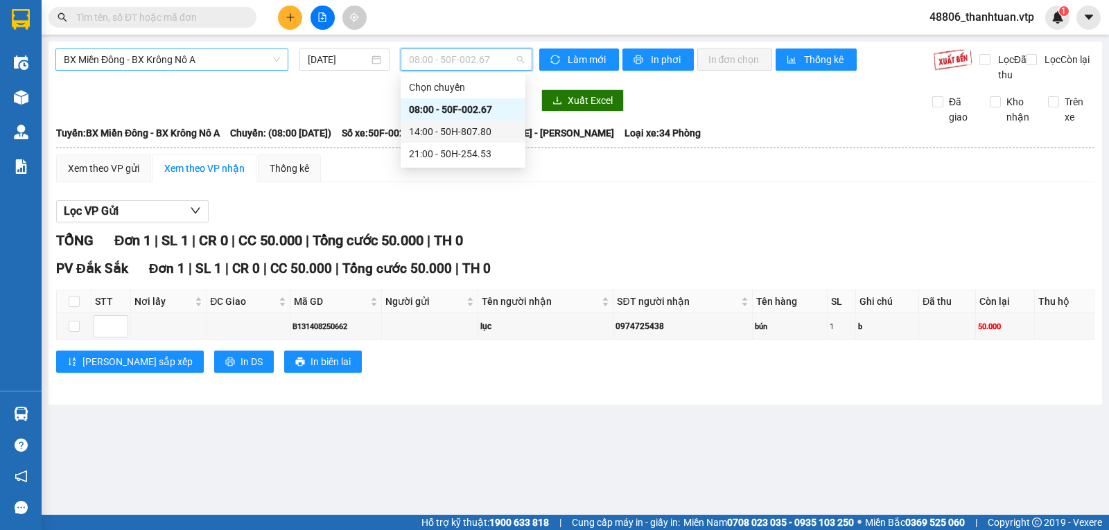
click at [432, 134] on div "14:00 - 50H-807.80" at bounding box center [463, 131] width 108 height 15
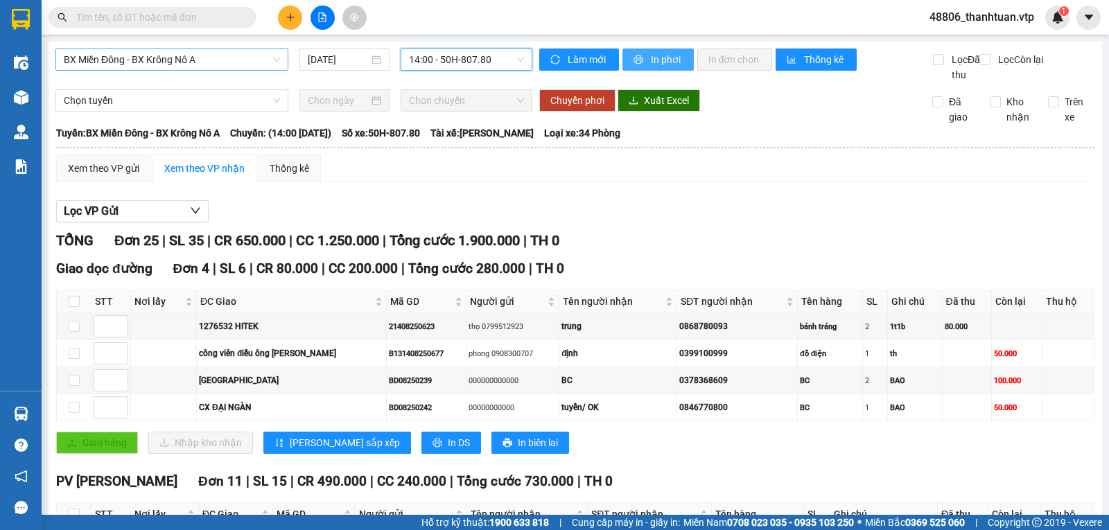
click at [653, 66] on span "In phơi" at bounding box center [667, 59] width 32 height 15
click at [651, 54] on span "In phơi" at bounding box center [667, 59] width 32 height 15
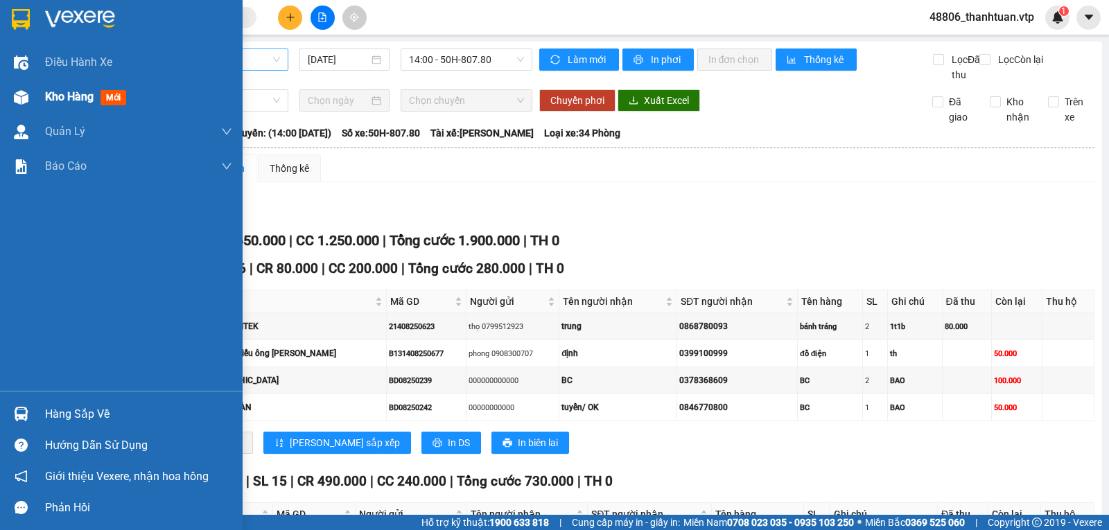
click at [68, 98] on span "Kho hàng" at bounding box center [69, 96] width 49 height 13
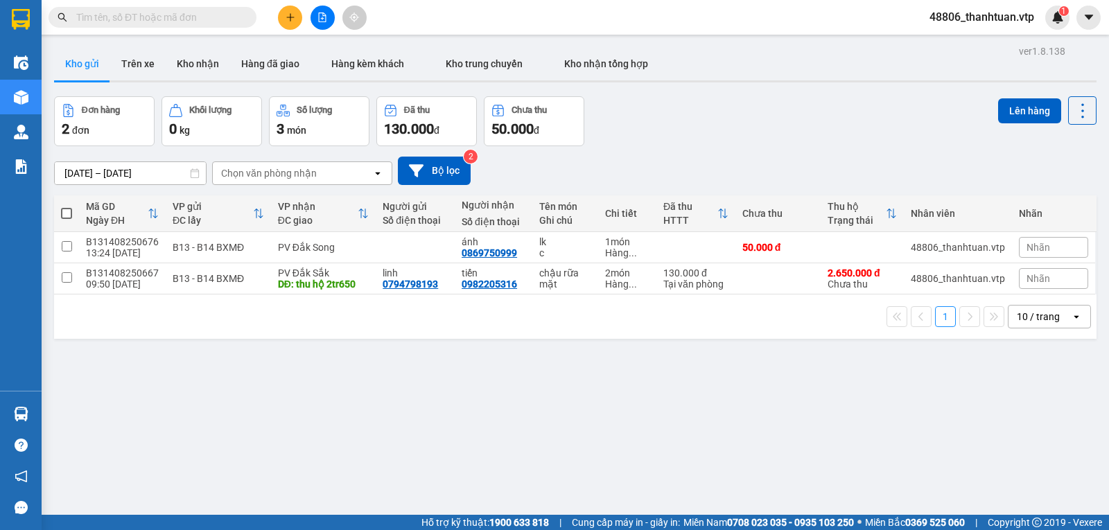
click at [293, 23] on button at bounding box center [290, 18] width 24 height 24
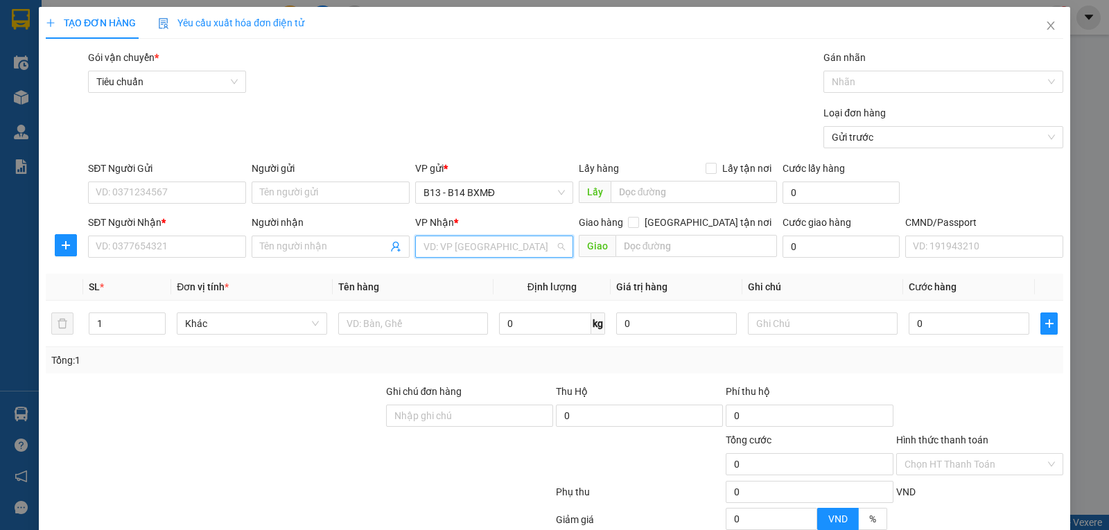
click at [442, 241] on input "search" at bounding box center [490, 246] width 132 height 21
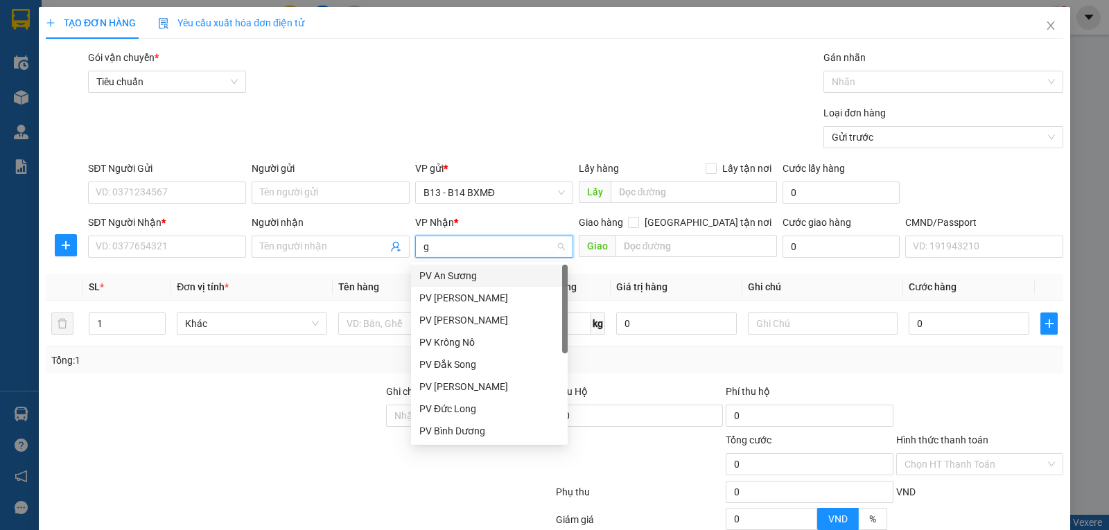
type input "gn"
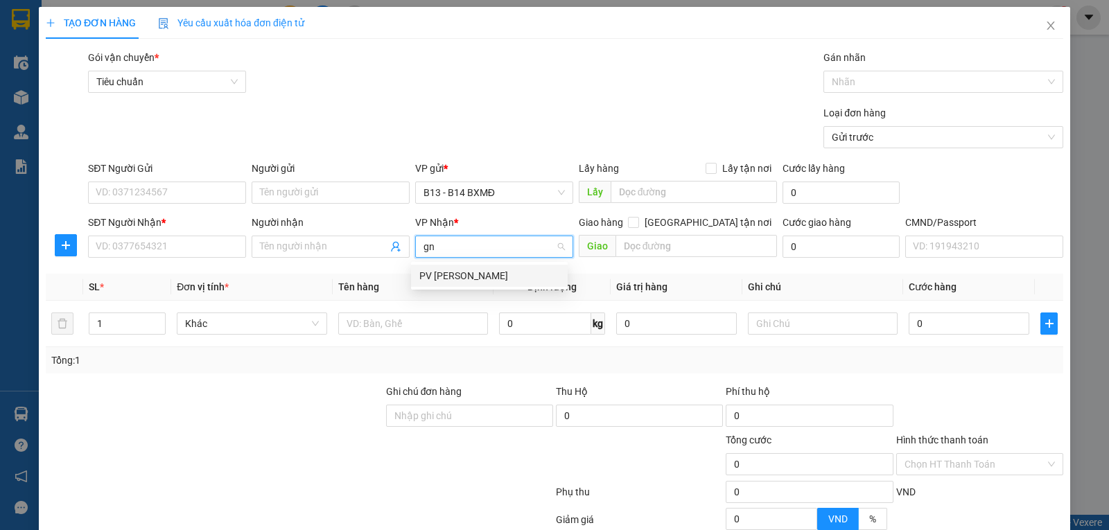
drag, startPoint x: 440, startPoint y: 273, endPoint x: 320, endPoint y: 277, distance: 119.3
click at [440, 274] on div "PV [PERSON_NAME]" at bounding box center [489, 275] width 140 height 15
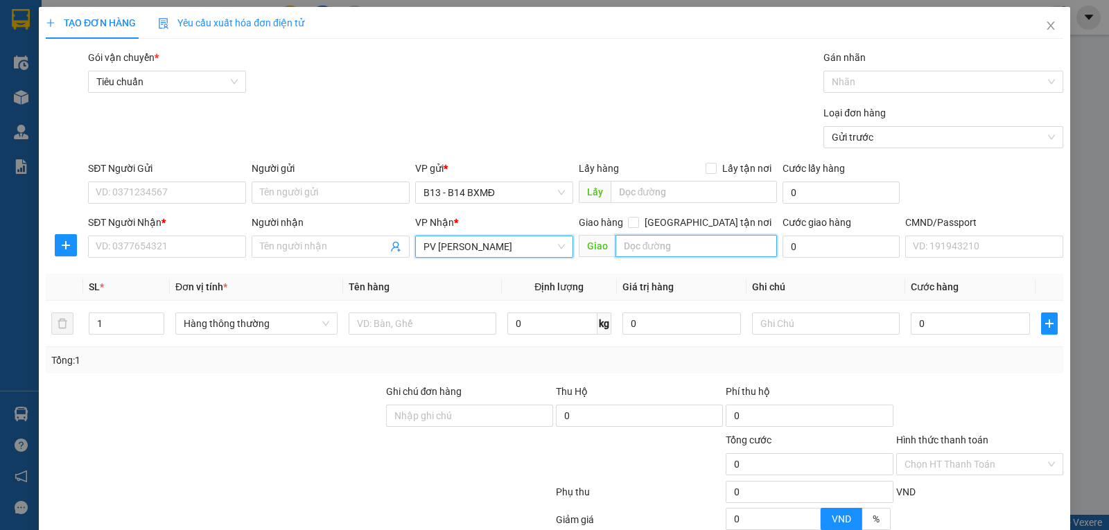
click at [679, 256] on input "text" at bounding box center [697, 246] width 162 height 22
type input "m"
type input "nhân cơ"
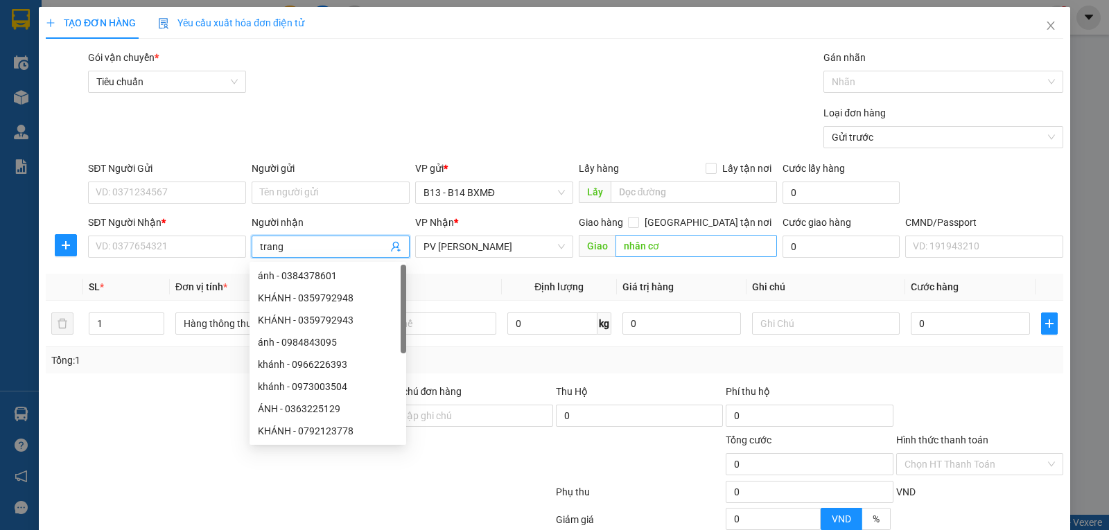
type input "trang"
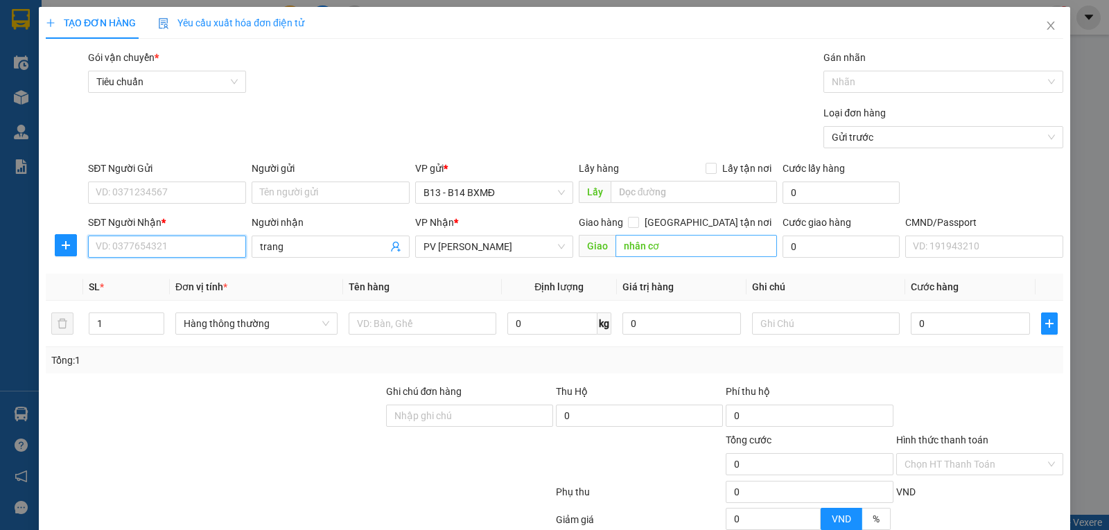
paste input "0944202468"
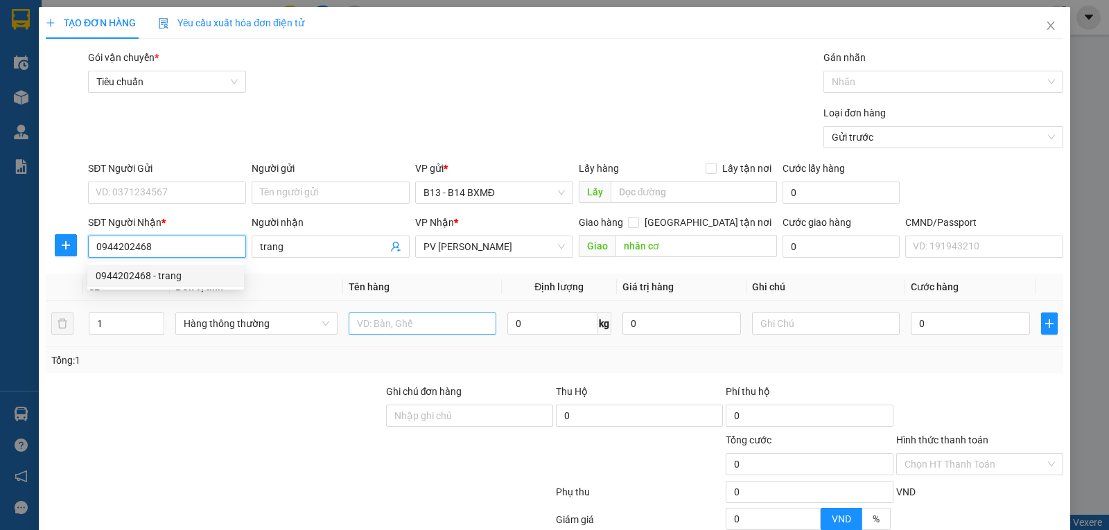
type input "0944202468"
click at [451, 324] on input "text" at bounding box center [423, 324] width 148 height 22
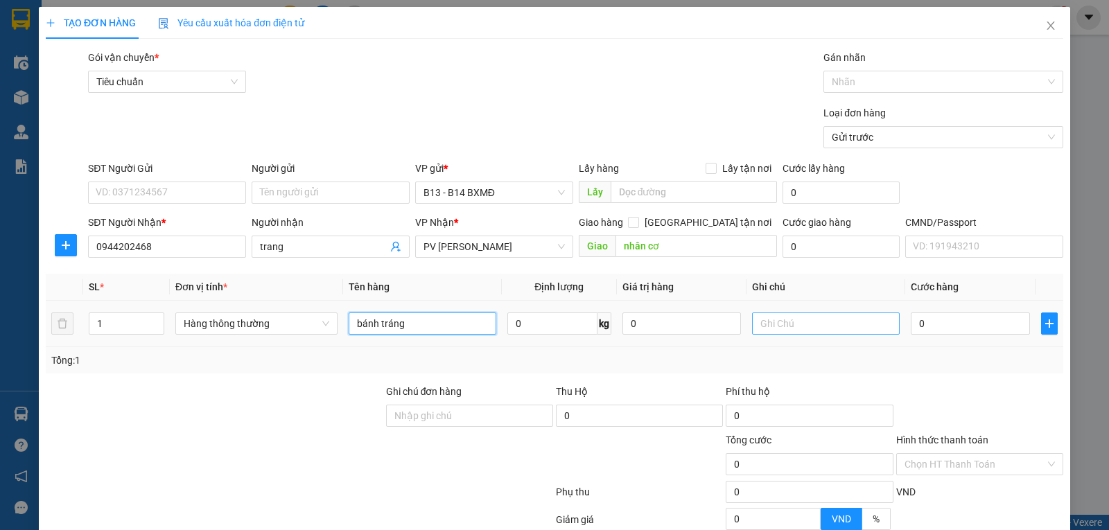
type input "bánh tráng"
click at [786, 319] on input "text" at bounding box center [826, 324] width 148 height 22
type input "c"
type input "5"
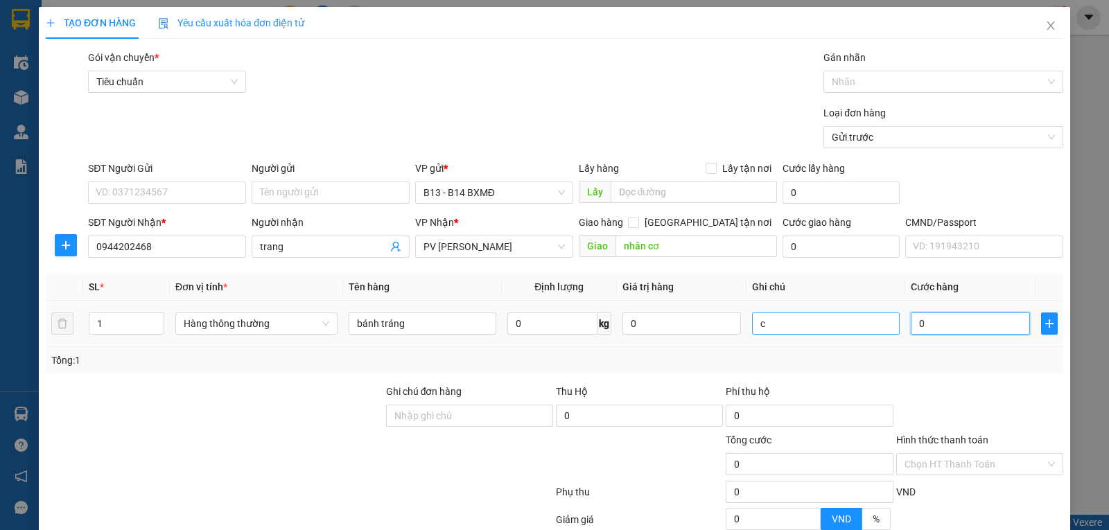
type input "5"
type input "50"
type input "500"
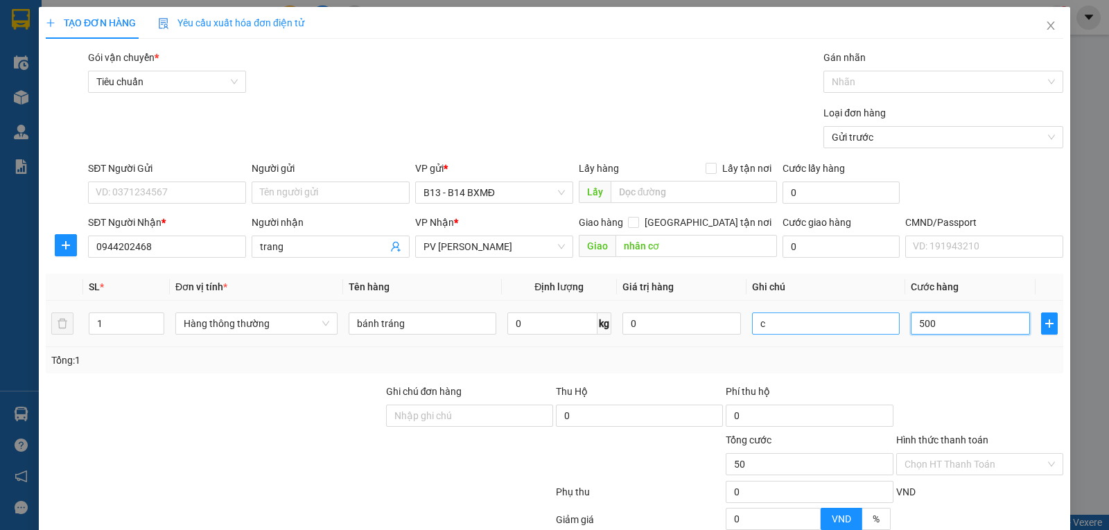
type input "500"
type input "5.000"
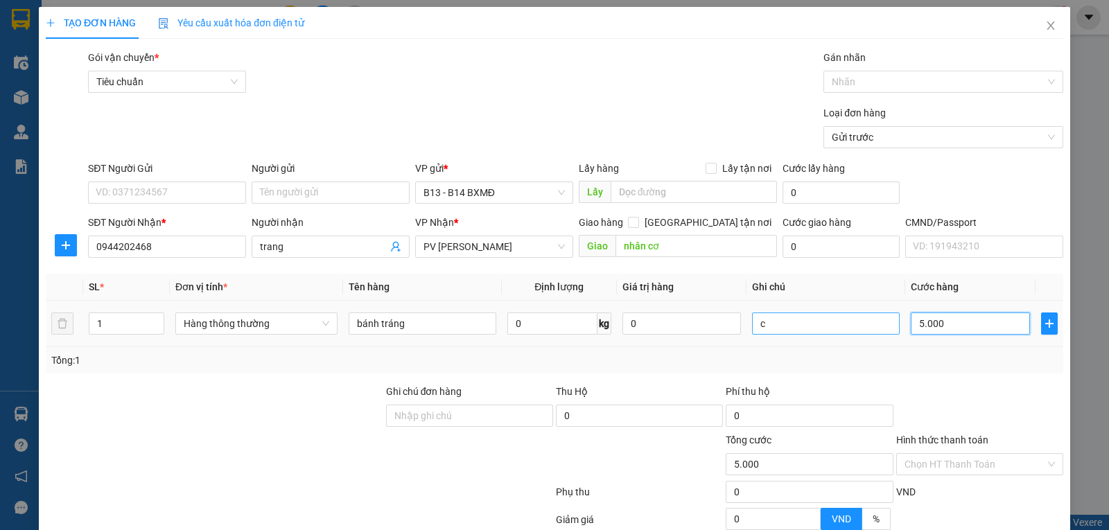
type input "50.000"
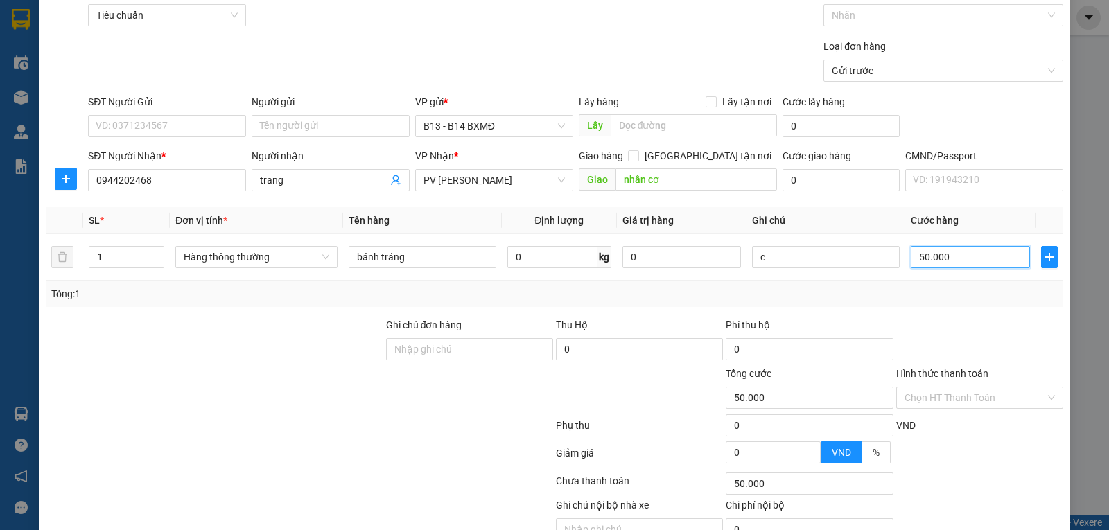
scroll to position [139, 0]
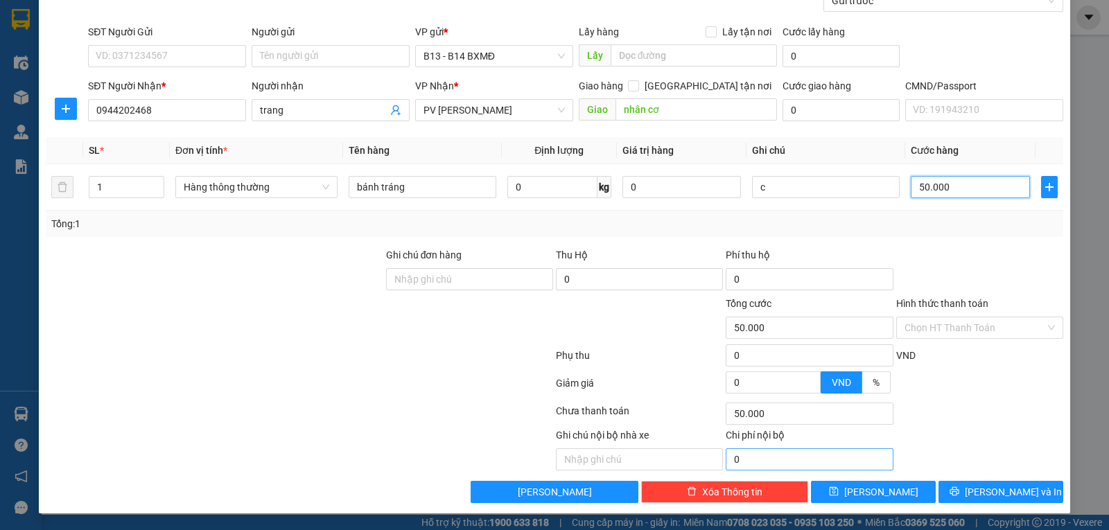
type input "50.000"
click at [996, 491] on span "Lưu và In" at bounding box center [1013, 492] width 97 height 15
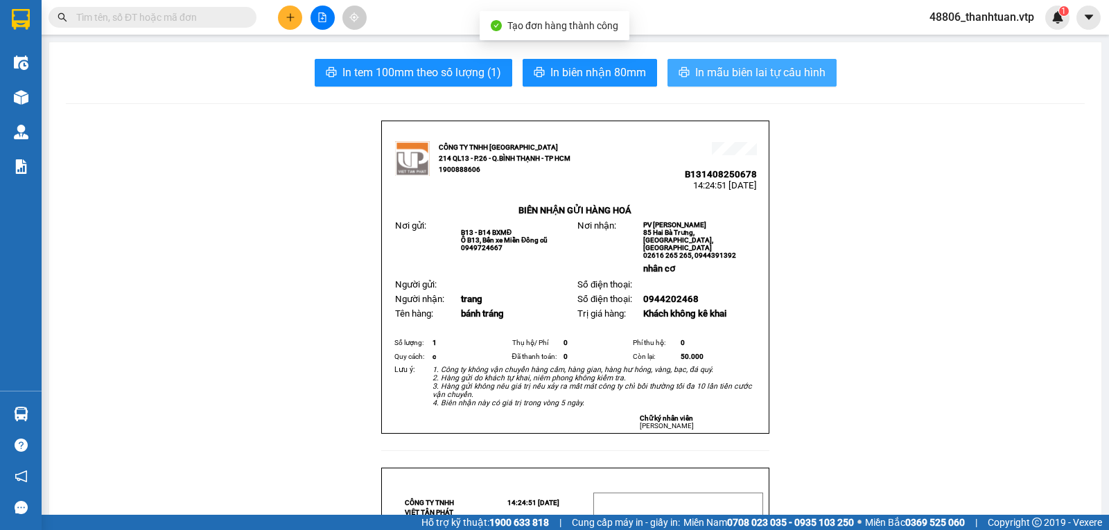
click at [704, 73] on span "In mẫu biên lai tự cấu hình" at bounding box center [760, 72] width 130 height 17
click at [788, 77] on span "In mẫu biên lai tự cấu hình" at bounding box center [760, 72] width 130 height 17
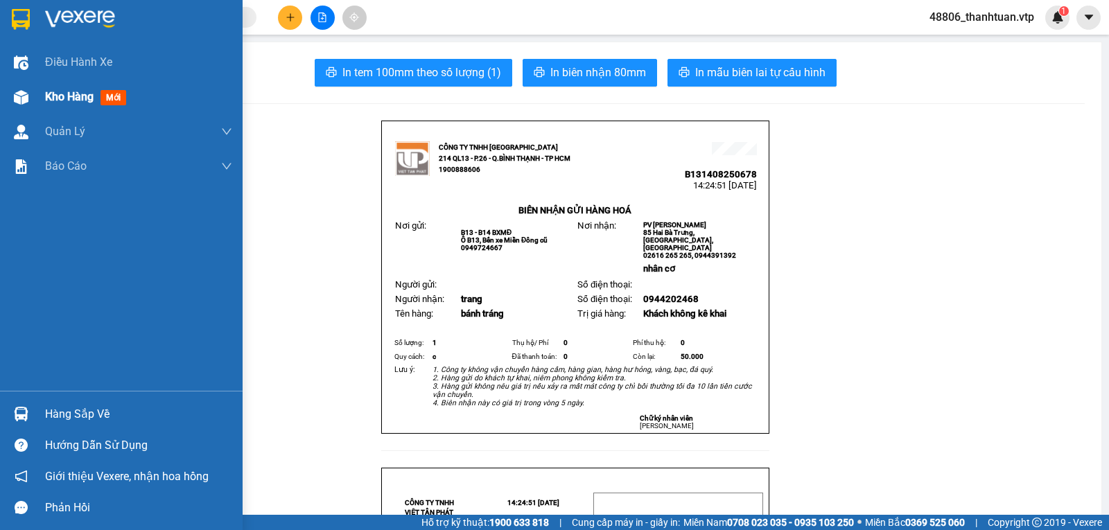
click at [72, 90] on span "Kho hàng" at bounding box center [69, 96] width 49 height 13
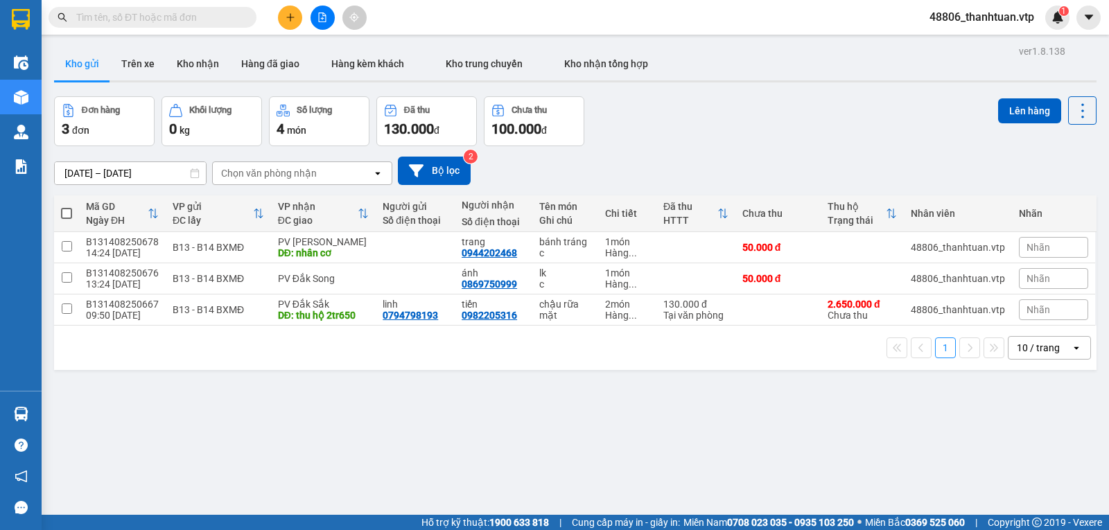
click at [272, 7] on div at bounding box center [322, 18] width 104 height 24
click at [288, 17] on icon "plus" at bounding box center [291, 17] width 10 height 10
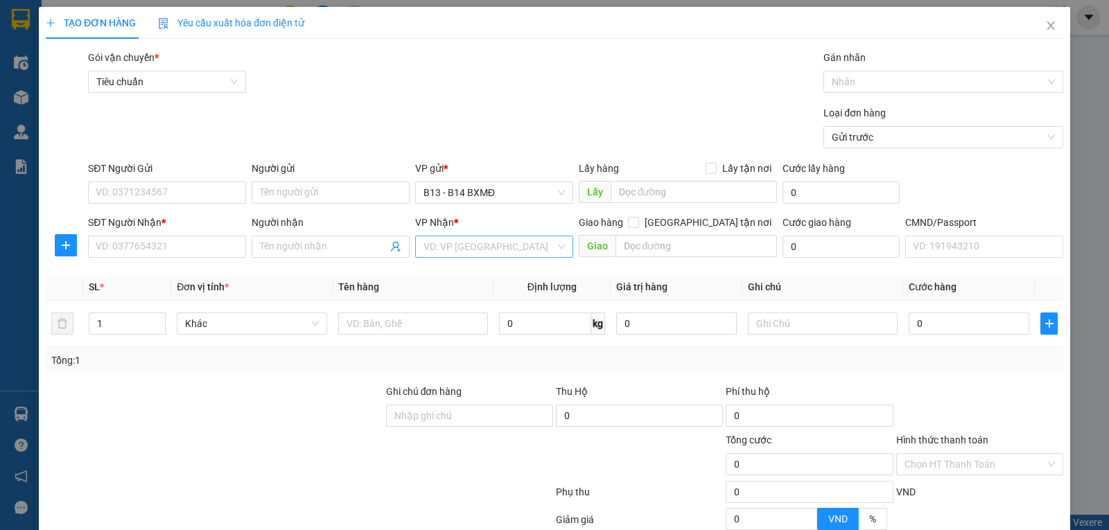
click at [465, 252] on input "search" at bounding box center [490, 246] width 132 height 21
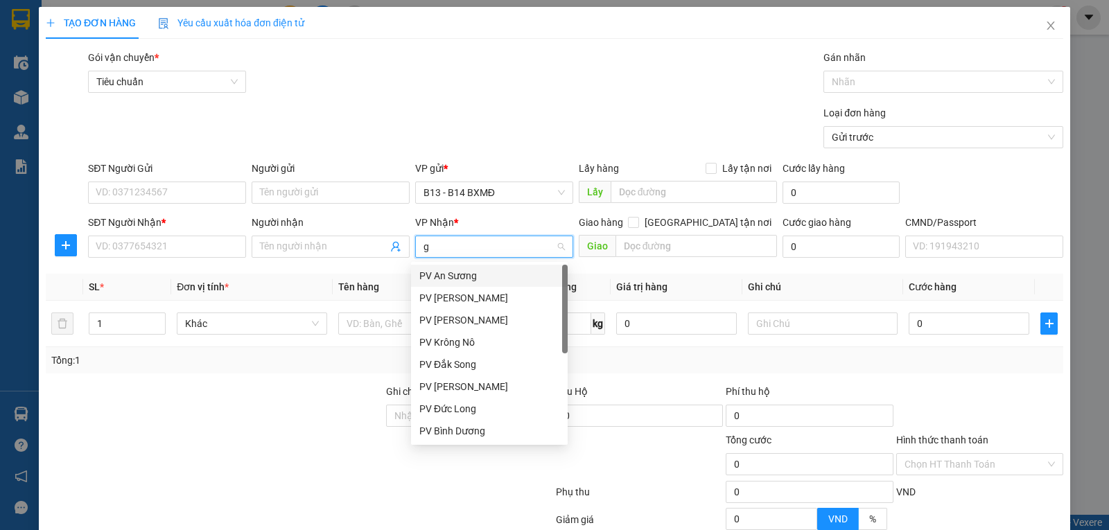
type input "gn"
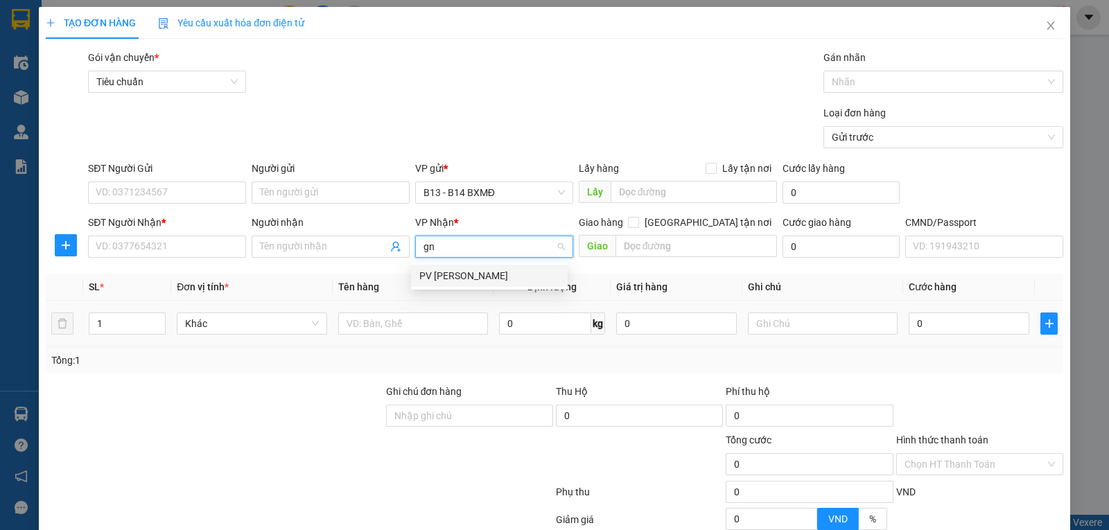
drag, startPoint x: 447, startPoint y: 273, endPoint x: 734, endPoint y: 324, distance: 291.6
click at [447, 273] on div "PV [PERSON_NAME]" at bounding box center [489, 275] width 140 height 15
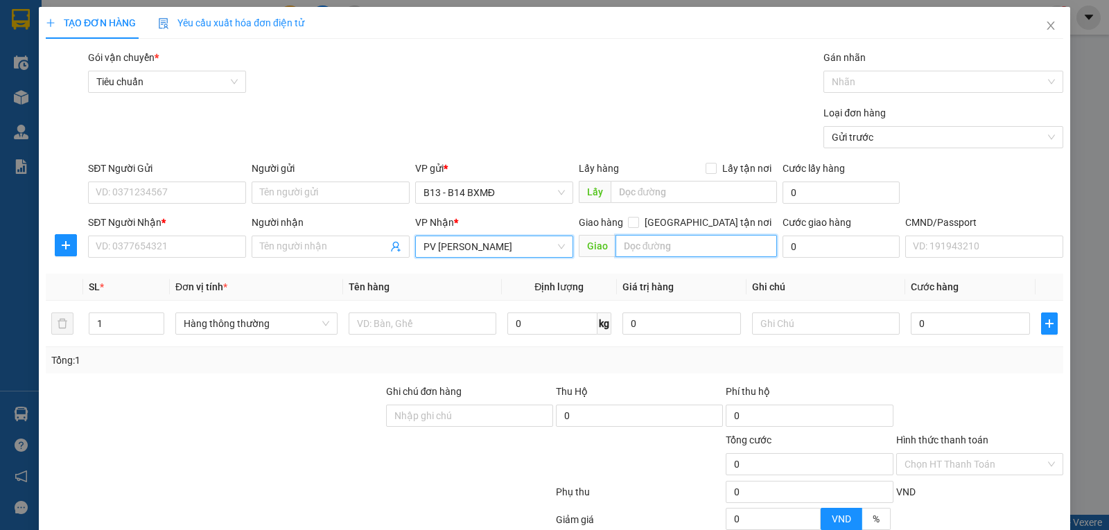
click at [684, 250] on input "text" at bounding box center [697, 246] width 162 height 22
type input "gtn"
click at [638, 225] on input "Giao tận nơi" at bounding box center [633, 222] width 10 height 10
checkbox input "true"
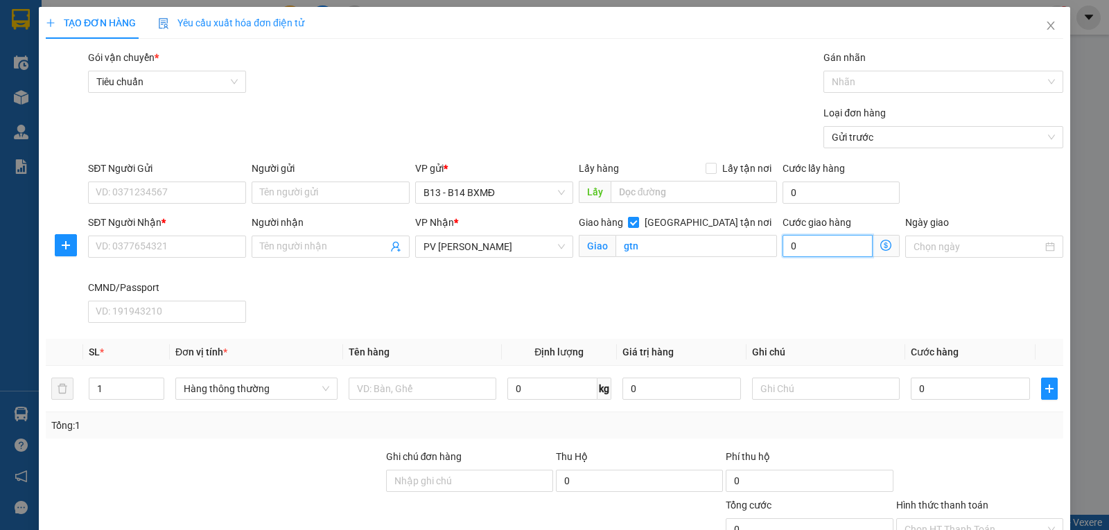
click at [797, 248] on input "0" at bounding box center [828, 246] width 90 height 22
type input "6"
type input "60"
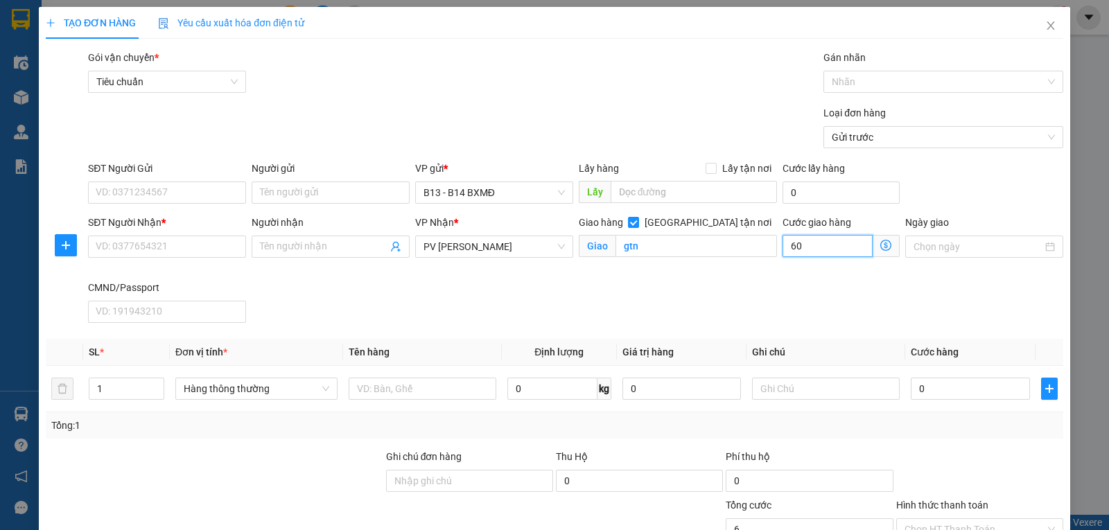
type input "60"
type input "600"
type input "6.000"
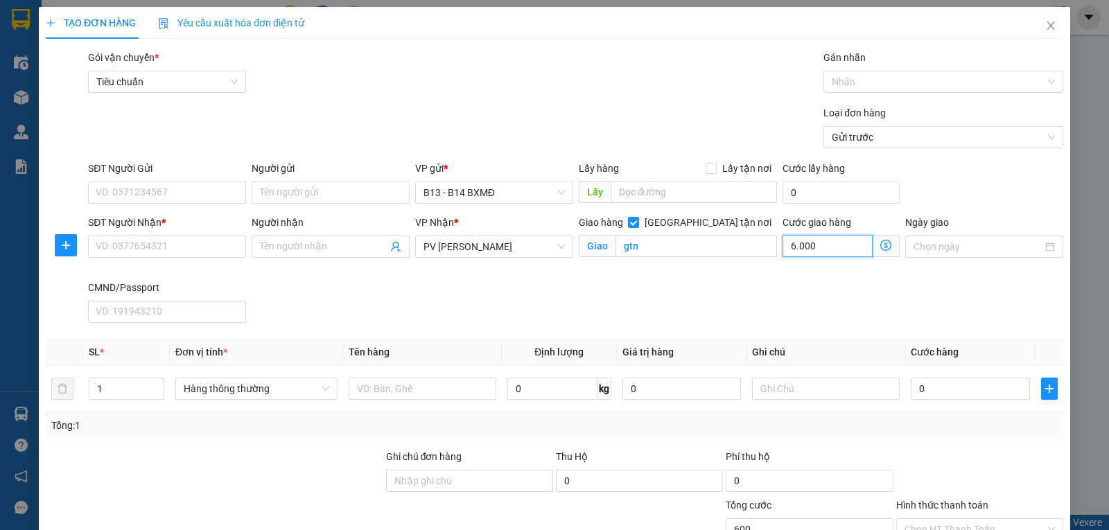
type input "6.000"
type input "60.000"
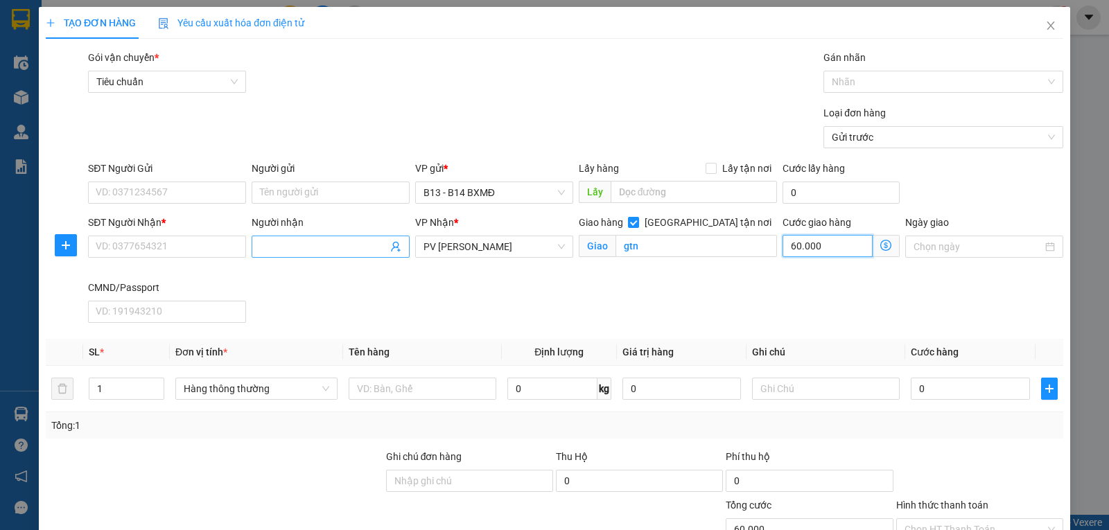
type input "60.000"
click at [256, 253] on span at bounding box center [331, 247] width 158 height 22
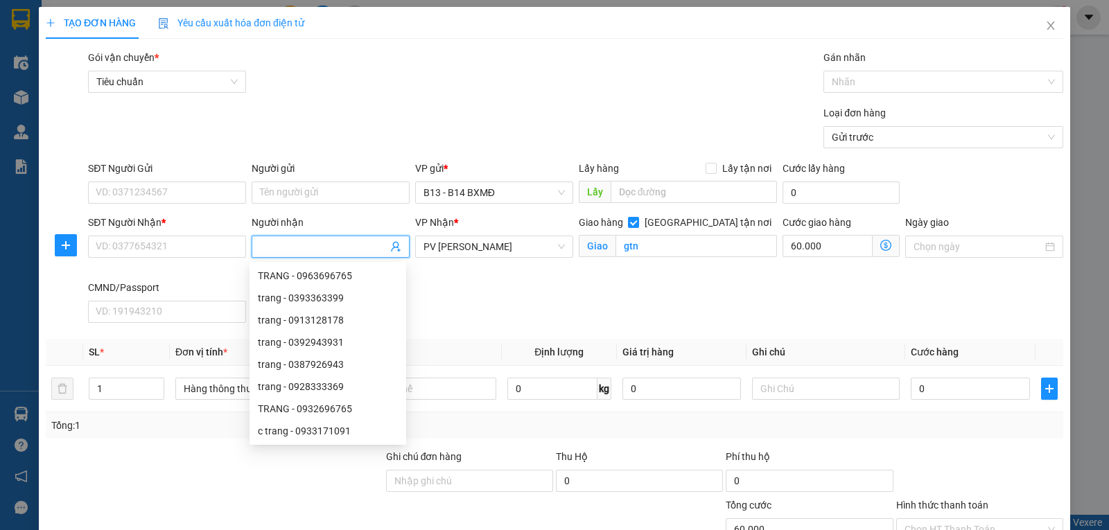
click at [142, 486] on div at bounding box center [214, 473] width 340 height 49
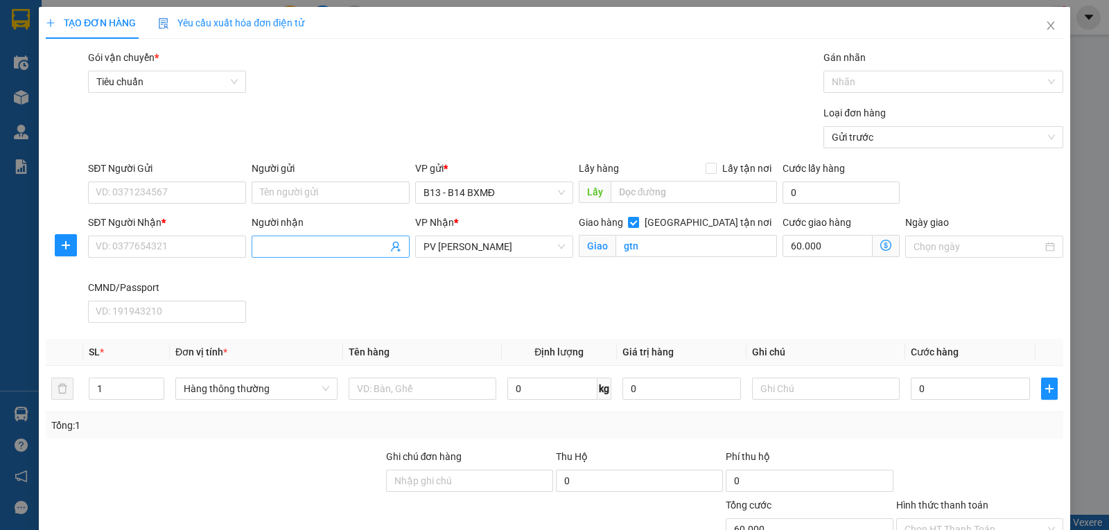
click at [280, 250] on input "Người nhận" at bounding box center [324, 246] width 128 height 15
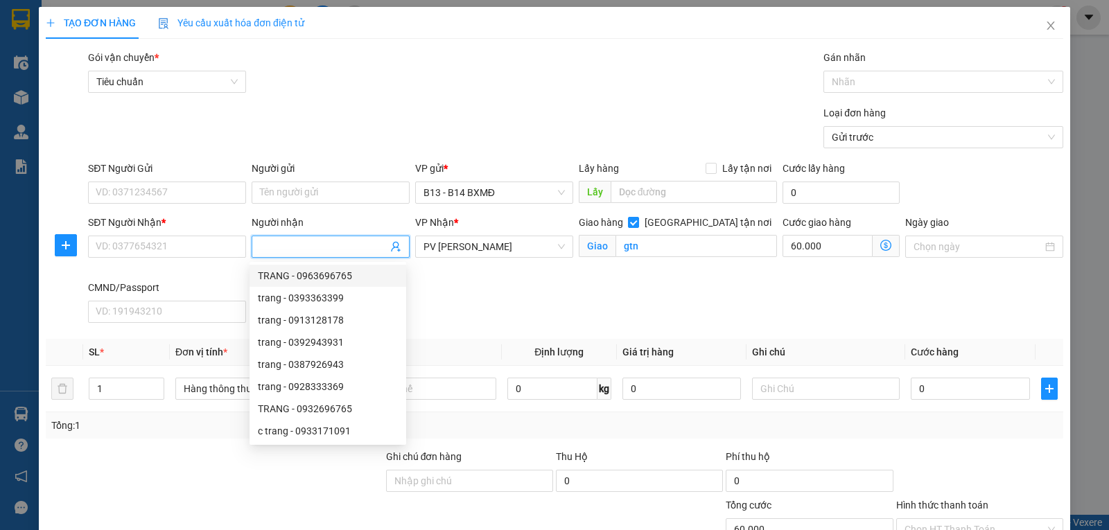
click at [306, 250] on input "Người nhận" at bounding box center [324, 246] width 128 height 15
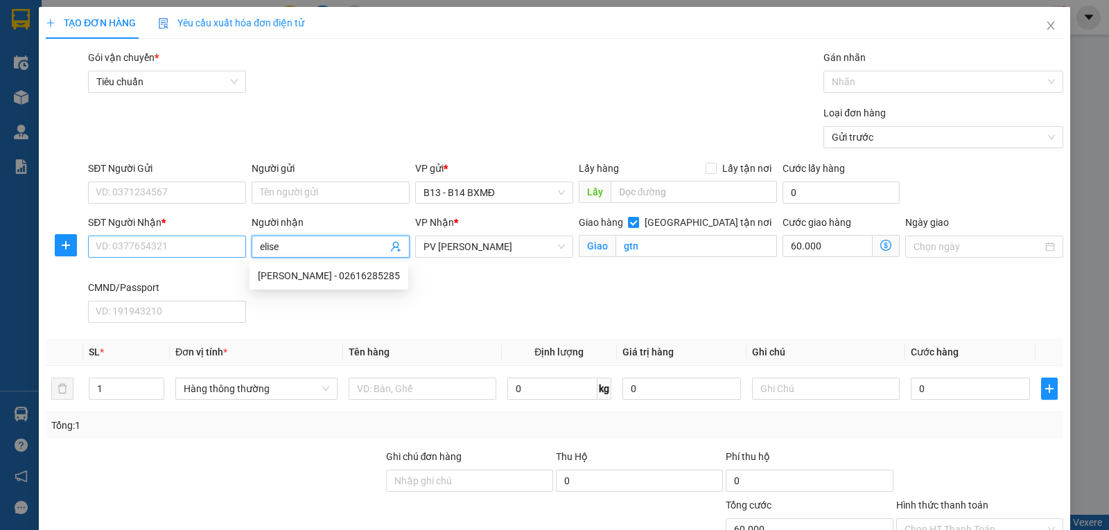
type input "elise"
click at [189, 249] on input "SĐT Người Nhận *" at bounding box center [167, 247] width 158 height 22
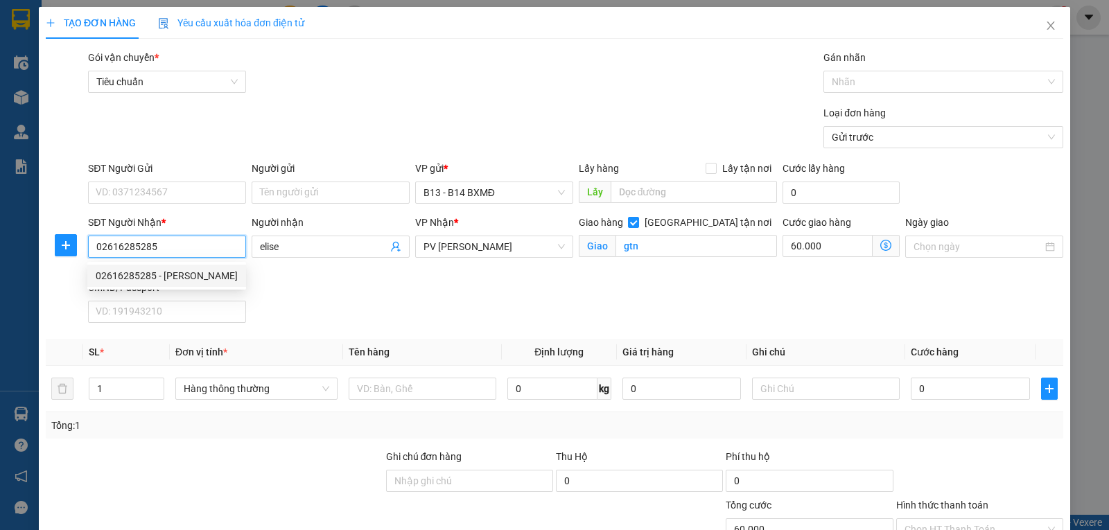
type input "02616285285"
click at [306, 305] on div "SĐT Người Nhận * 02616285285 Người nhận elise VP Nhận * PV Gia Nghĩa Giao hàng …" at bounding box center [575, 272] width 981 height 114
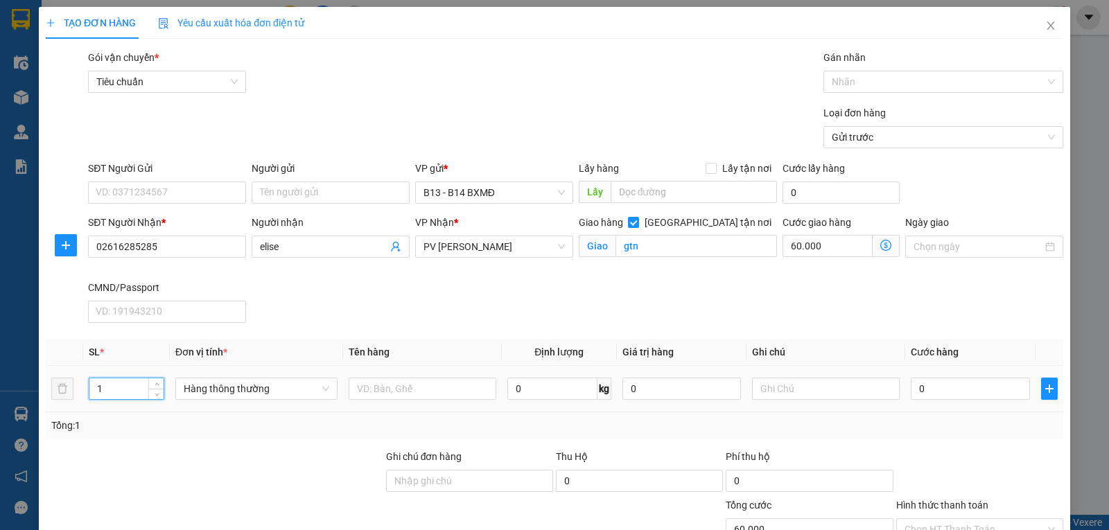
drag, startPoint x: 129, startPoint y: 396, endPoint x: 3, endPoint y: 396, distance: 125.5
click at [3, 396] on div "TẠO ĐƠN HÀNG Yêu cầu xuất hóa đơn điện tử Transit Pickup Surcharge Ids Transit …" at bounding box center [554, 265] width 1109 height 530
type input "2"
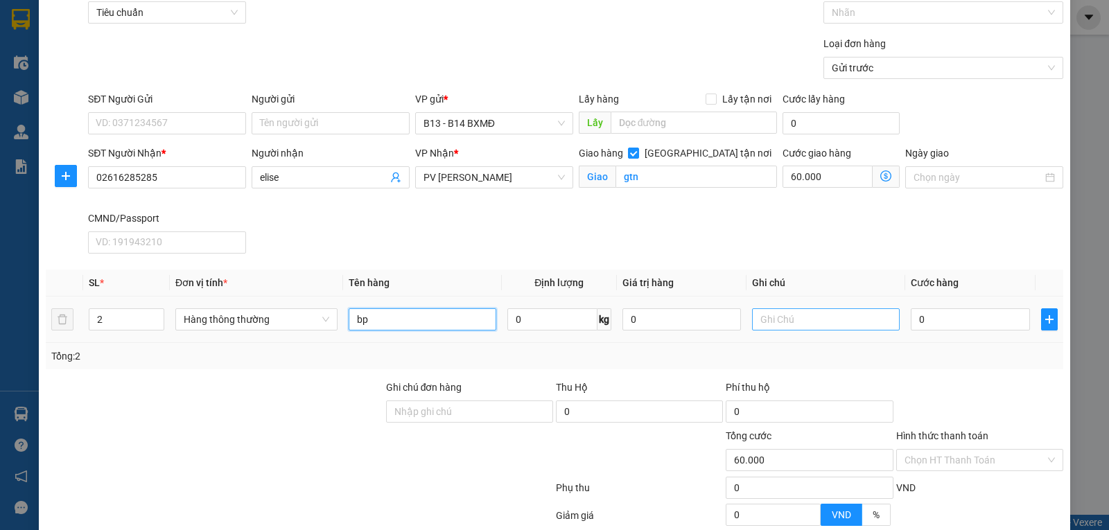
type input "bp"
click at [809, 319] on input "text" at bounding box center [826, 320] width 148 height 22
type input "1b,1t"
type input "2"
type input "60.002"
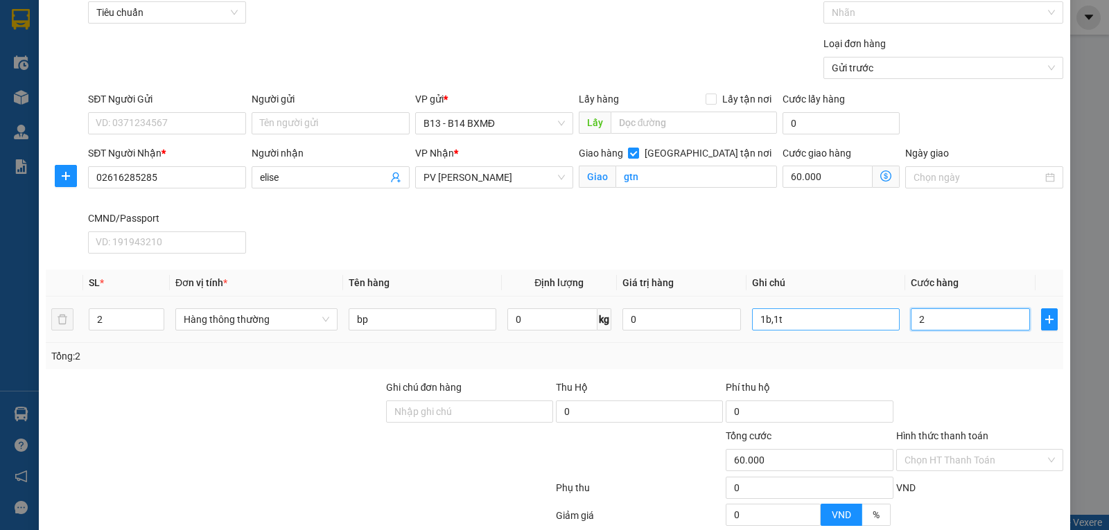
type input "60.002"
type input "20"
type input "60.020"
type input "200"
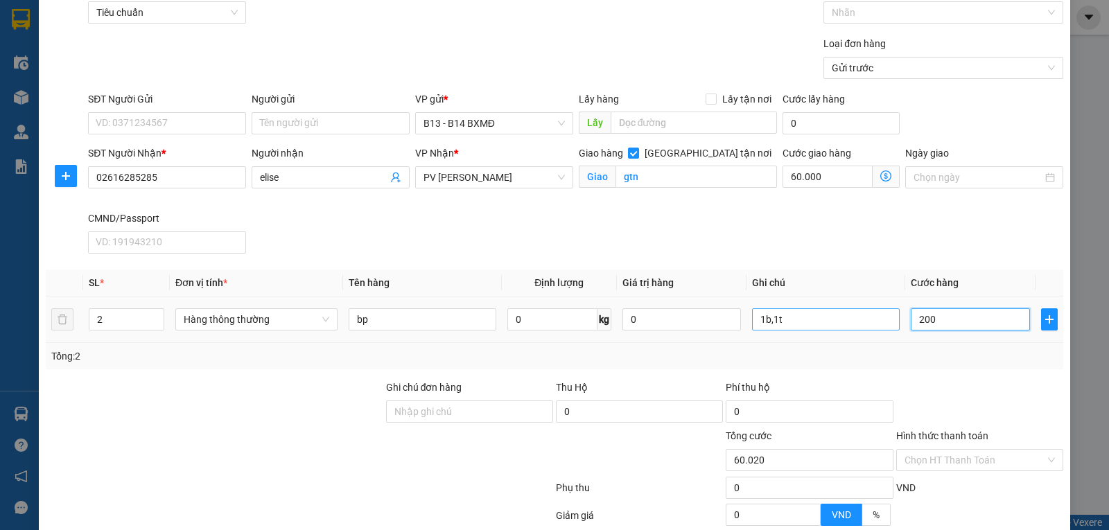
type input "60.200"
type input "2.000"
type input "62.000"
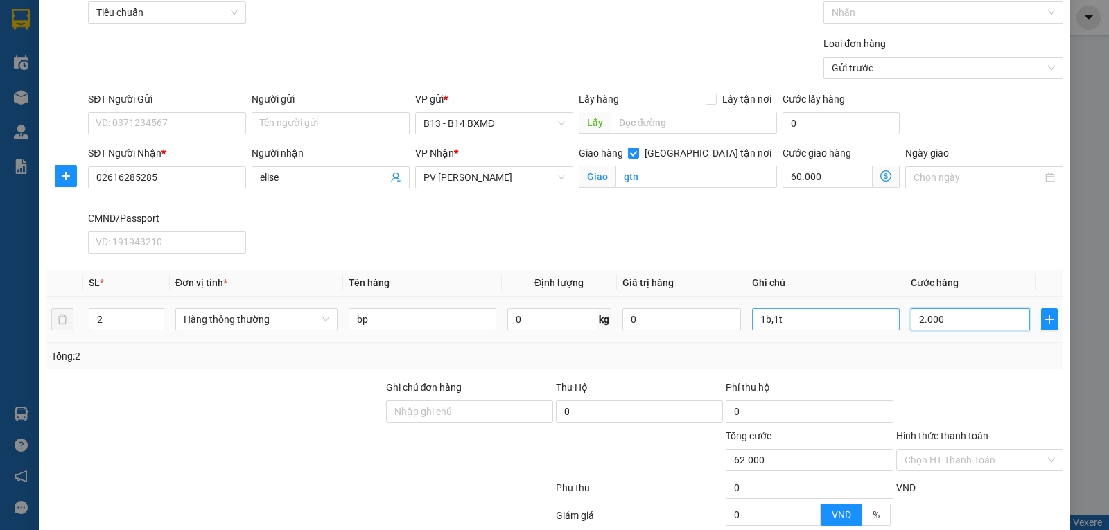
type input "20.000"
type input "80.000"
type input "200.000"
type input "260.000"
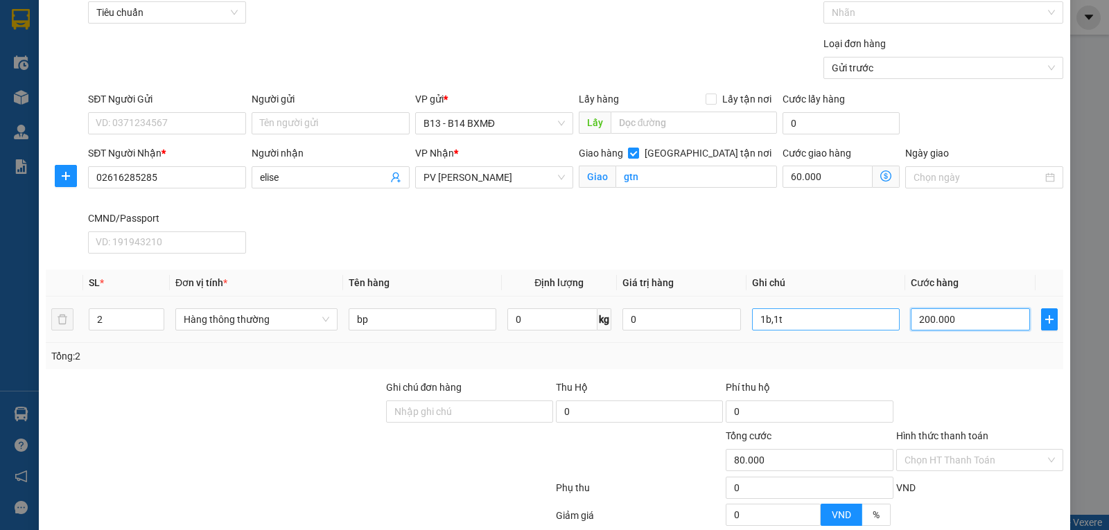
type input "260.000"
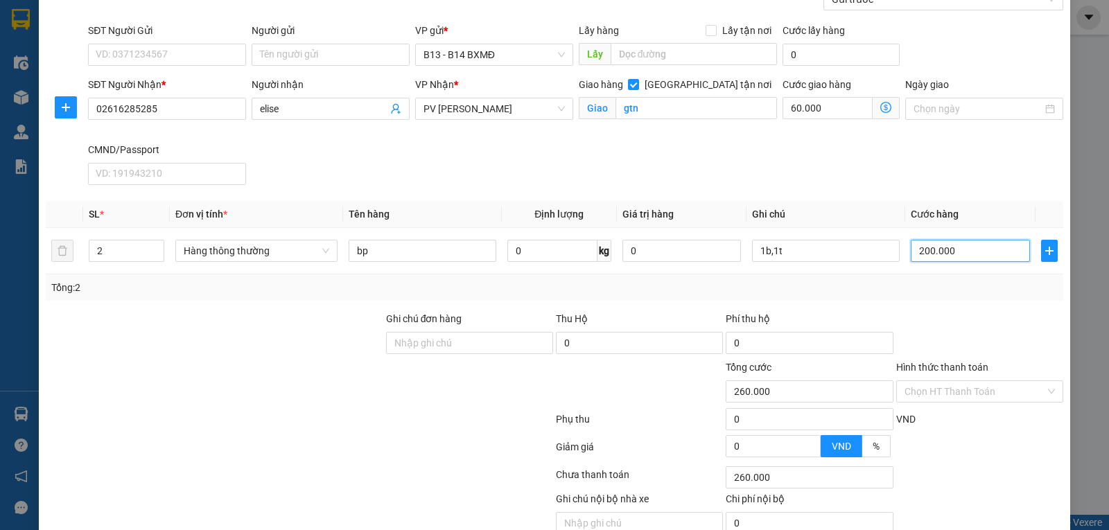
scroll to position [205, 0]
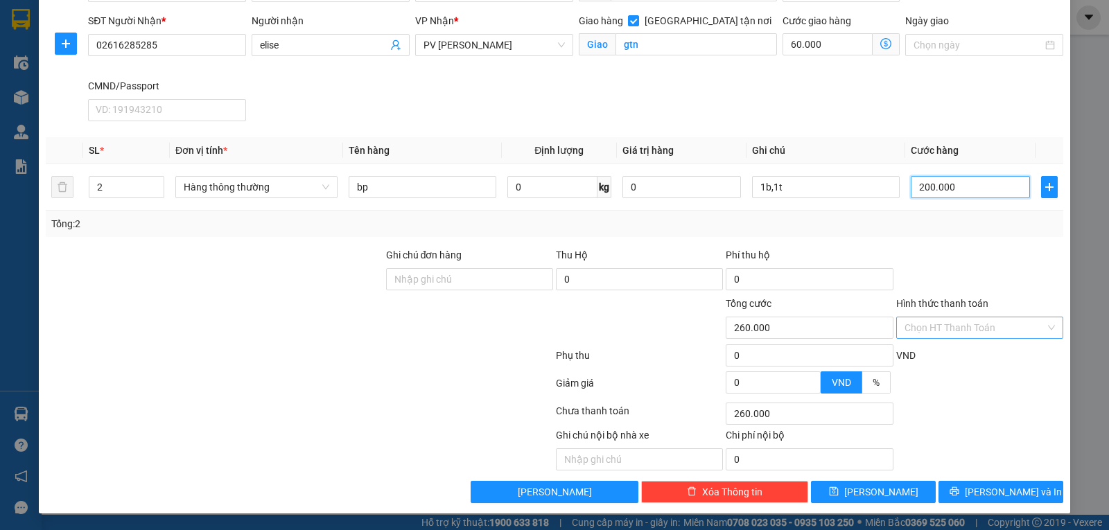
type input "200.000"
click at [940, 332] on input "Hình thức thanh toán" at bounding box center [975, 328] width 141 height 21
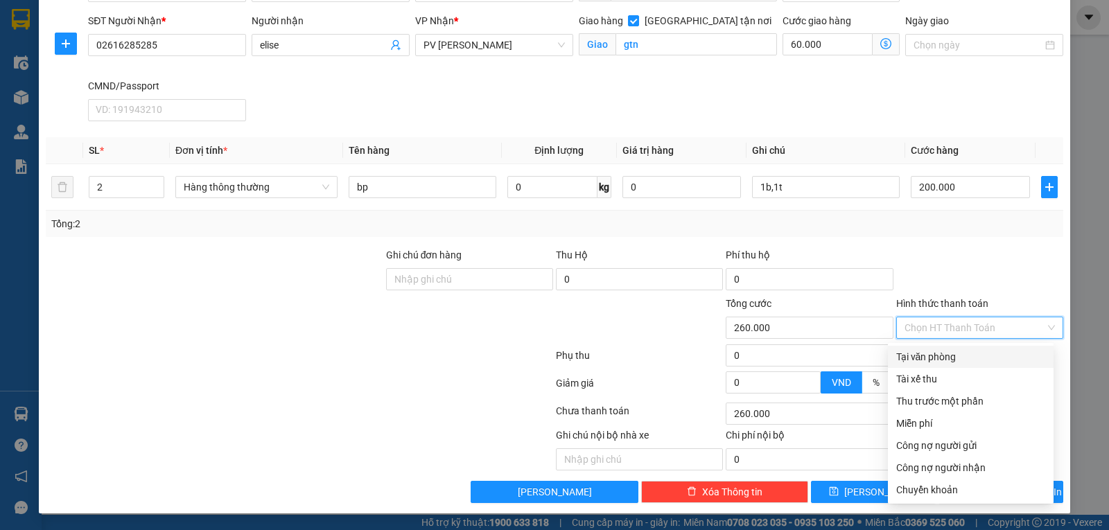
drag, startPoint x: 926, startPoint y: 356, endPoint x: 886, endPoint y: 324, distance: 51.3
click at [926, 356] on div "Tại văn phòng" at bounding box center [971, 356] width 149 height 15
type input "0"
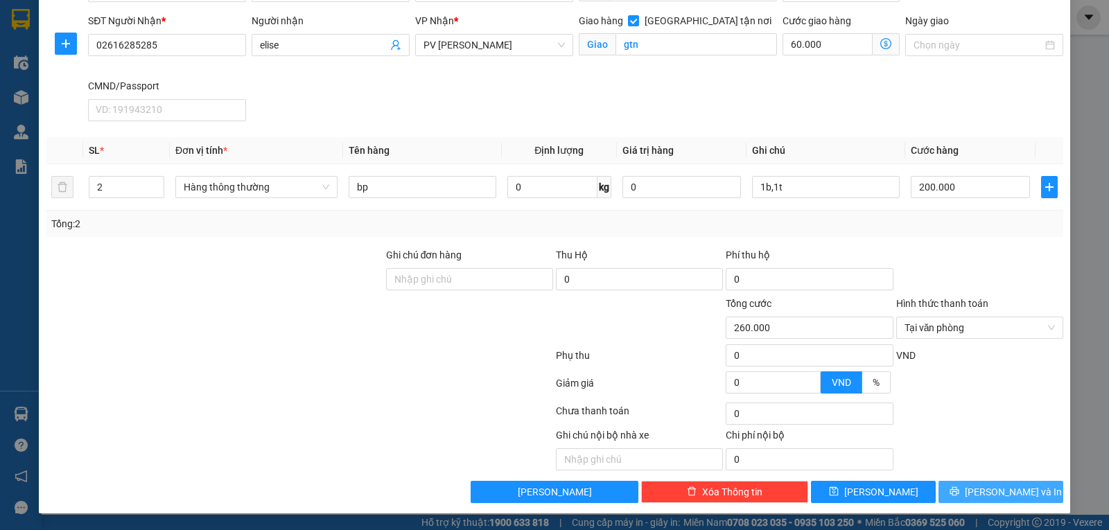
click at [989, 490] on span "Lưu và In" at bounding box center [1013, 492] width 97 height 15
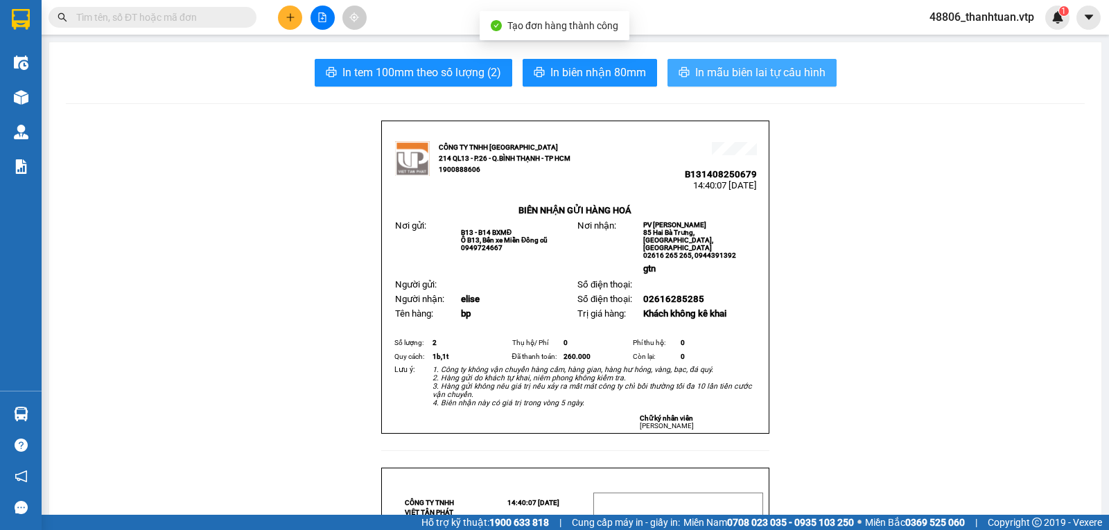
click at [765, 75] on span "In mẫu biên lai tự cấu hình" at bounding box center [760, 72] width 130 height 17
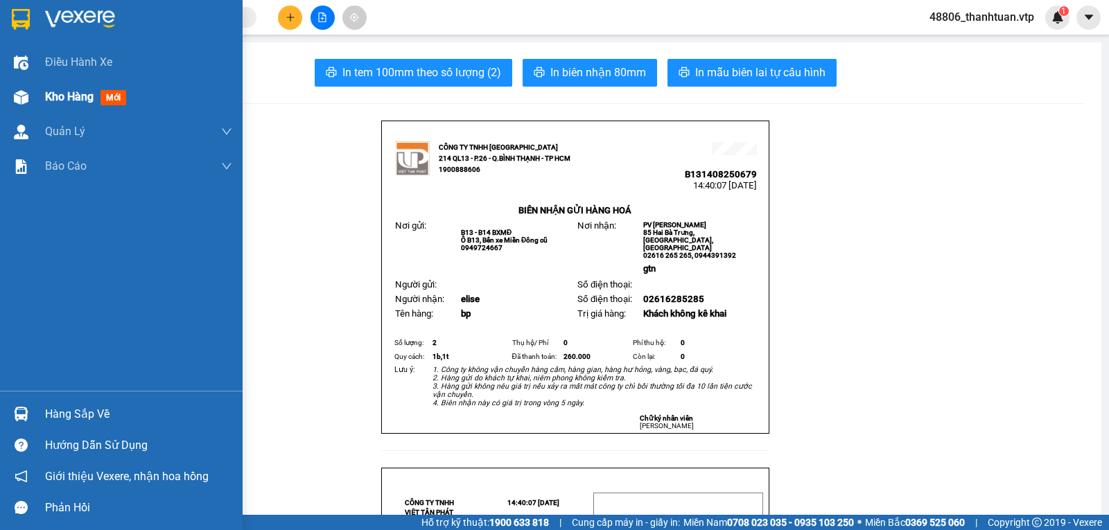
click at [70, 95] on span "Kho hàng" at bounding box center [69, 96] width 49 height 13
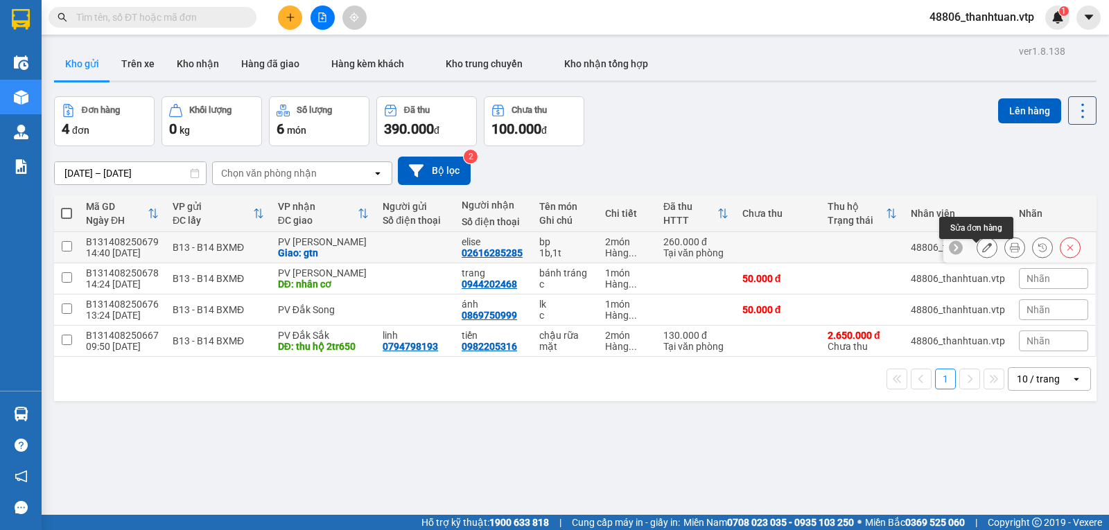
click at [982, 255] on button at bounding box center [987, 248] width 19 height 24
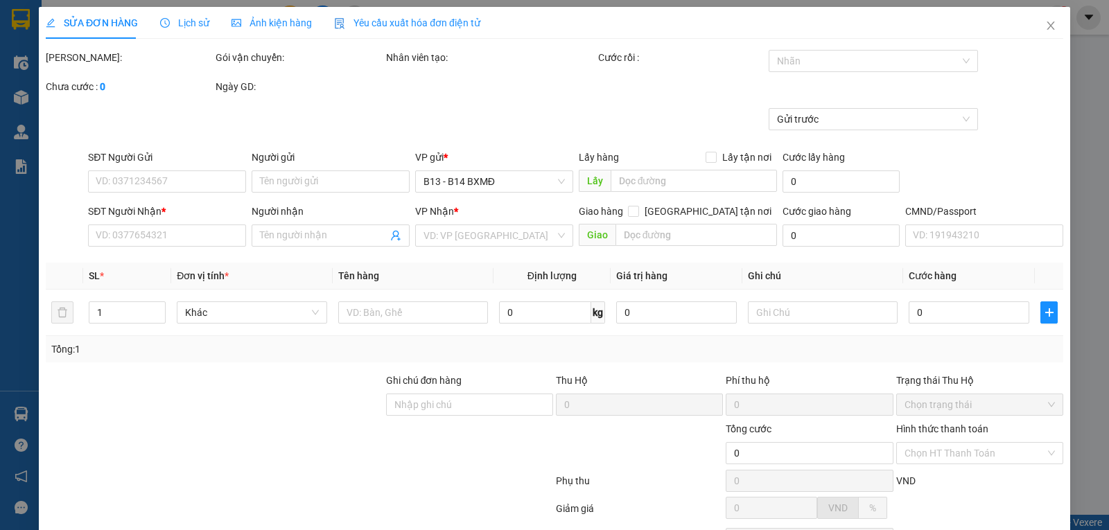
type input "02616285285"
type input "elise"
checkbox input "true"
type input "gtn"
type input "260.000"
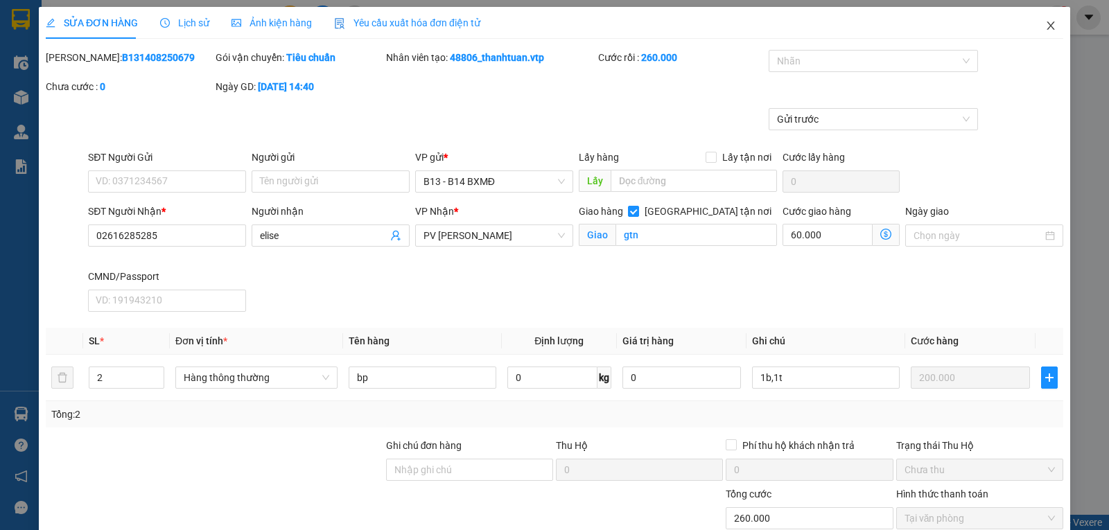
click at [1046, 23] on icon "close" at bounding box center [1051, 25] width 11 height 11
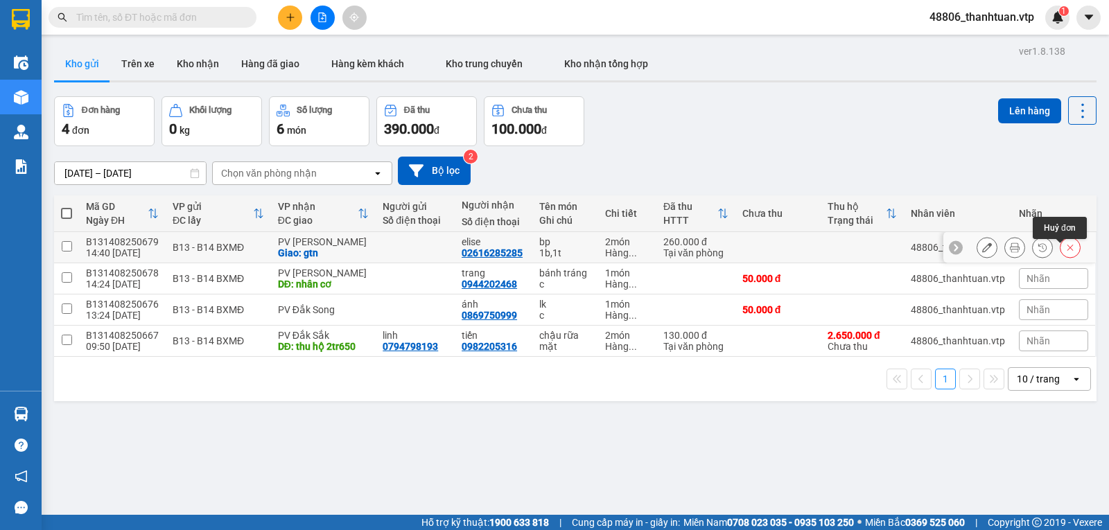
click at [1066, 252] on icon at bounding box center [1071, 248] width 10 height 10
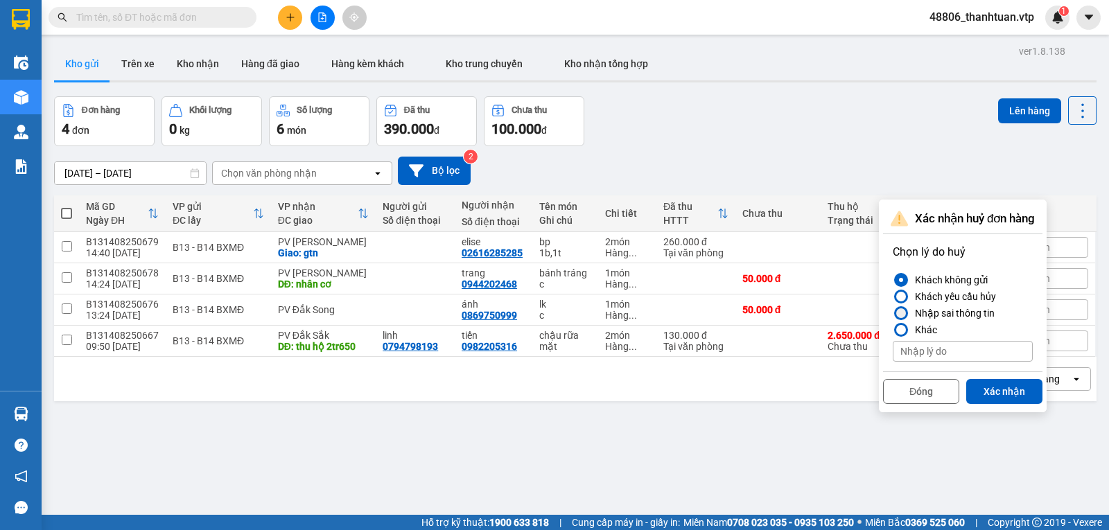
click at [903, 313] on div at bounding box center [902, 314] width 10 height 10
click at [893, 313] on input "Nhập sai thông tin" at bounding box center [893, 313] width 0 height 0
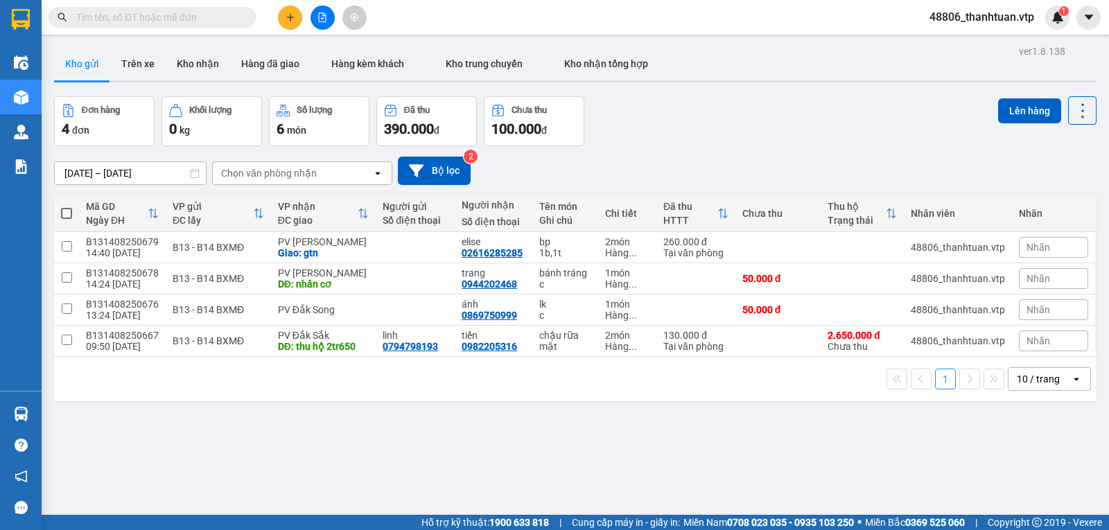
click at [703, 419] on div "ver 1.8.138 Kho gửi Trên xe Kho nhận Hàng đã giao Hàng kèm khách Kho trung chuy…" at bounding box center [576, 307] width 1054 height 530
click at [982, 252] on icon at bounding box center [987, 248] width 10 height 10
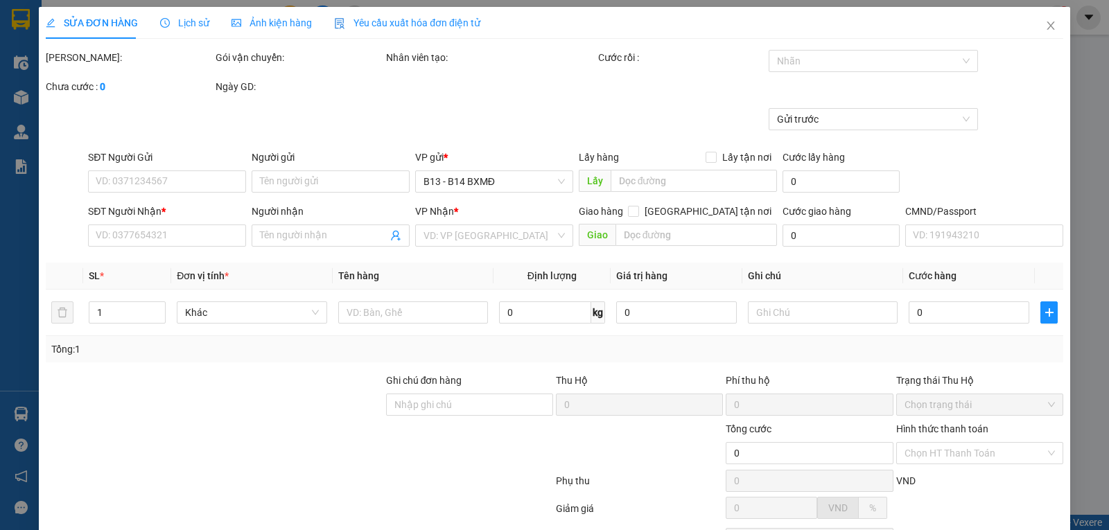
type input "02616285285"
type input "elise"
checkbox input "true"
type input "gtn"
type input "260.000"
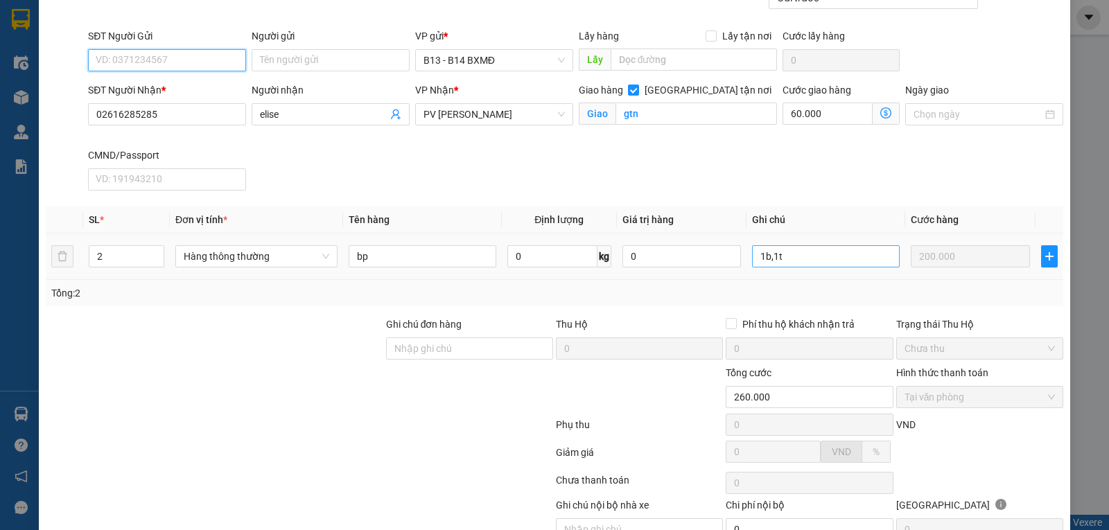
scroll to position [196, 0]
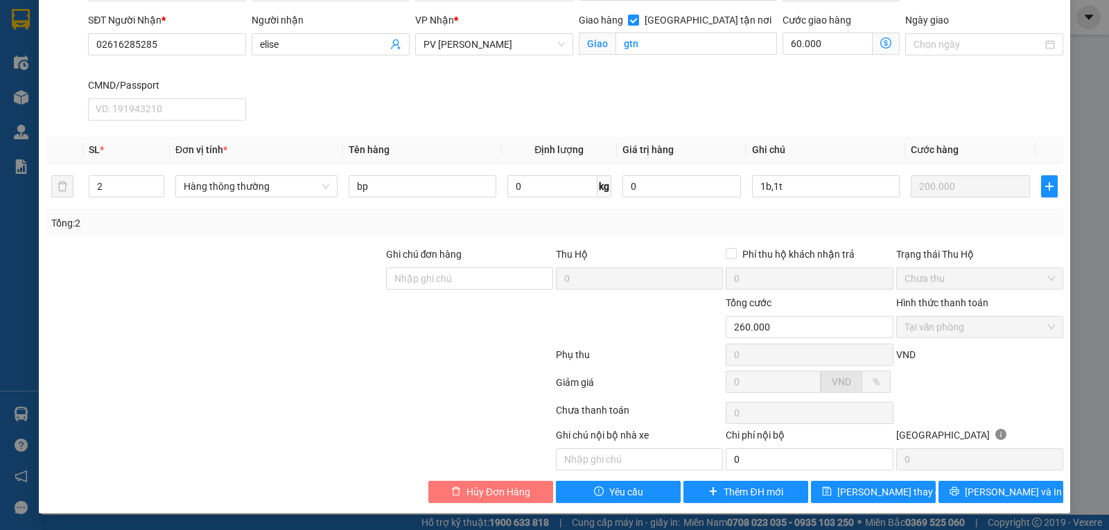
click at [502, 486] on span "Hủy Đơn Hàng" at bounding box center [499, 492] width 64 height 15
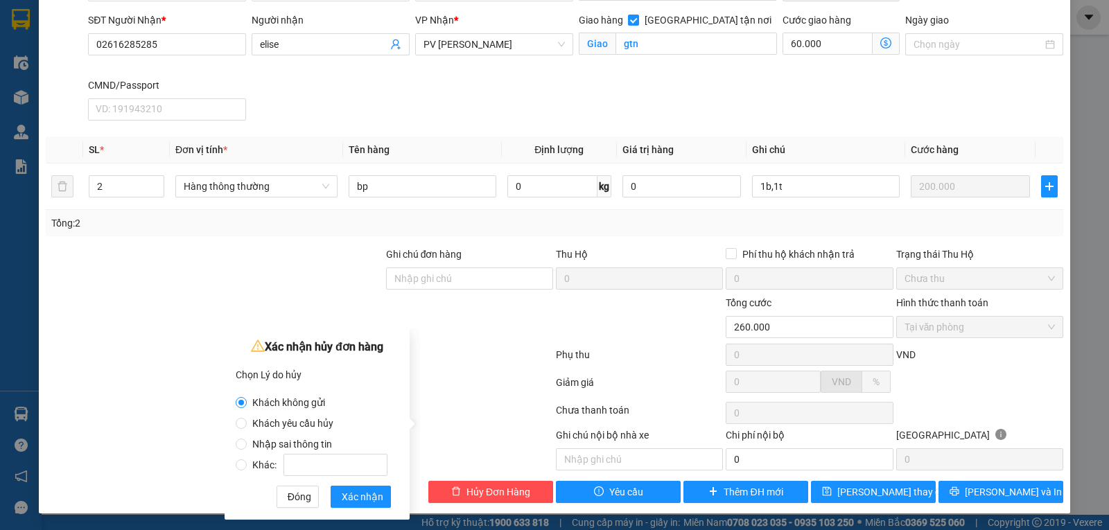
click at [263, 442] on span "Nhập sai thông tin" at bounding box center [292, 444] width 91 height 11
click at [247, 442] on input "Nhập sai thông tin" at bounding box center [241, 444] width 11 height 11
radio input "true"
radio input "false"
click at [353, 495] on span "Xác nhận" at bounding box center [363, 497] width 42 height 15
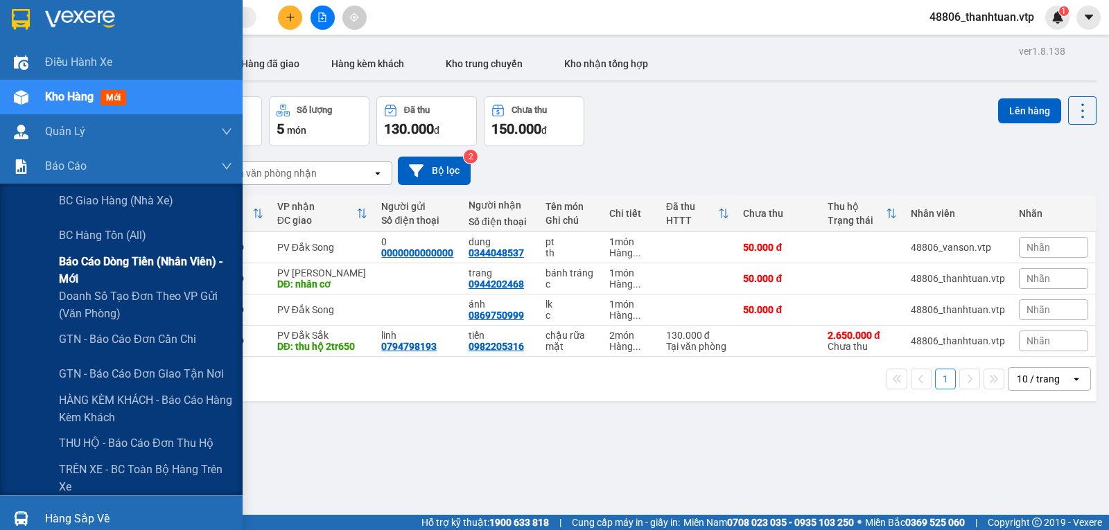
click at [92, 267] on span "Báo cáo dòng tiền (nhân viên) - mới" at bounding box center [145, 270] width 173 height 35
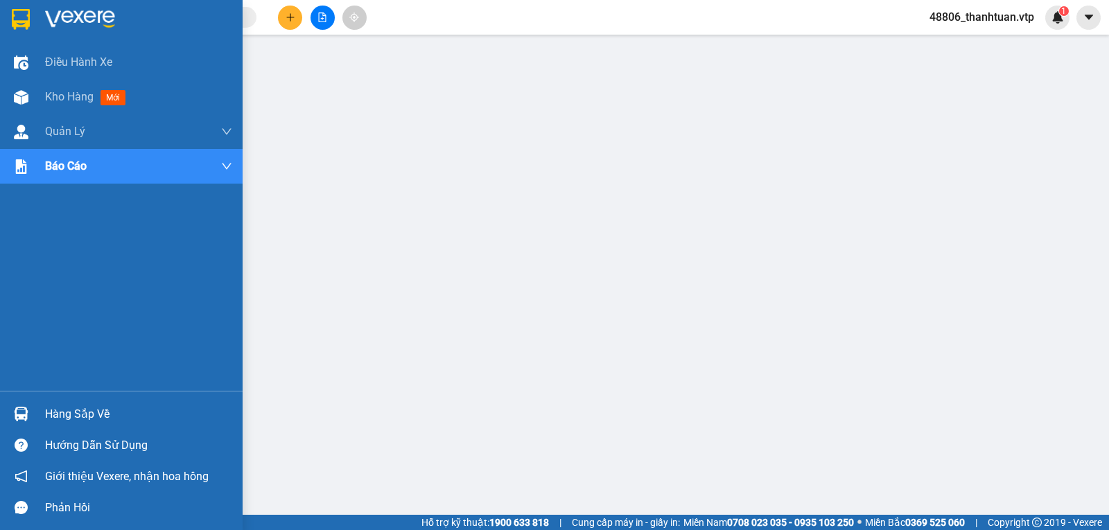
drag, startPoint x: 37, startPoint y: 94, endPoint x: 219, endPoint y: 31, distance: 192.7
click at [37, 94] on div "Kho hàng mới" at bounding box center [121, 97] width 243 height 35
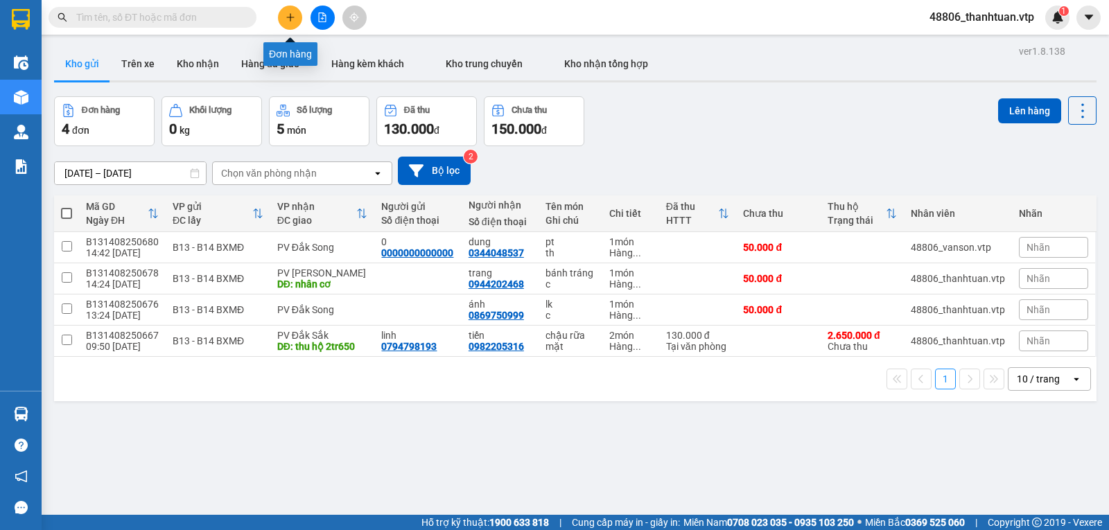
click at [291, 19] on icon "plus" at bounding box center [290, 17] width 1 height 8
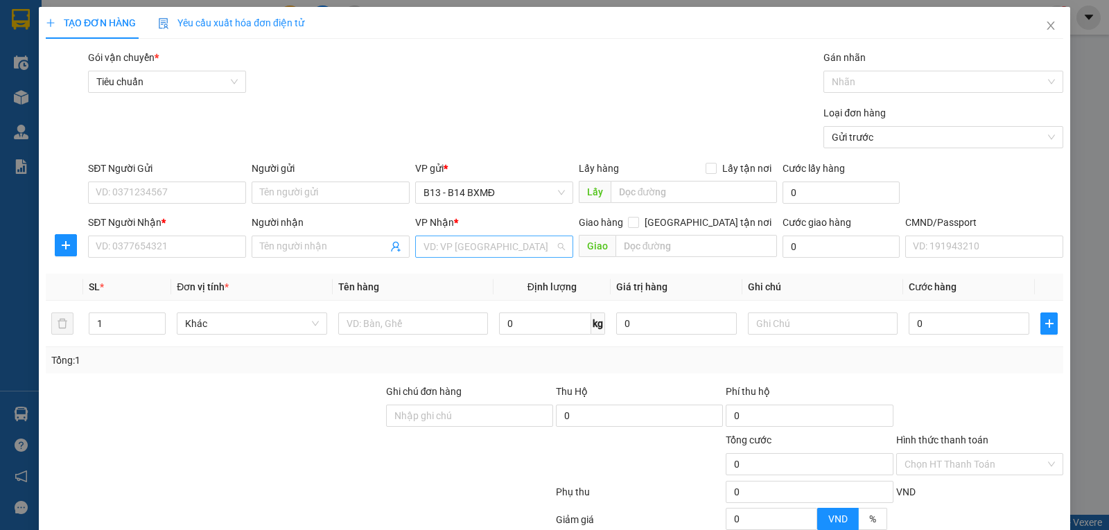
click at [455, 249] on input "search" at bounding box center [490, 246] width 132 height 21
type input "gn"
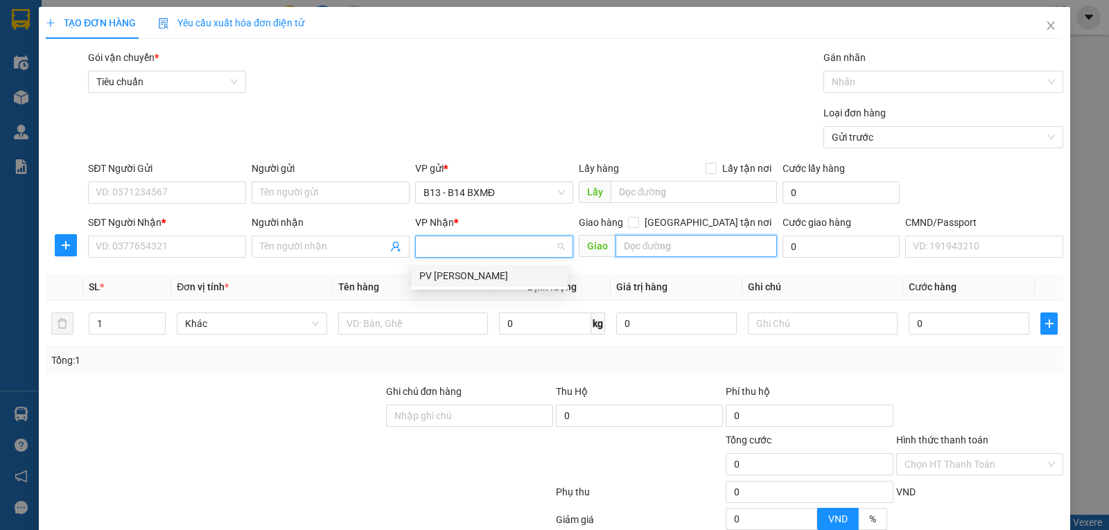
click at [636, 253] on input "text" at bounding box center [697, 246] width 162 height 22
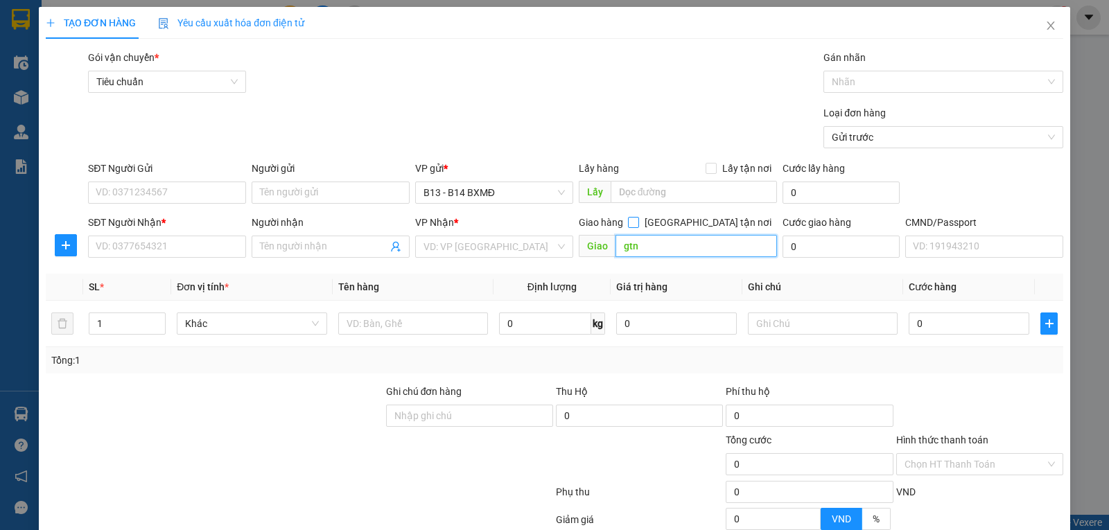
type input "gtn"
click at [638, 224] on input "Giao tận nơi" at bounding box center [633, 222] width 10 height 10
checkbox input "true"
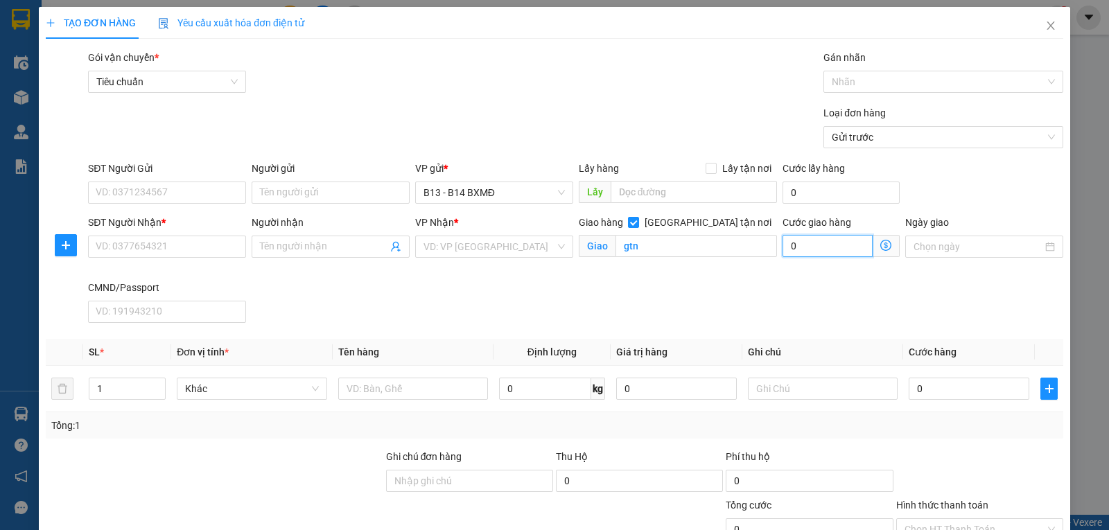
drag, startPoint x: 795, startPoint y: 245, endPoint x: 779, endPoint y: 249, distance: 17.2
click at [795, 246] on input "0" at bounding box center [828, 246] width 90 height 22
type input "6"
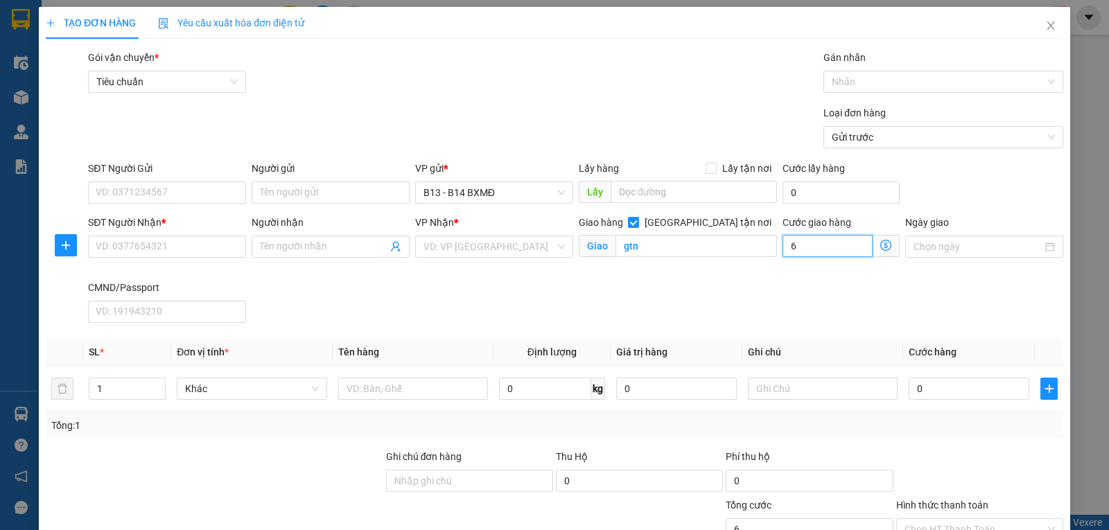
type input "60"
type input "600"
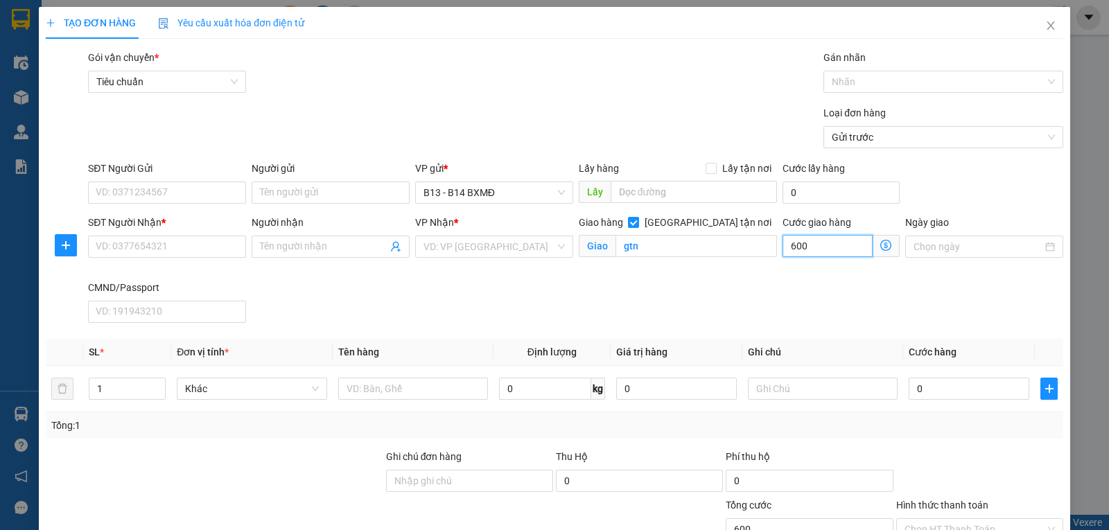
type input "6.000"
type input "60.000"
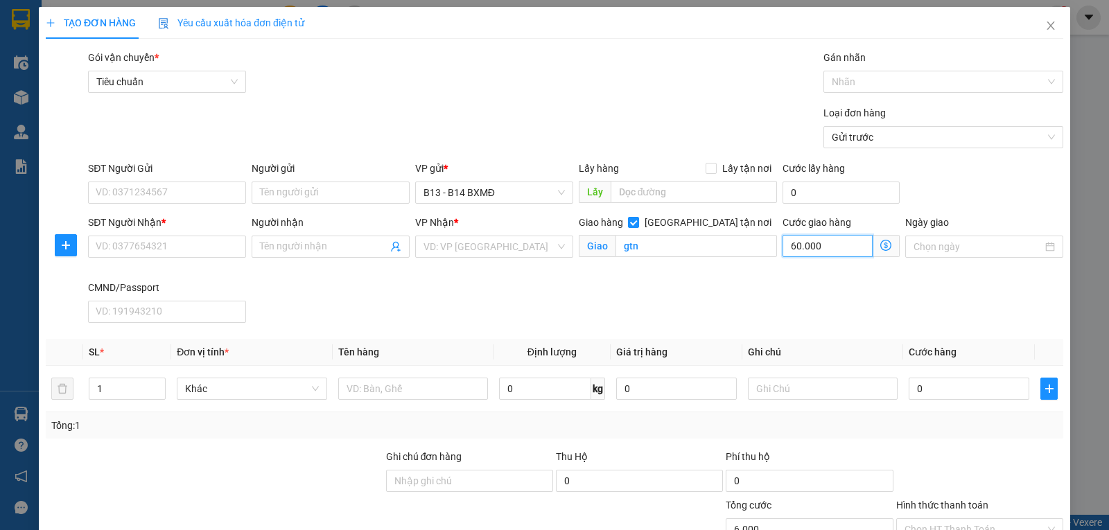
type input "60.000"
click at [449, 255] on input "search" at bounding box center [490, 246] width 132 height 21
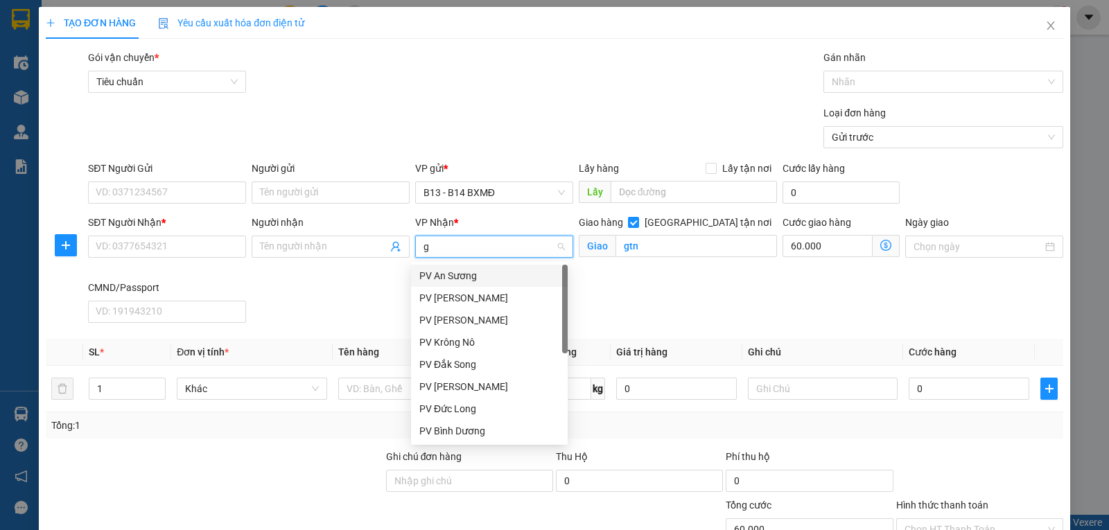
type input "gn"
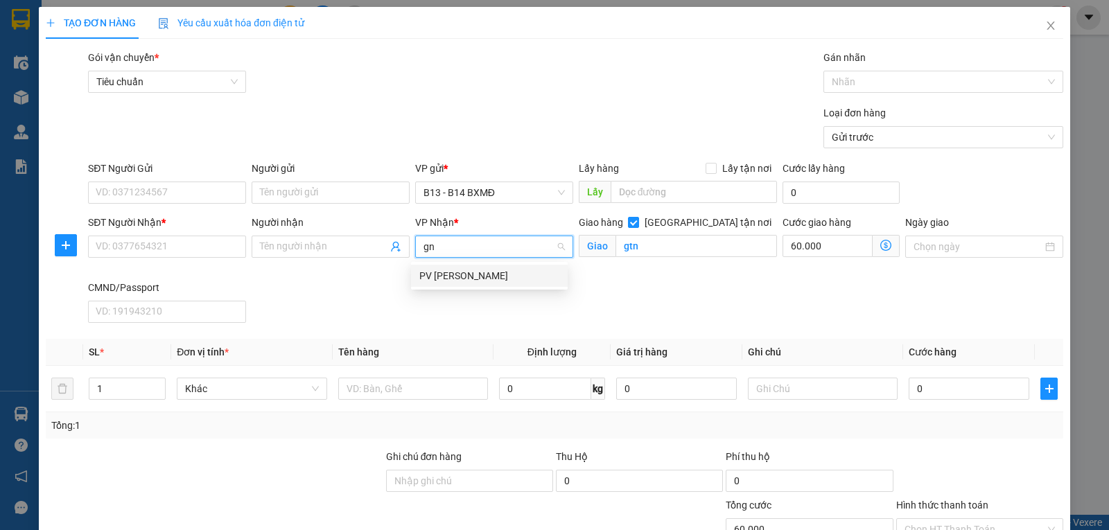
click at [439, 274] on div "PV [PERSON_NAME]" at bounding box center [489, 275] width 140 height 15
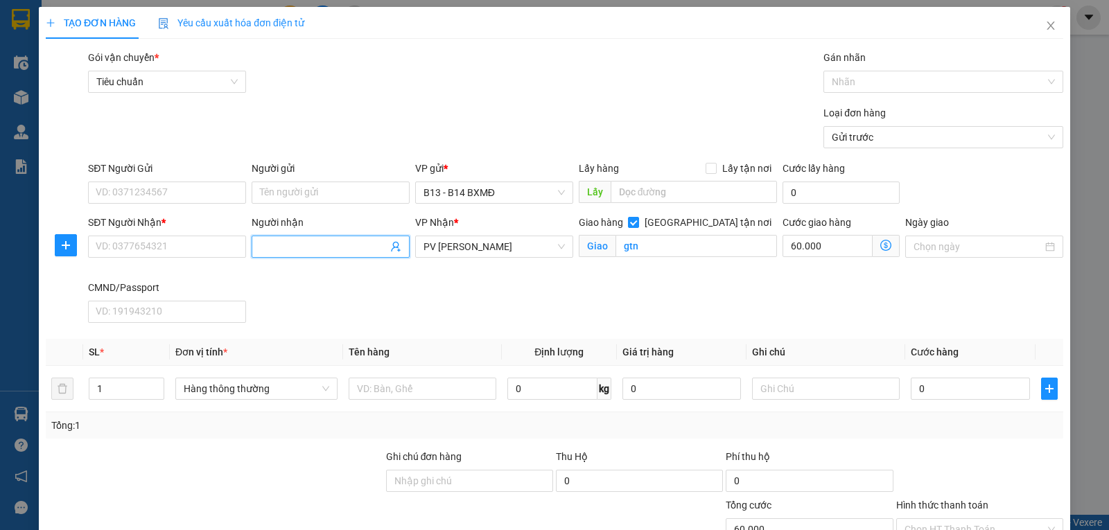
click at [297, 251] on input "Người nhận" at bounding box center [324, 246] width 128 height 15
click at [291, 272] on div "elise - 02616285285" at bounding box center [329, 275] width 142 height 15
type input "02616285285"
type input "elise"
drag, startPoint x: 112, startPoint y: 392, endPoint x: 5, endPoint y: 398, distance: 107.7
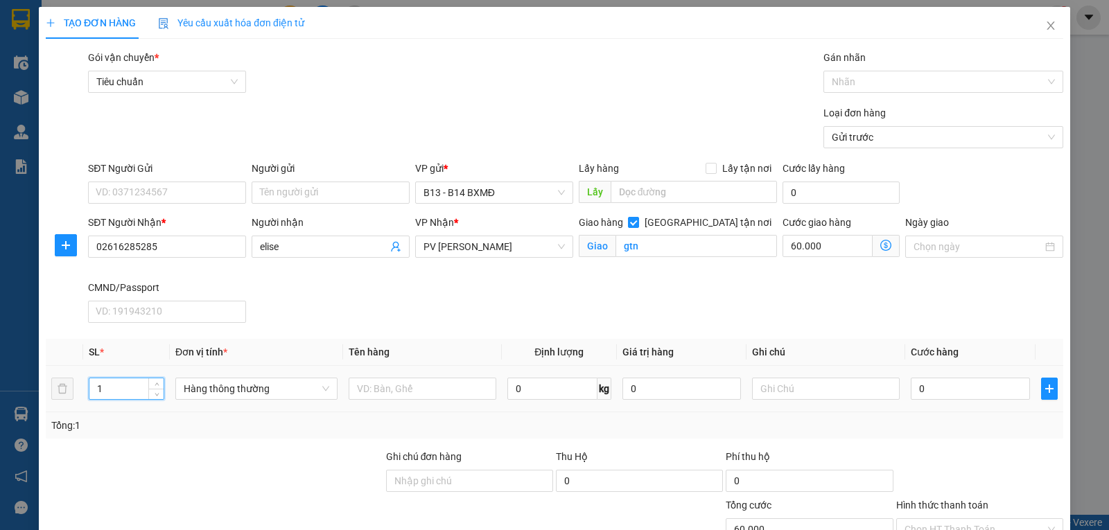
click at [6, 398] on div "TẠO ĐƠN HÀNG Yêu cầu xuất hóa đơn điện tử Transit Pickup Surcharge Ids Transit …" at bounding box center [554, 265] width 1109 height 530
type input "2"
click at [395, 392] on input "text" at bounding box center [423, 389] width 148 height 22
type input "bp"
type input "1b,1t"
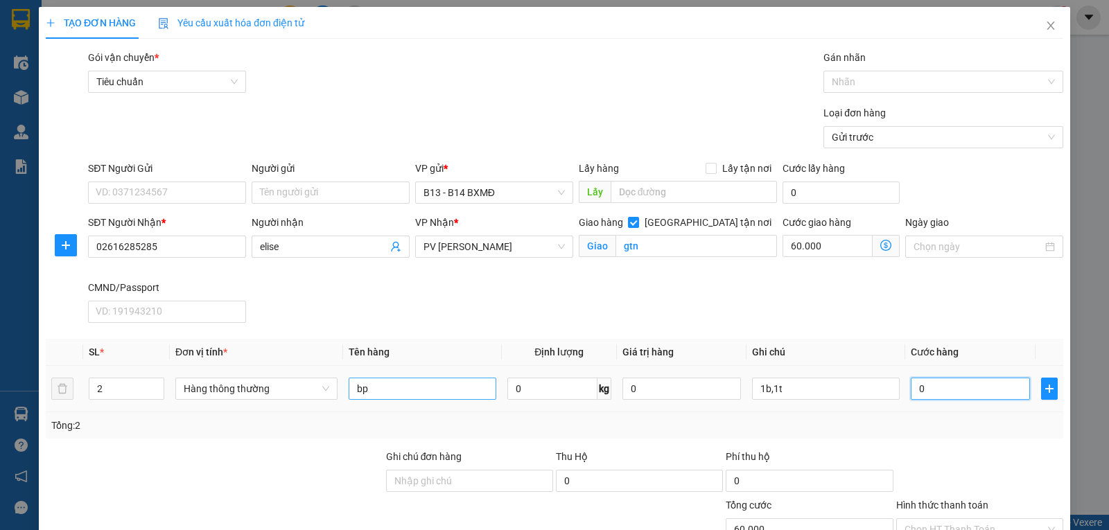
type input "1"
type input "60.001"
type input "14"
type input "60.014"
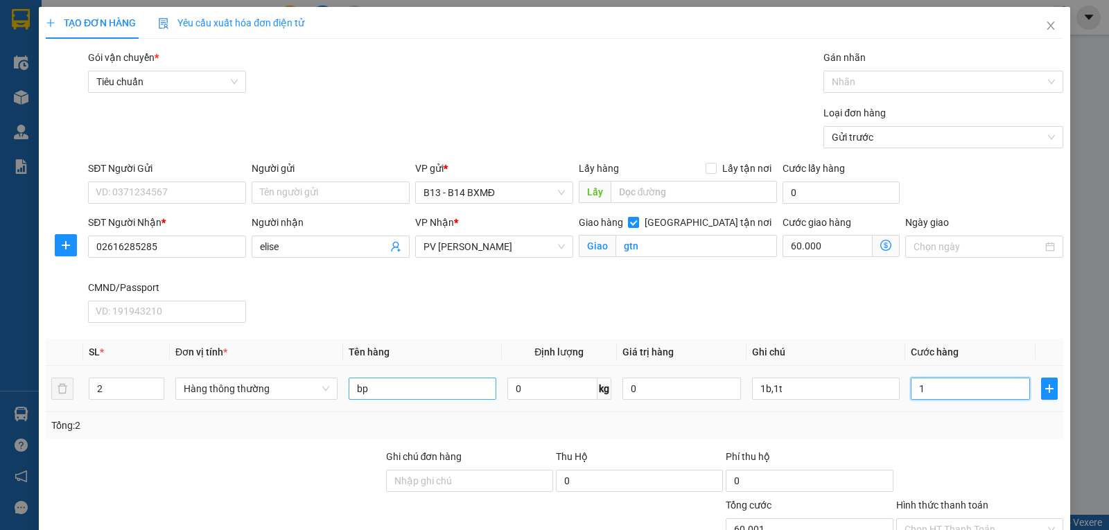
type input "60.014"
type input "140"
type input "60.140"
type input "1.400"
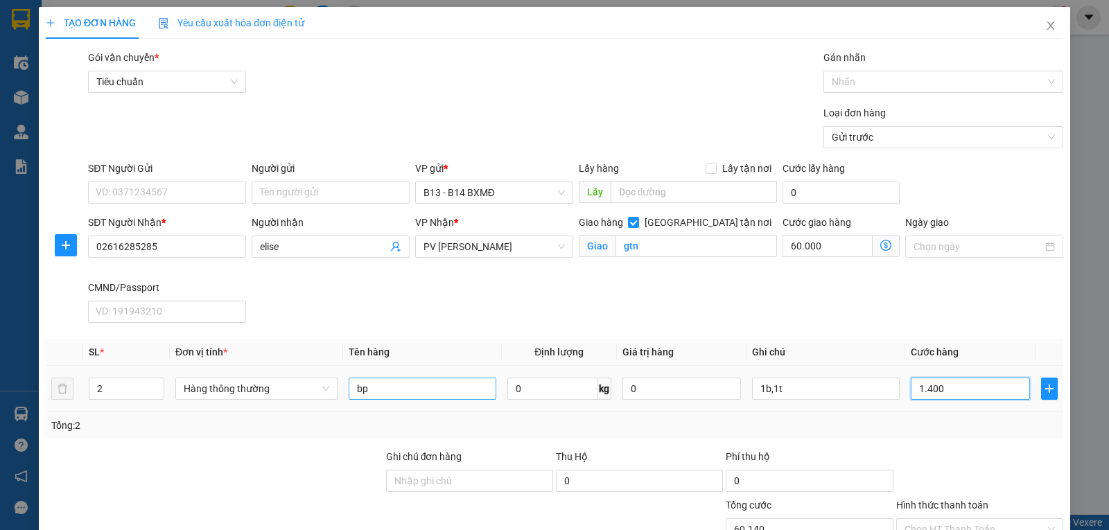
type input "61.400"
type input "14.000"
type input "74.000"
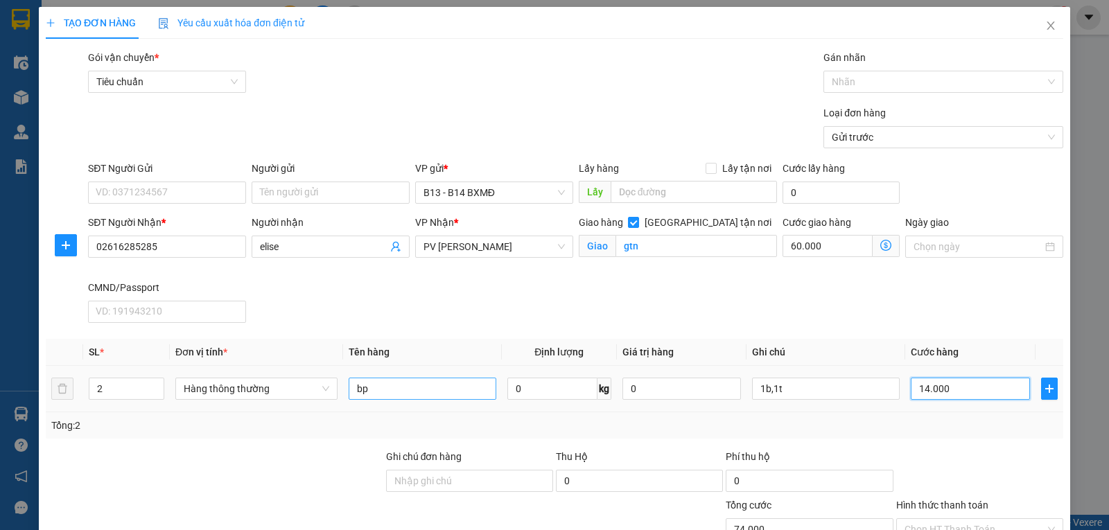
type input "140.000"
type input "200.000"
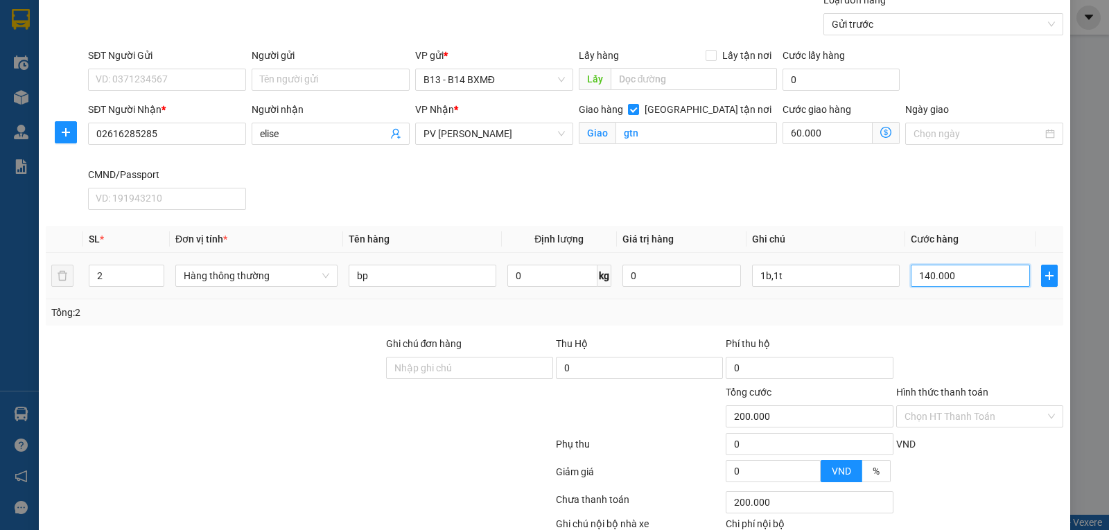
scroll to position [205, 0]
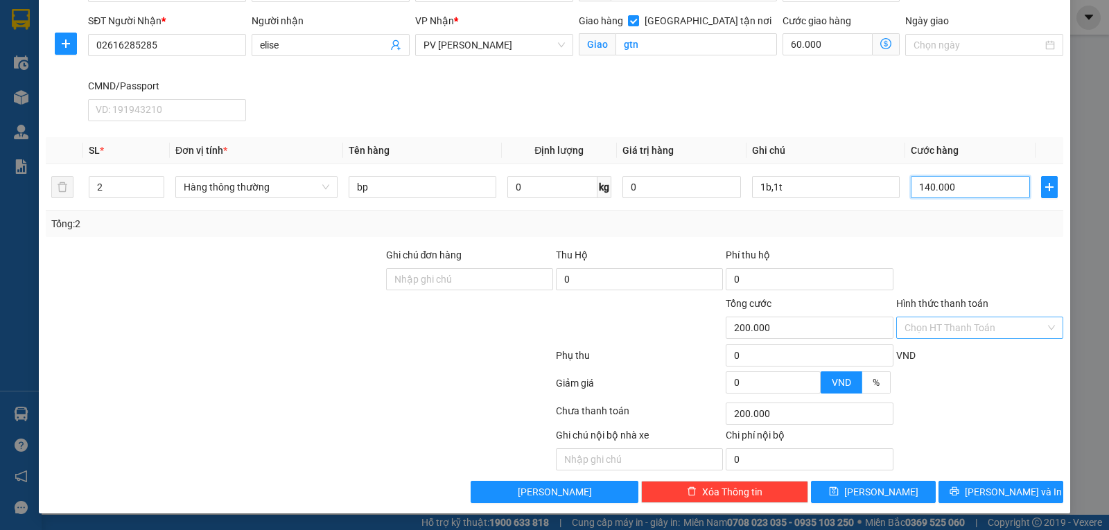
type input "140.000"
click at [946, 327] on input "Hình thức thanh toán" at bounding box center [975, 328] width 141 height 21
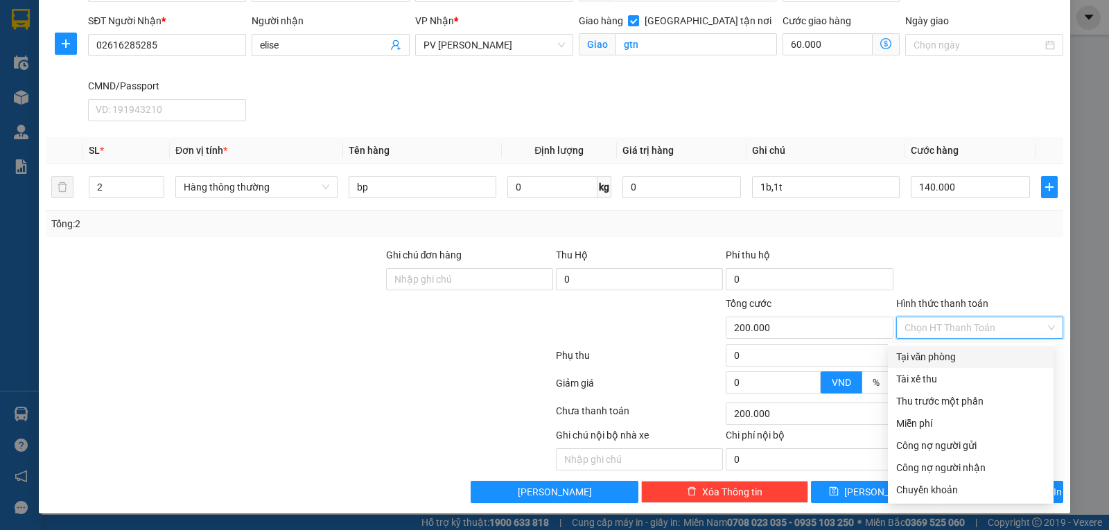
click at [930, 356] on div "Tại văn phòng" at bounding box center [971, 356] width 149 height 15
type input "0"
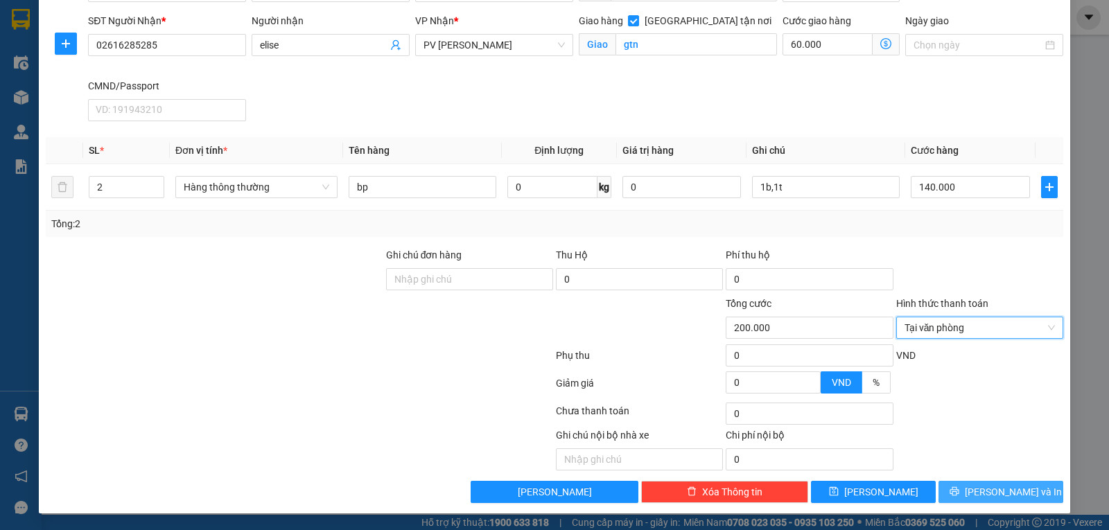
click at [977, 488] on button "Lưu và In" at bounding box center [1001, 492] width 125 height 22
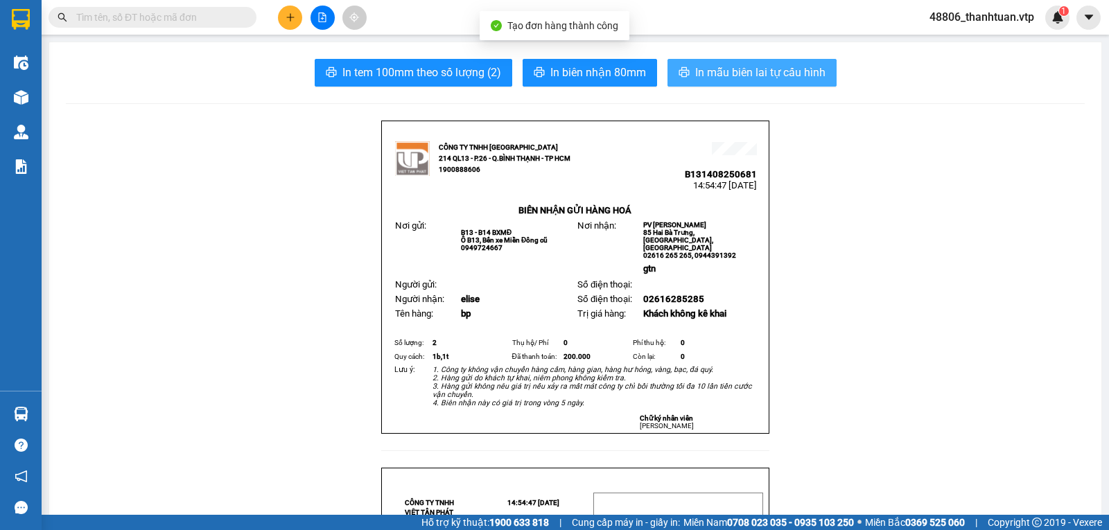
click at [720, 74] on span "In mẫu biên lai tự cấu hình" at bounding box center [760, 72] width 130 height 17
